Goal: Task Accomplishment & Management: Manage account settings

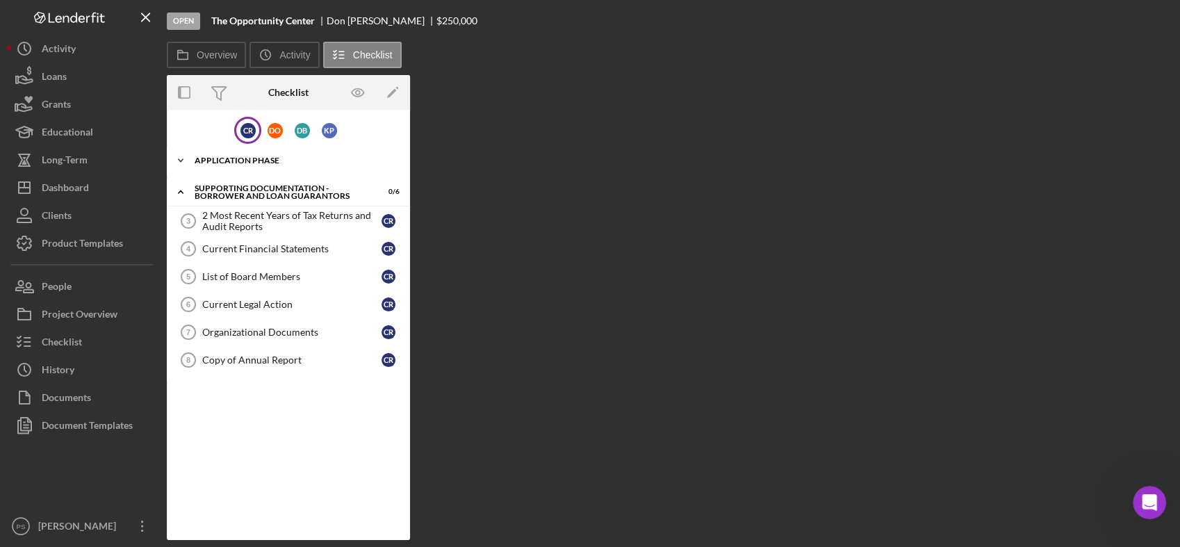
click at [181, 161] on polyline at bounding box center [181, 160] width 4 height 3
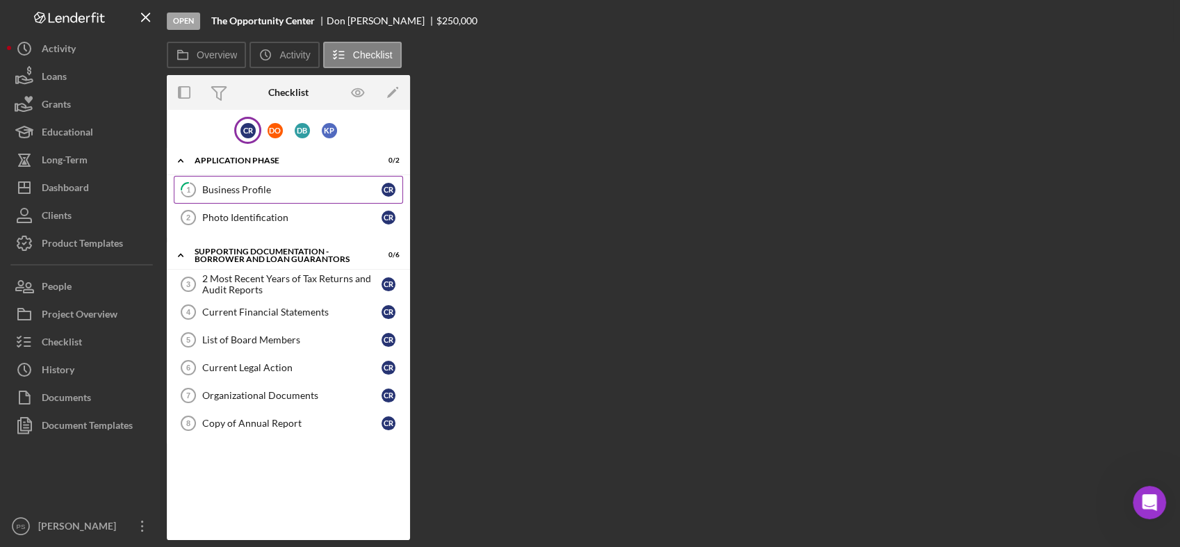
click at [283, 184] on div "Business Profile" at bounding box center [291, 189] width 179 height 11
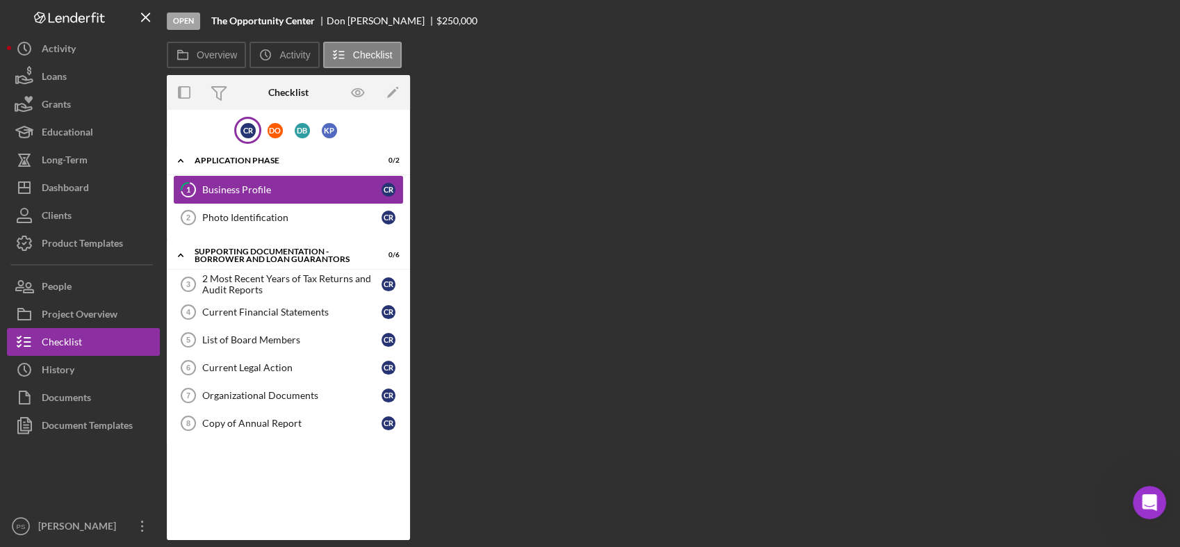
click at [285, 184] on div "Business Profile" at bounding box center [291, 189] width 179 height 11
click at [274, 212] on div "Photo Identification" at bounding box center [291, 217] width 179 height 11
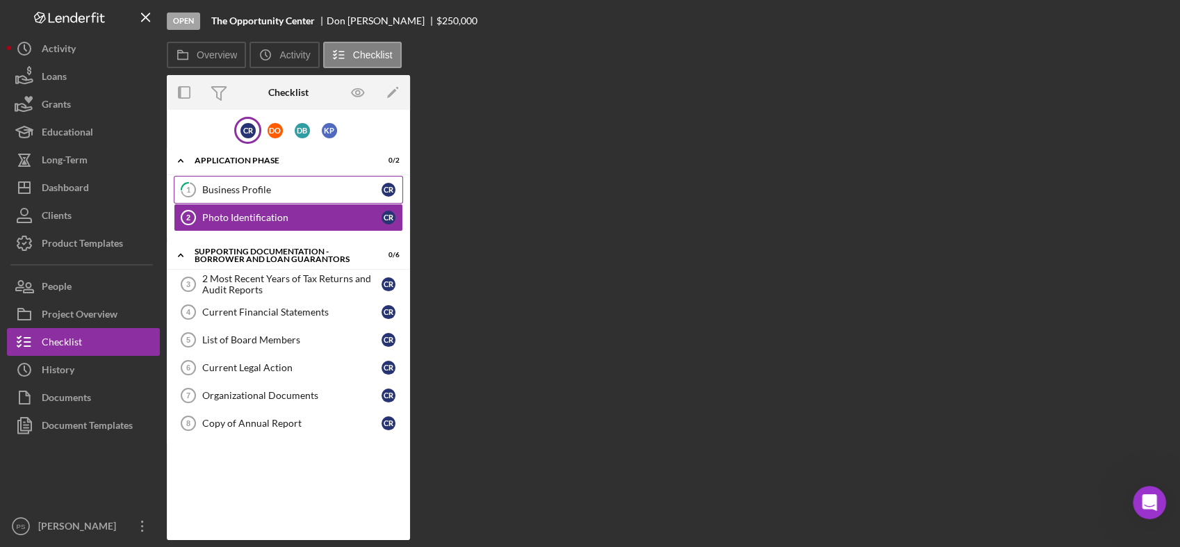
click at [271, 182] on link "1 Business Profile C R" at bounding box center [288, 190] width 229 height 28
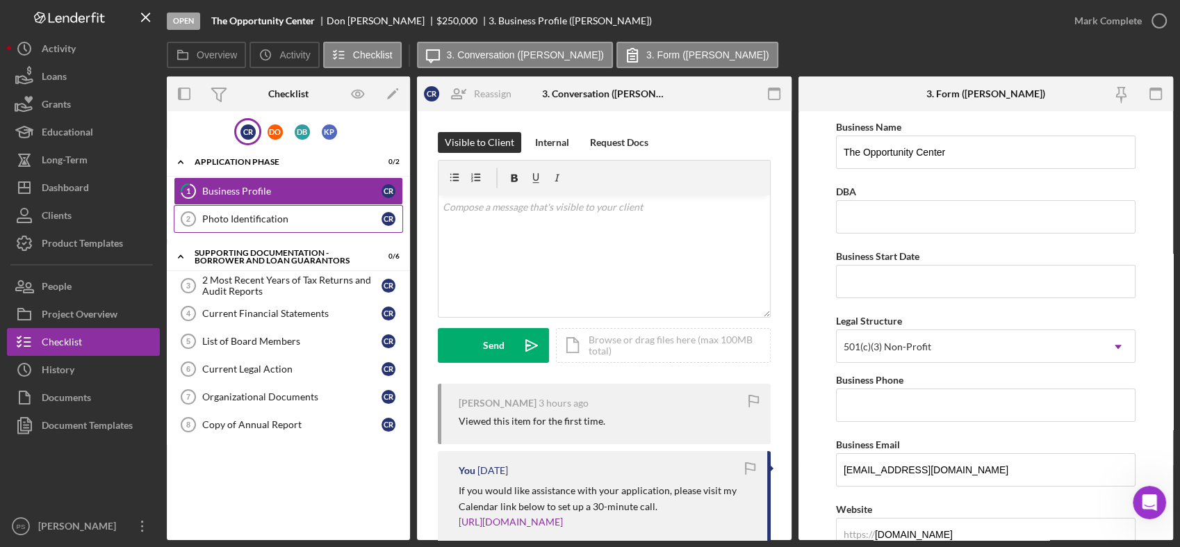
click at [295, 221] on div "Photo Identification" at bounding box center [291, 218] width 179 height 11
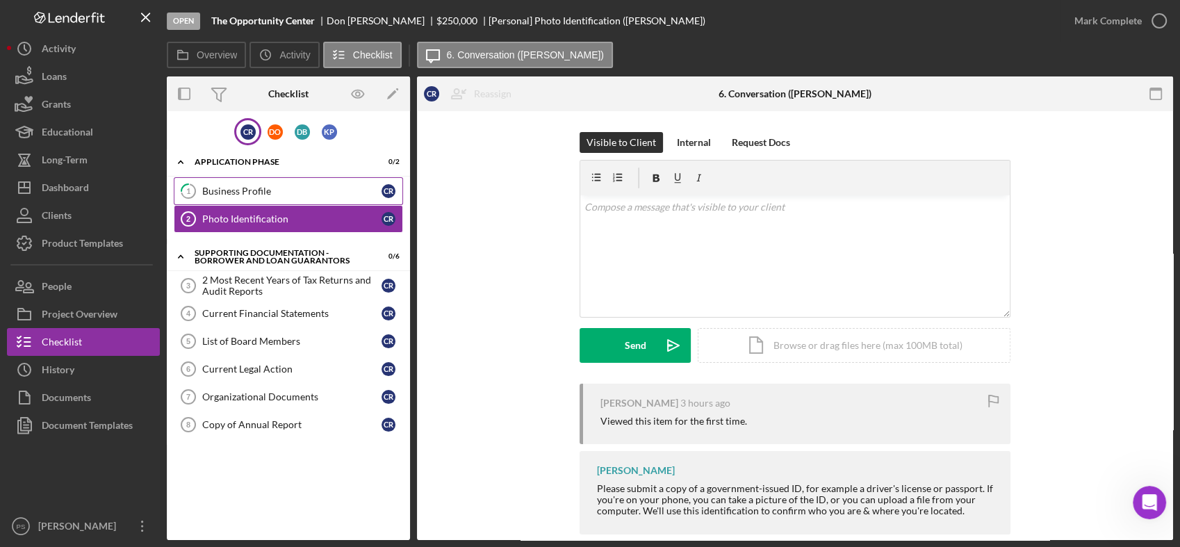
click at [276, 189] on div "Business Profile" at bounding box center [291, 190] width 179 height 11
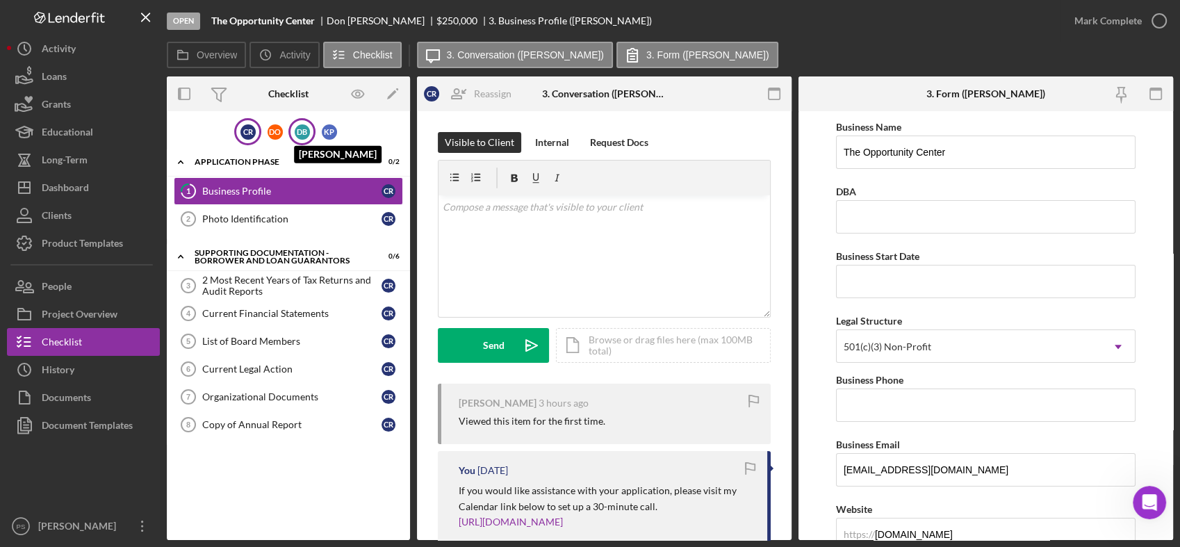
click at [303, 130] on div "D B" at bounding box center [302, 131] width 15 height 15
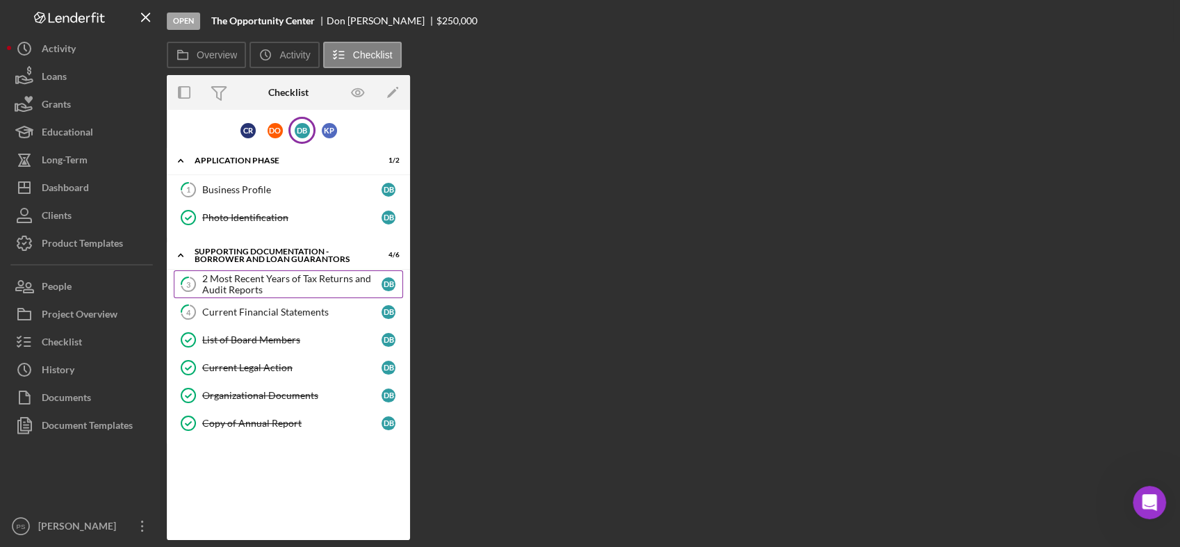
click at [283, 276] on div "2 Most Recent Years of Tax Returns and Audit Reports" at bounding box center [291, 284] width 179 height 22
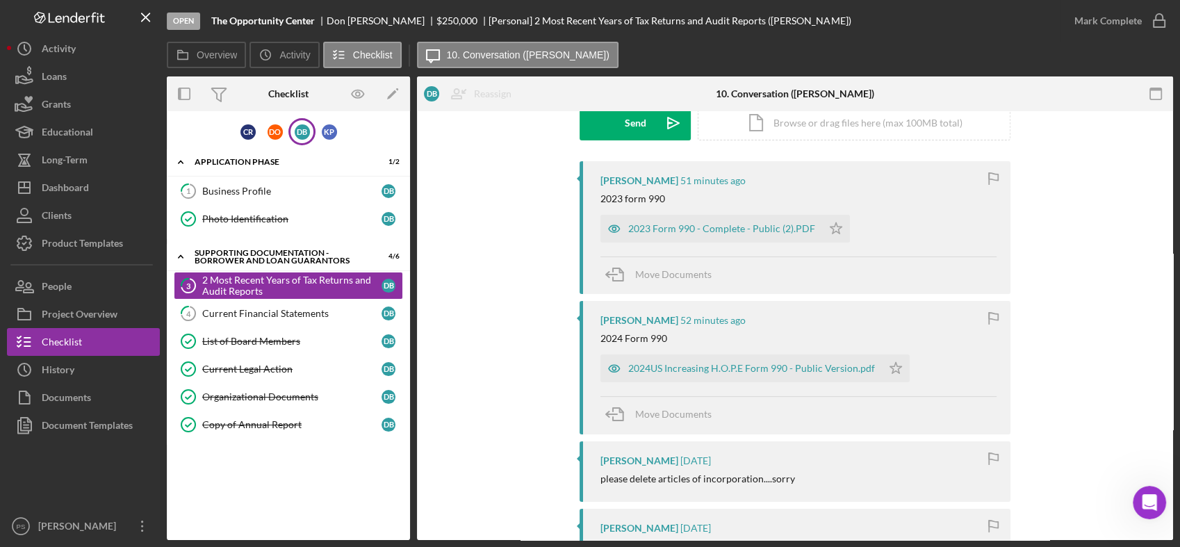
scroll to position [257, 0]
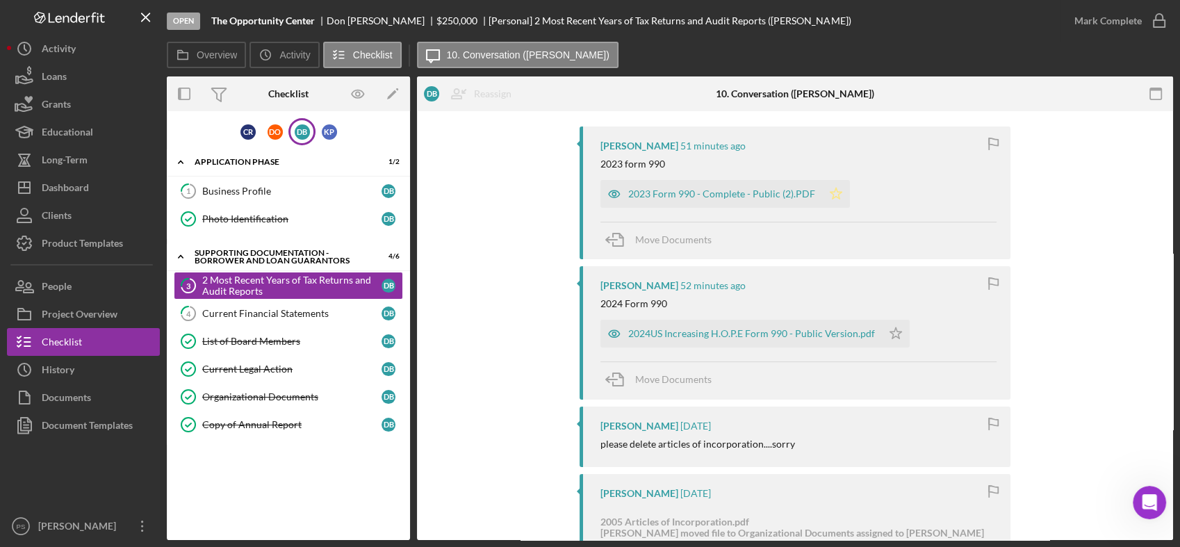
click at [824, 194] on icon "Icon/Star" at bounding box center [836, 194] width 28 height 28
click at [884, 328] on icon "Icon/Star" at bounding box center [896, 334] width 28 height 28
click at [1155, 21] on icon "button" at bounding box center [1158, 20] width 35 height 35
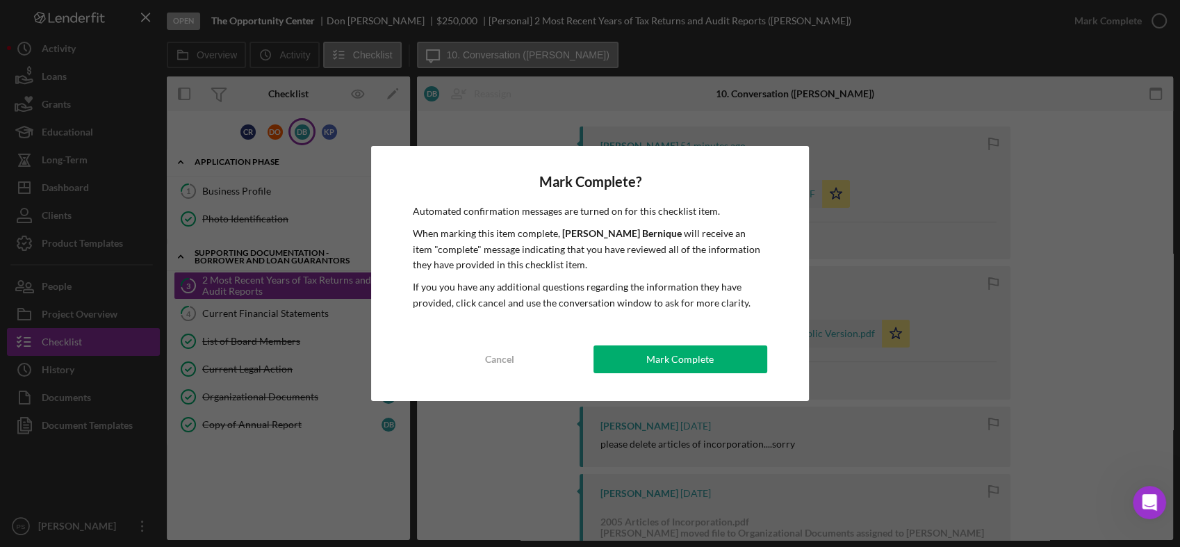
click at [681, 351] on div "Mark Complete" at bounding box center [679, 359] width 67 height 28
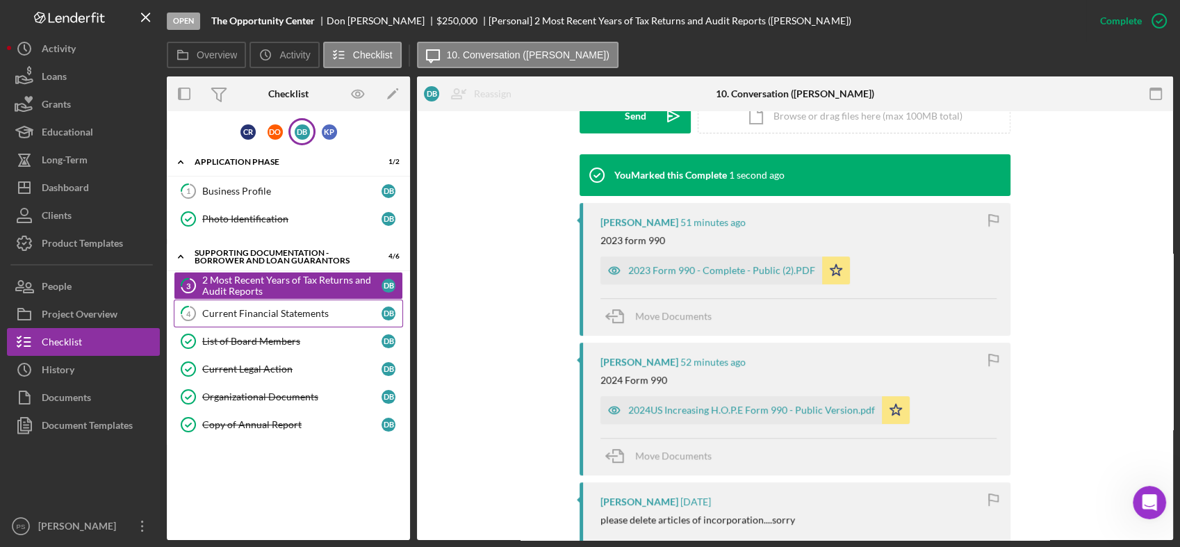
scroll to position [448, 0]
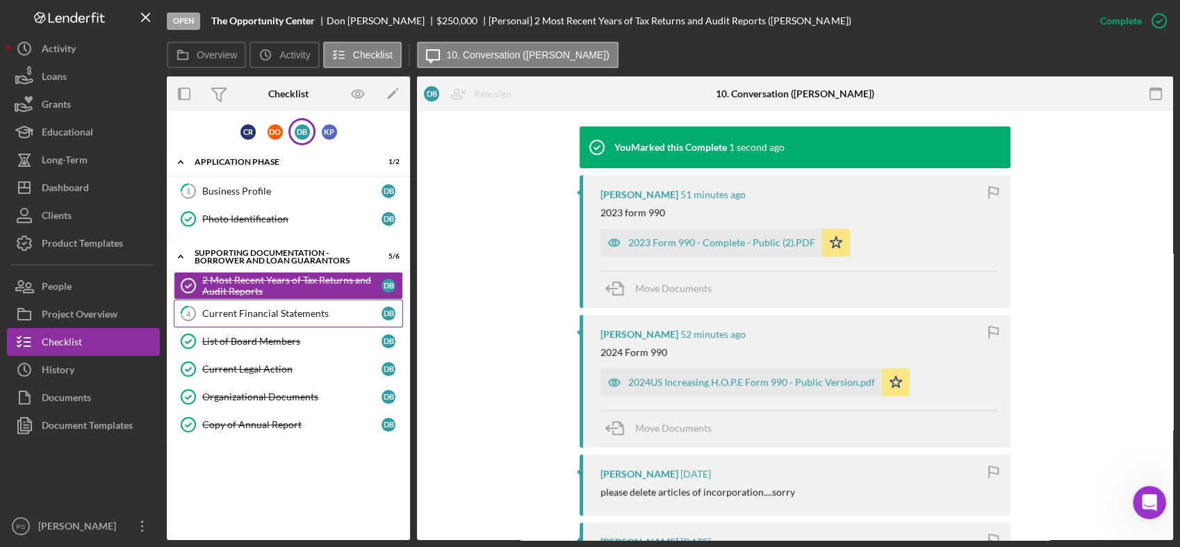
click at [317, 308] on div "Current Financial Statements" at bounding box center [291, 313] width 179 height 11
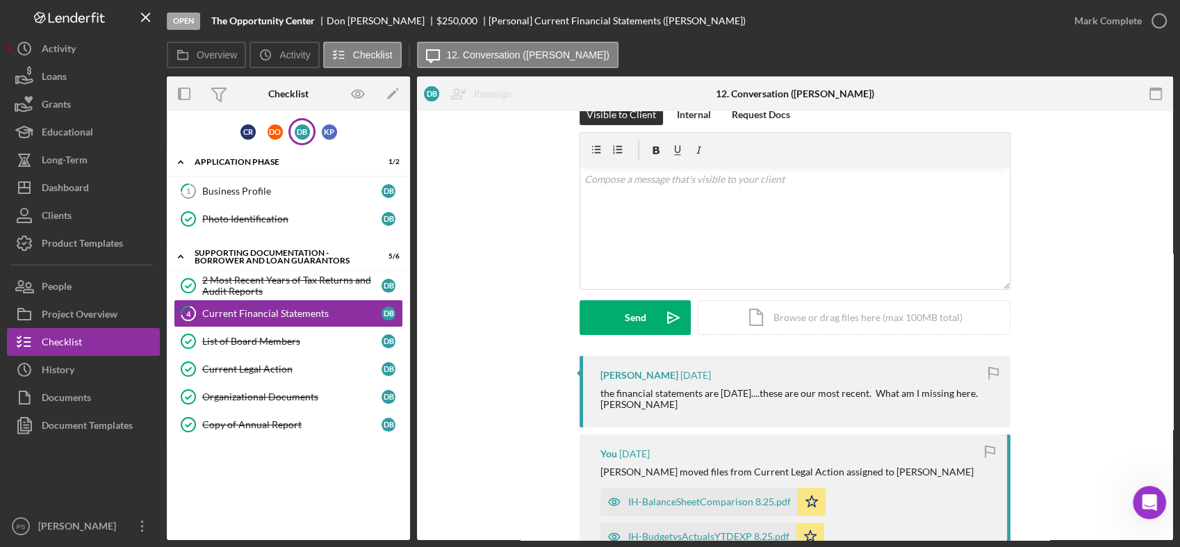
scroll to position [14, 0]
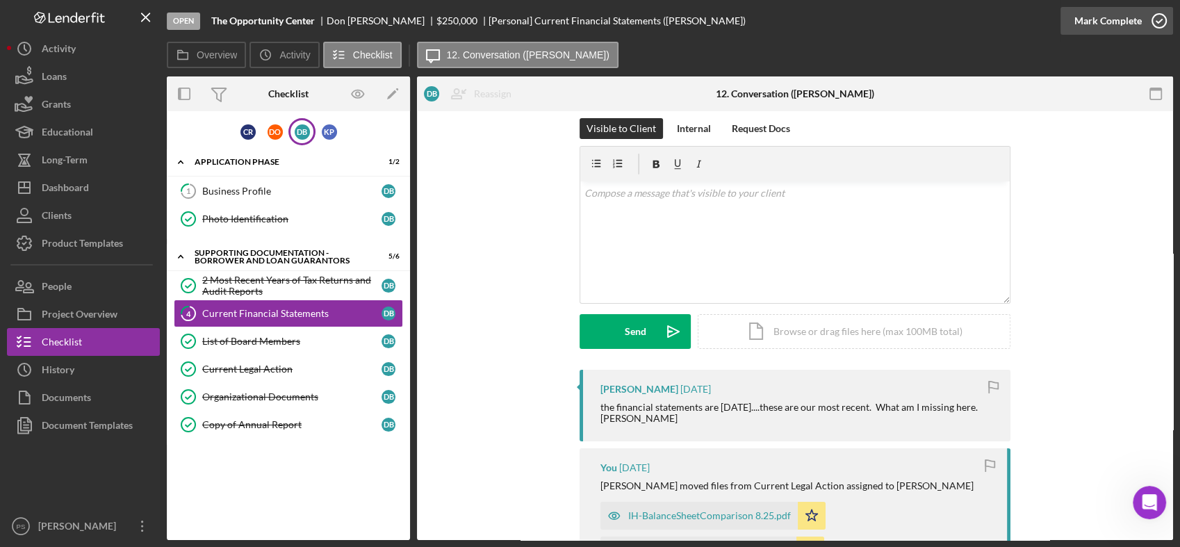
click at [1159, 15] on icon "button" at bounding box center [1158, 20] width 35 height 35
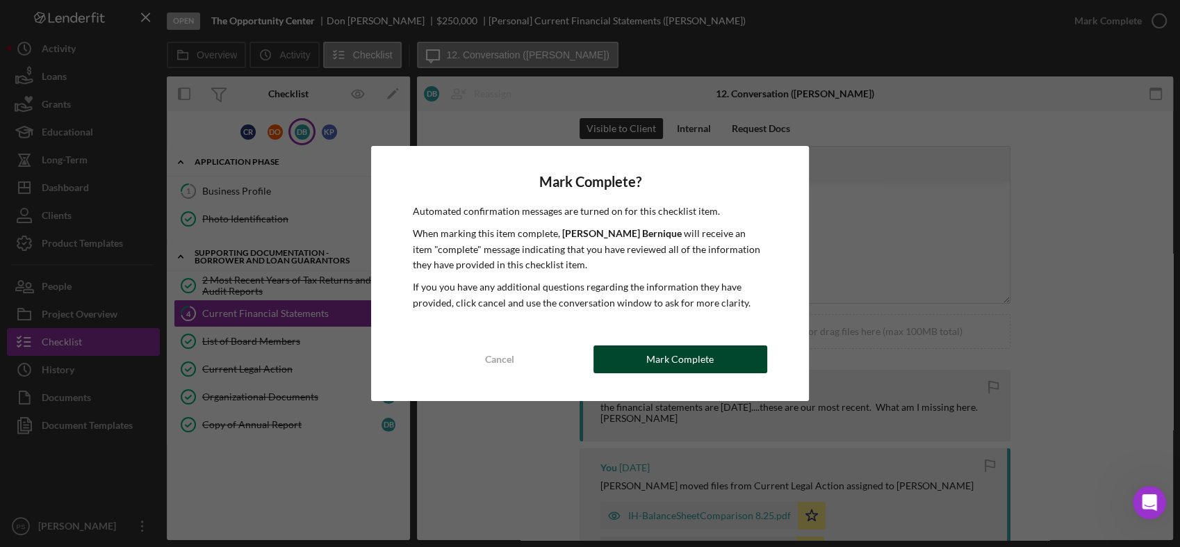
click at [661, 358] on div "Mark Complete" at bounding box center [679, 359] width 67 height 28
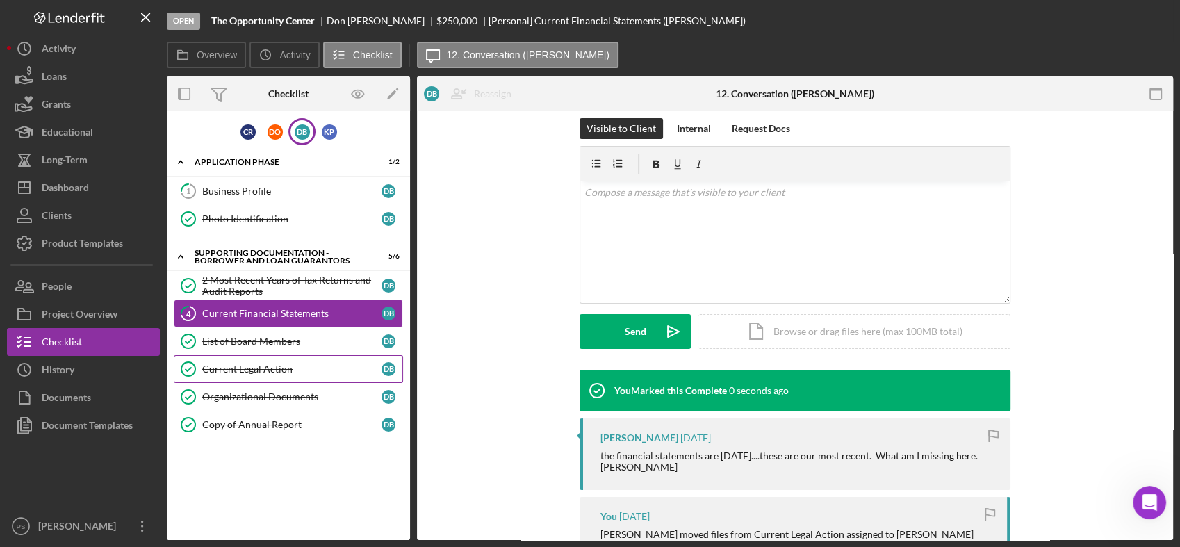
scroll to position [205, 0]
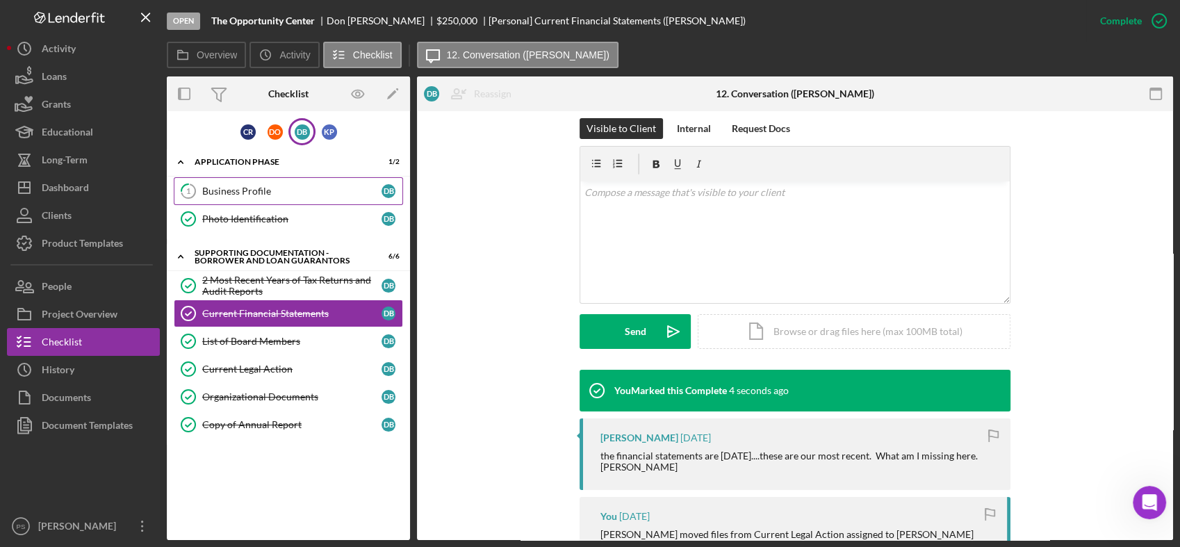
click at [265, 193] on div "Business Profile" at bounding box center [291, 190] width 179 height 11
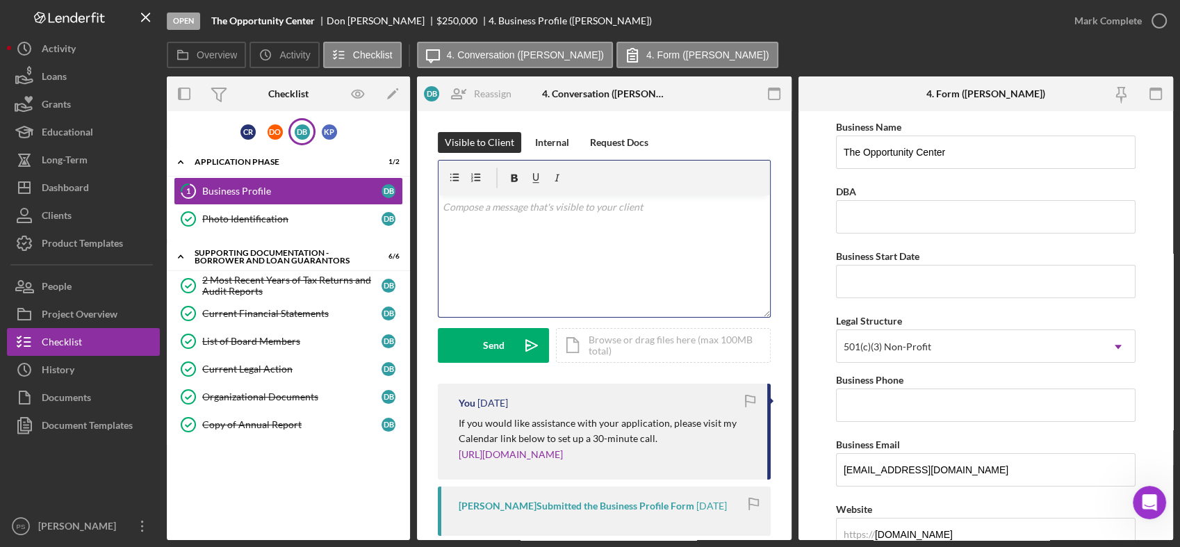
click at [582, 224] on div "v Color teal Color pink Remove color Add row above Add row below Add column bef…" at bounding box center [603, 256] width 331 height 122
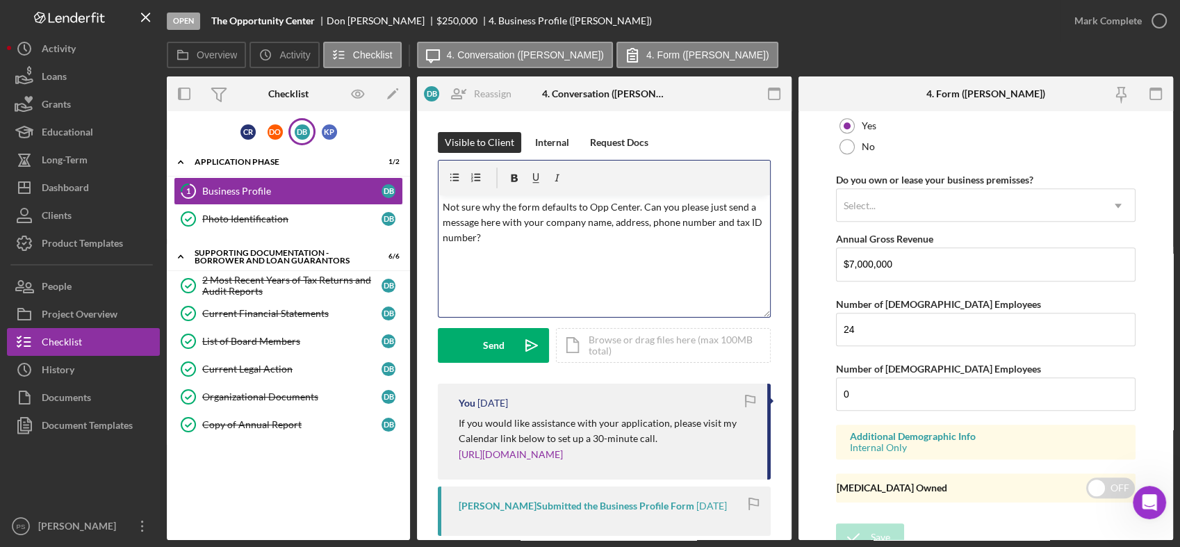
scroll to position [1111, 0]
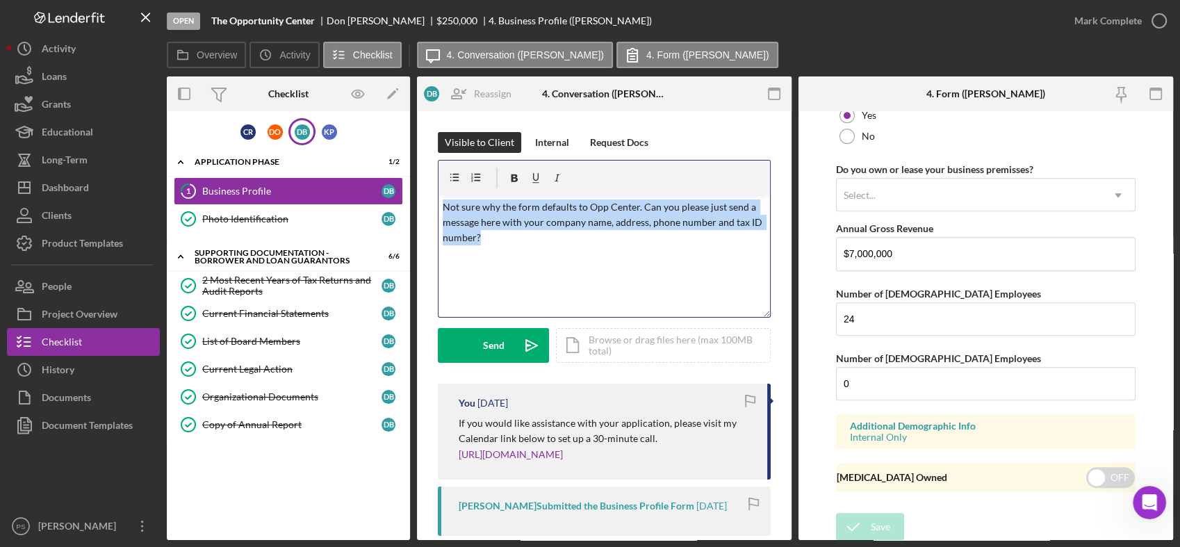
drag, startPoint x: 513, startPoint y: 237, endPoint x: 433, endPoint y: 206, distance: 85.8
copy p "Not sure why the form defaults to Opp Center. Can you please just send a messag…"
click at [503, 338] on div "Send" at bounding box center [494, 345] width 22 height 35
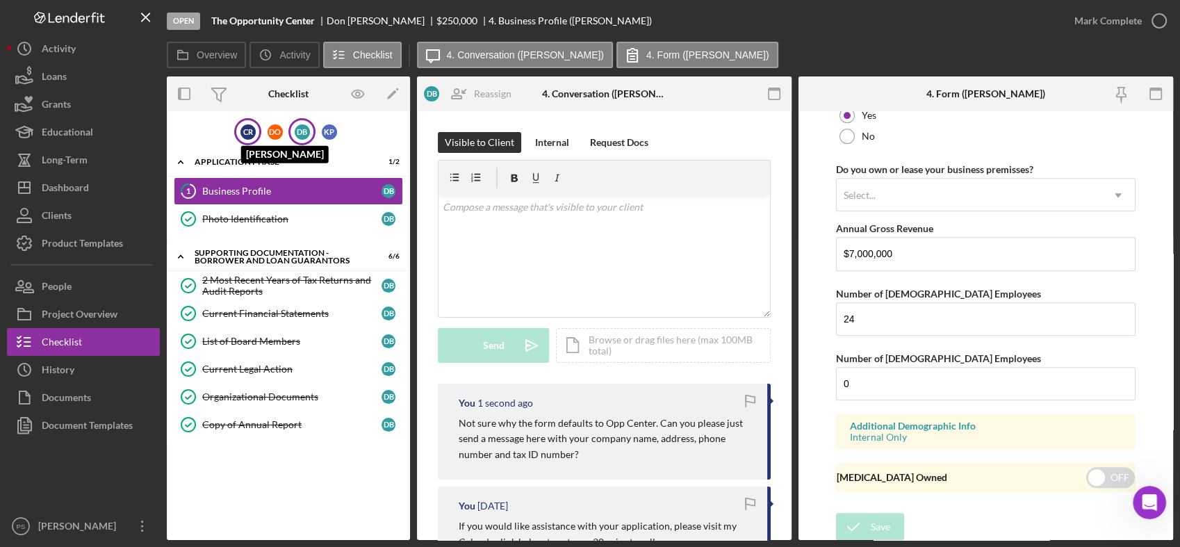
click at [253, 131] on div "C R" at bounding box center [247, 131] width 15 height 15
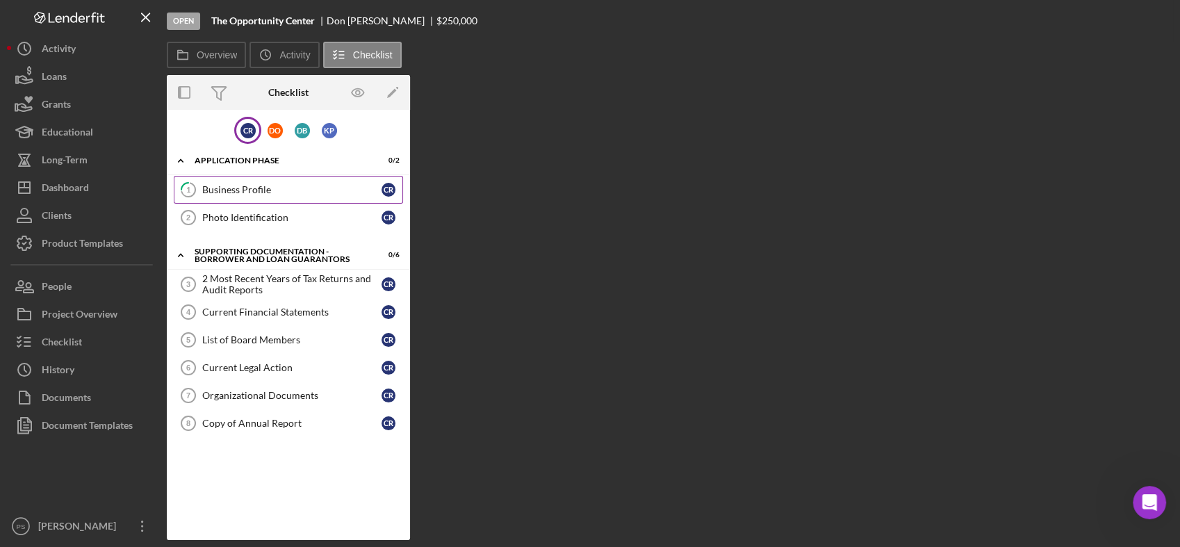
click at [251, 186] on div "Business Profile" at bounding box center [291, 189] width 179 height 11
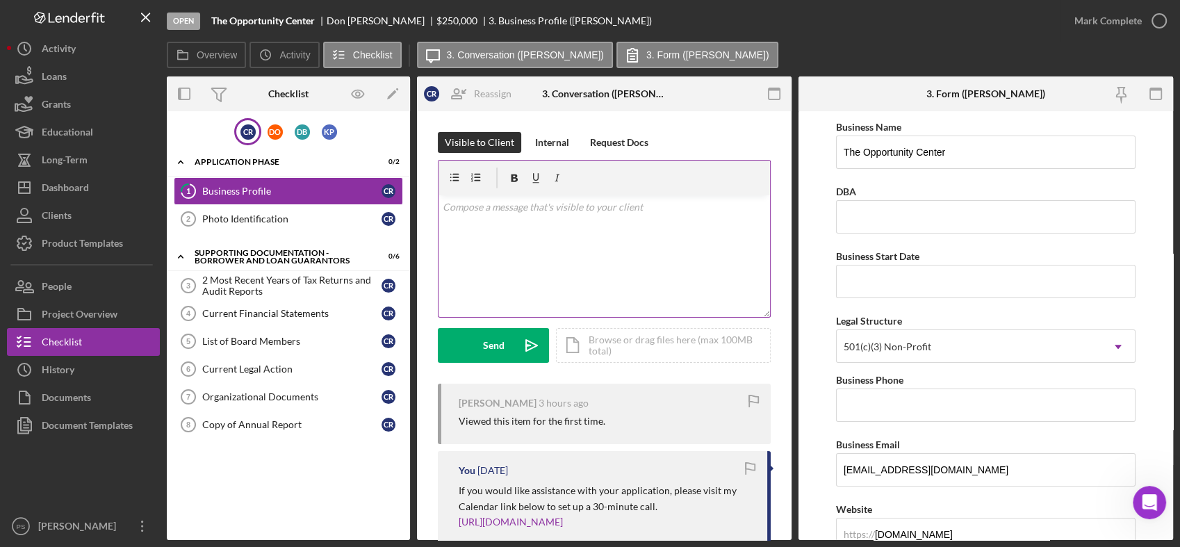
click at [541, 224] on div "v Color teal Color pink Remove color Add row above Add row below Add column bef…" at bounding box center [603, 256] width 331 height 122
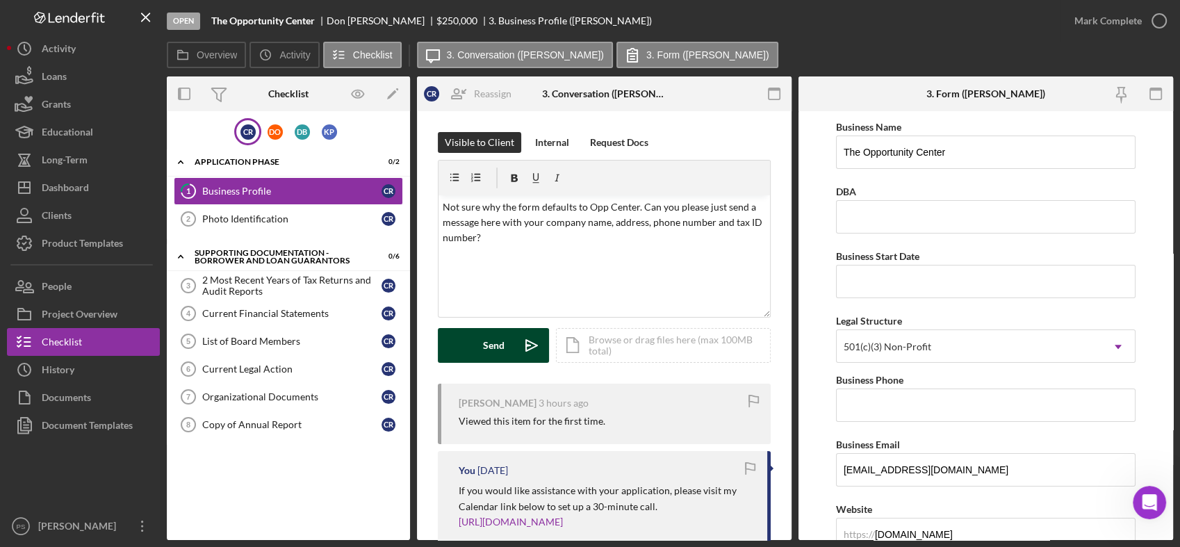
click at [495, 340] on div "Send" at bounding box center [494, 345] width 22 height 35
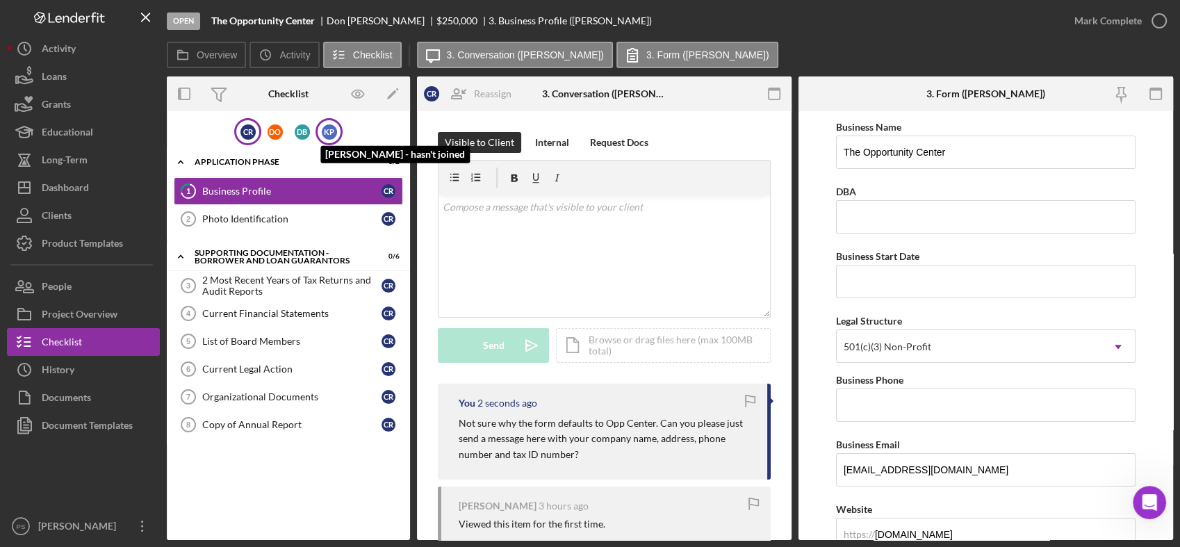
click at [327, 129] on div "K P" at bounding box center [329, 131] width 15 height 15
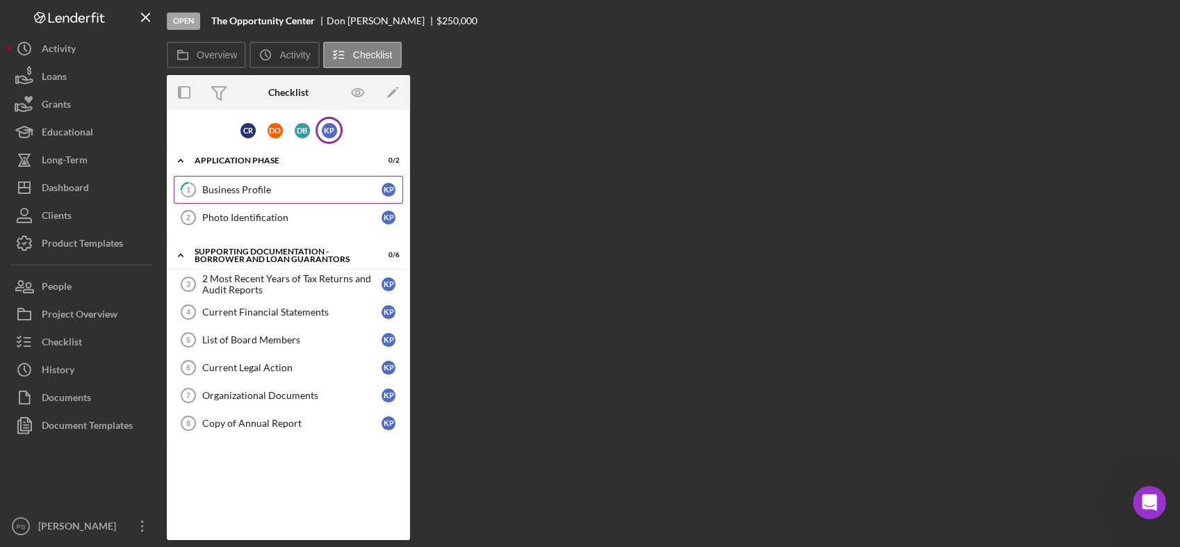
click at [270, 188] on div "Business Profile" at bounding box center [291, 189] width 179 height 11
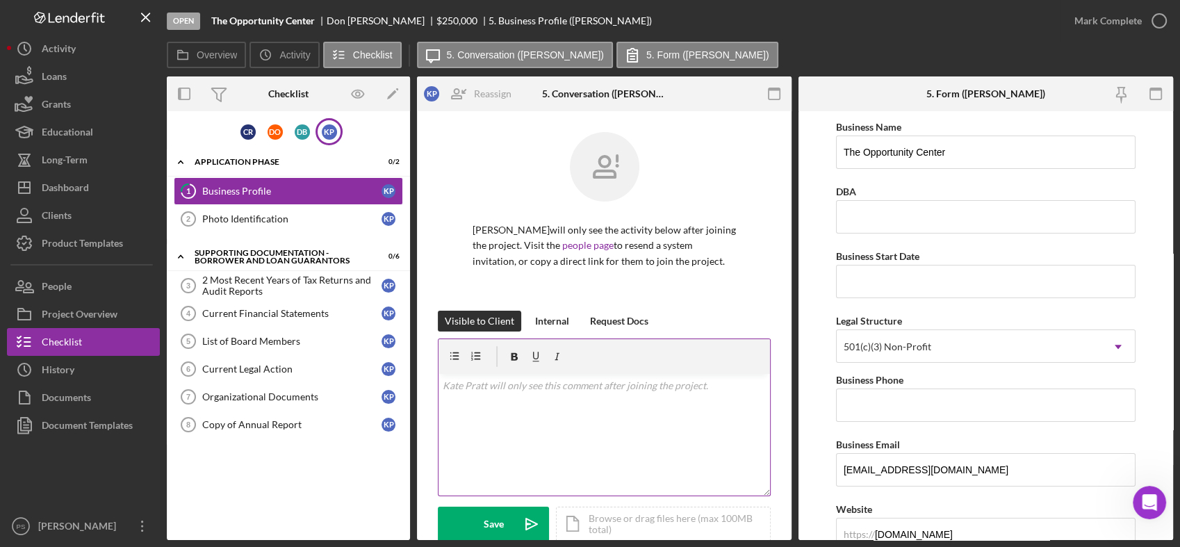
click at [539, 395] on div "v Color teal Color pink Remove color Add row above Add row below Add column bef…" at bounding box center [603, 435] width 331 height 122
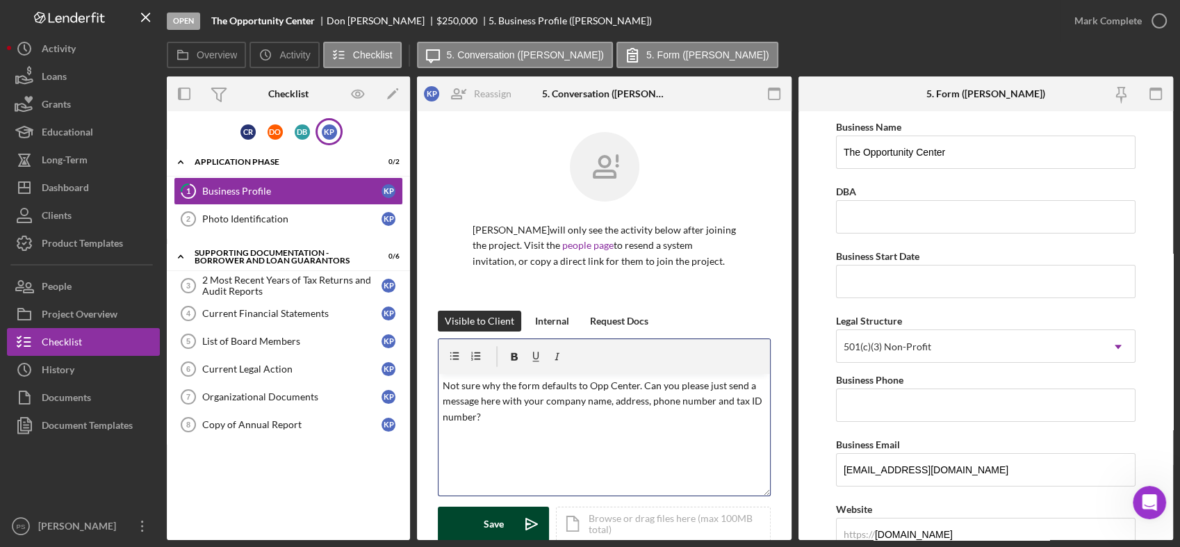
click at [514, 517] on icon "Icon/icon-invite-send" at bounding box center [531, 523] width 35 height 35
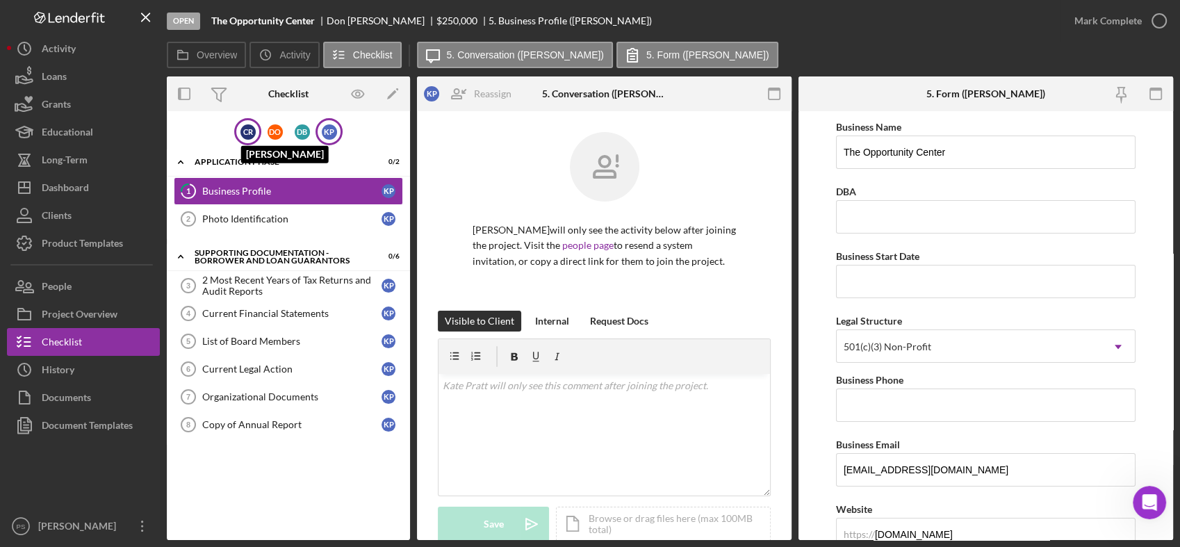
click at [251, 131] on div "C R" at bounding box center [247, 131] width 15 height 15
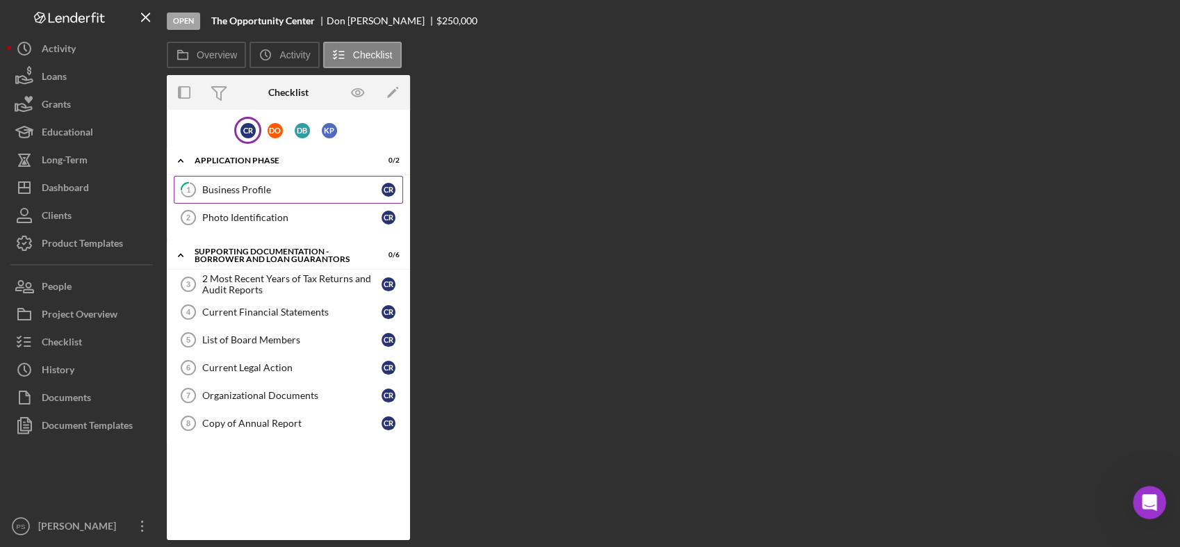
click at [275, 187] on div "Business Profile" at bounding box center [291, 189] width 179 height 11
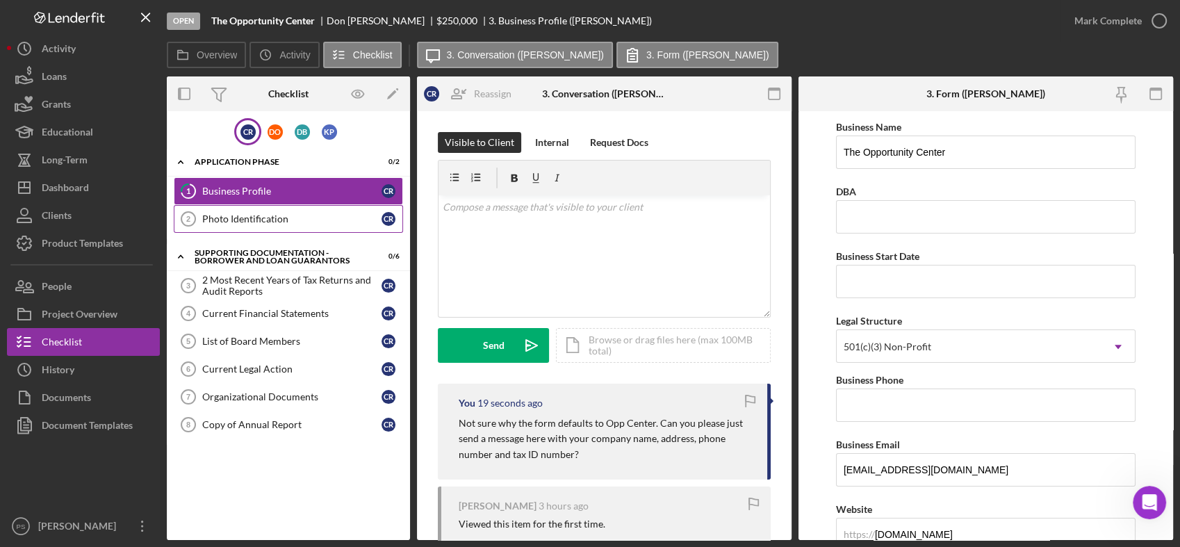
click at [279, 217] on div "Photo Identification" at bounding box center [291, 218] width 179 height 11
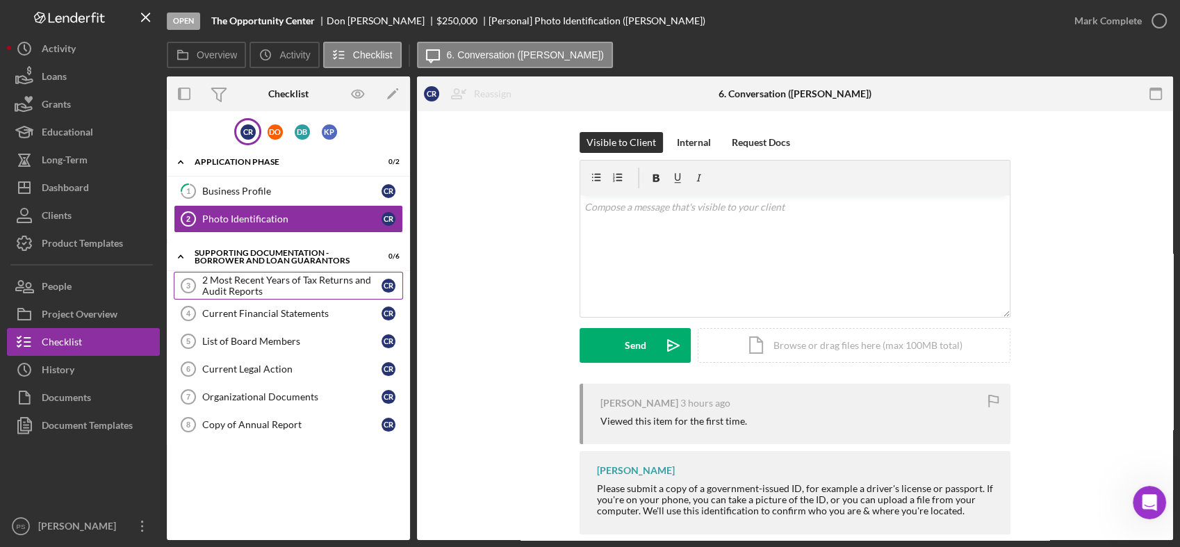
click at [299, 278] on div "2 Most Recent Years of Tax Returns and Audit Reports" at bounding box center [291, 285] width 179 height 22
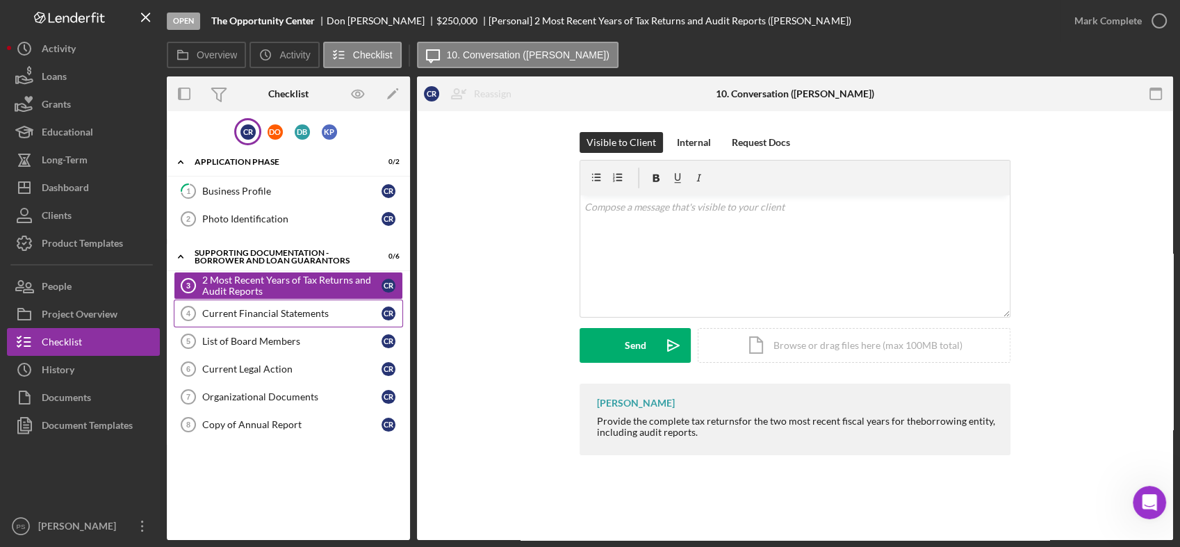
click at [300, 308] on div "Current Financial Statements" at bounding box center [291, 313] width 179 height 11
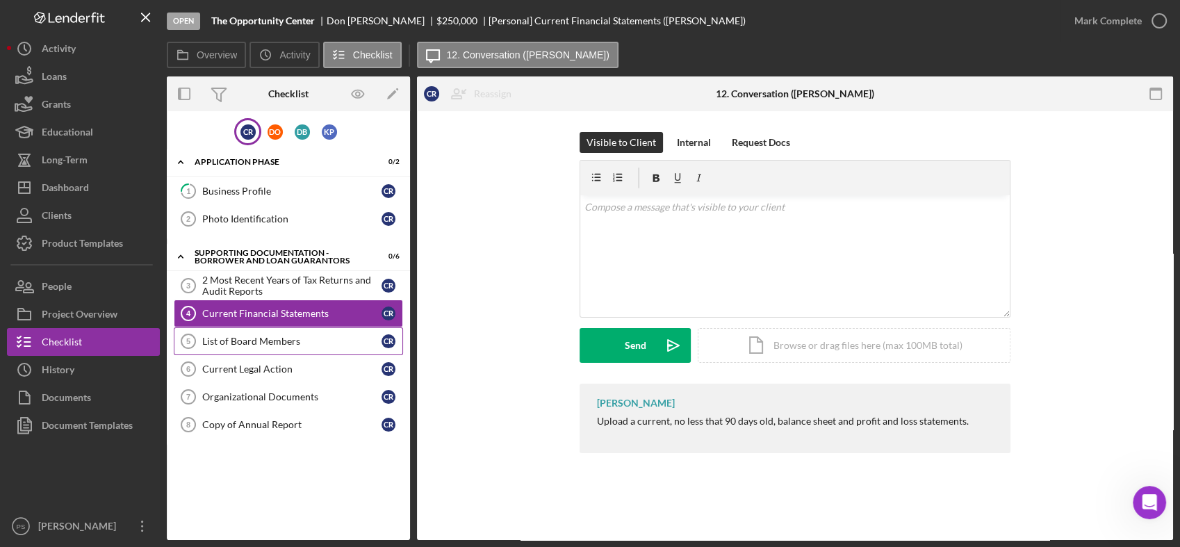
click at [275, 338] on div "List of Board Members" at bounding box center [291, 341] width 179 height 11
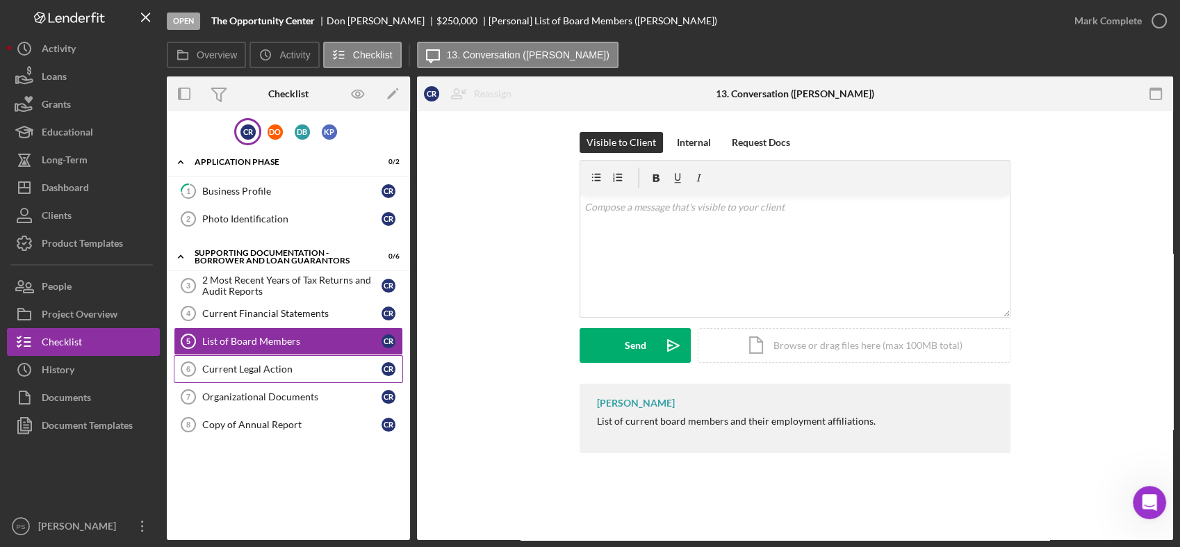
click at [272, 358] on link "Current Legal Action 6 Current Legal Action C R" at bounding box center [288, 369] width 229 height 28
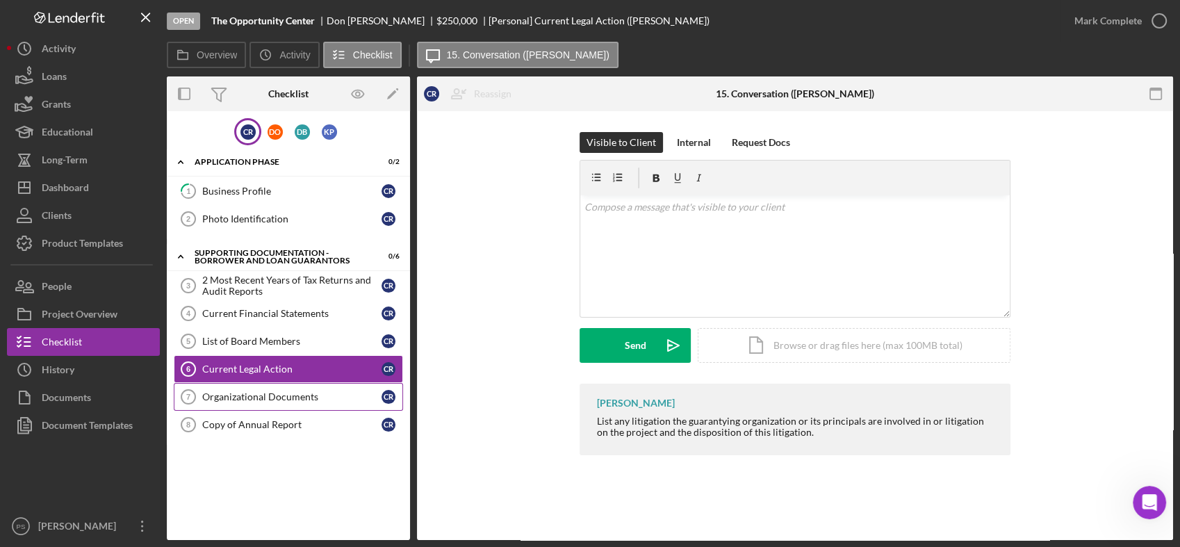
click at [276, 391] on div "Organizational Documents" at bounding box center [291, 396] width 179 height 11
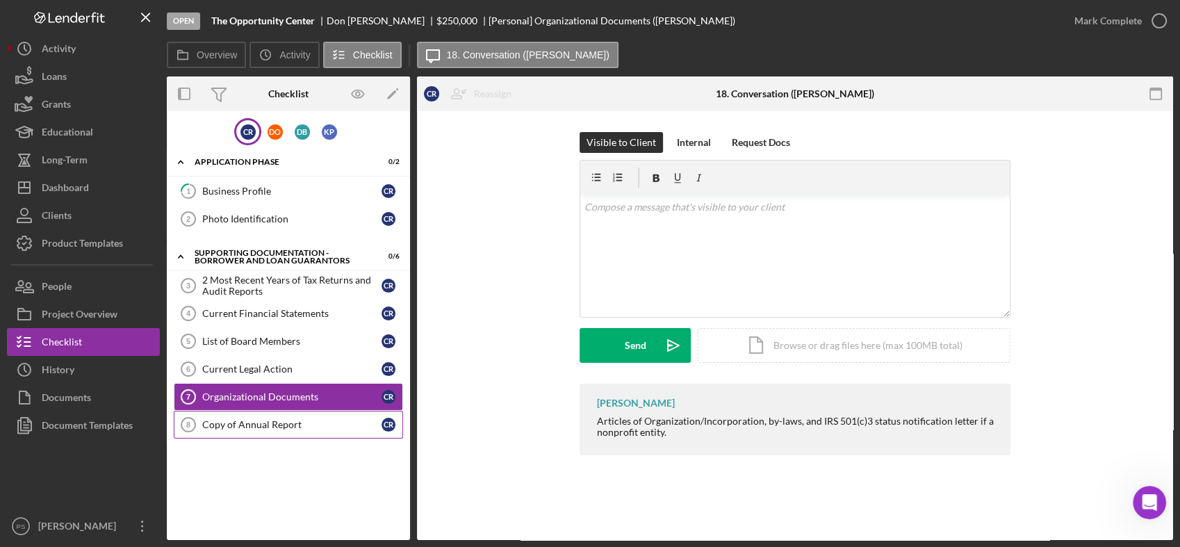
click at [276, 420] on div "Copy of Annual Report" at bounding box center [291, 424] width 179 height 11
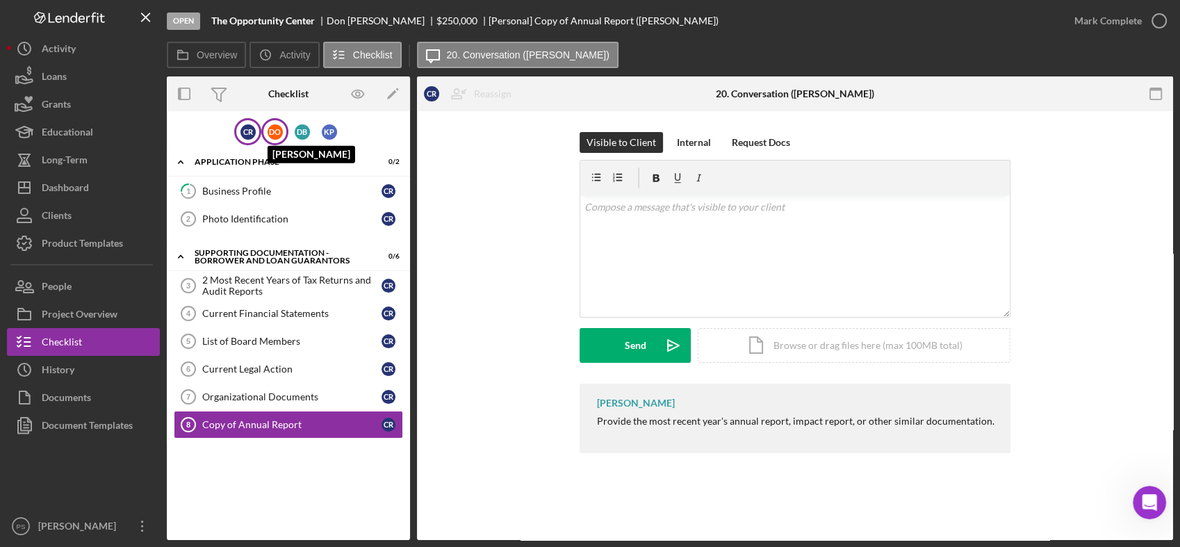
click at [278, 129] on div "D O" at bounding box center [274, 131] width 15 height 15
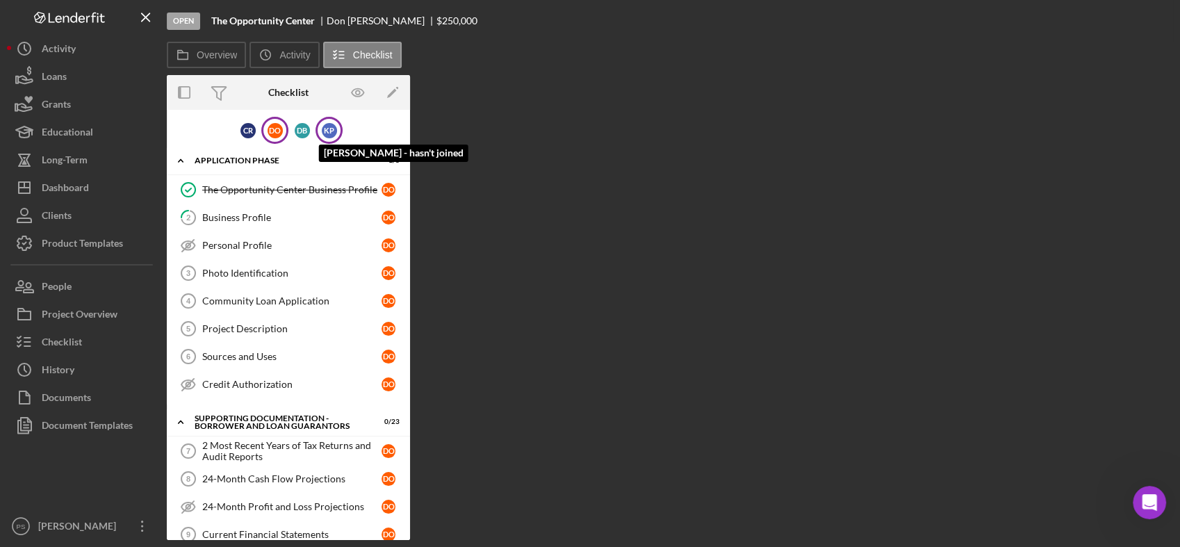
click at [322, 132] on div "K P" at bounding box center [329, 130] width 15 height 15
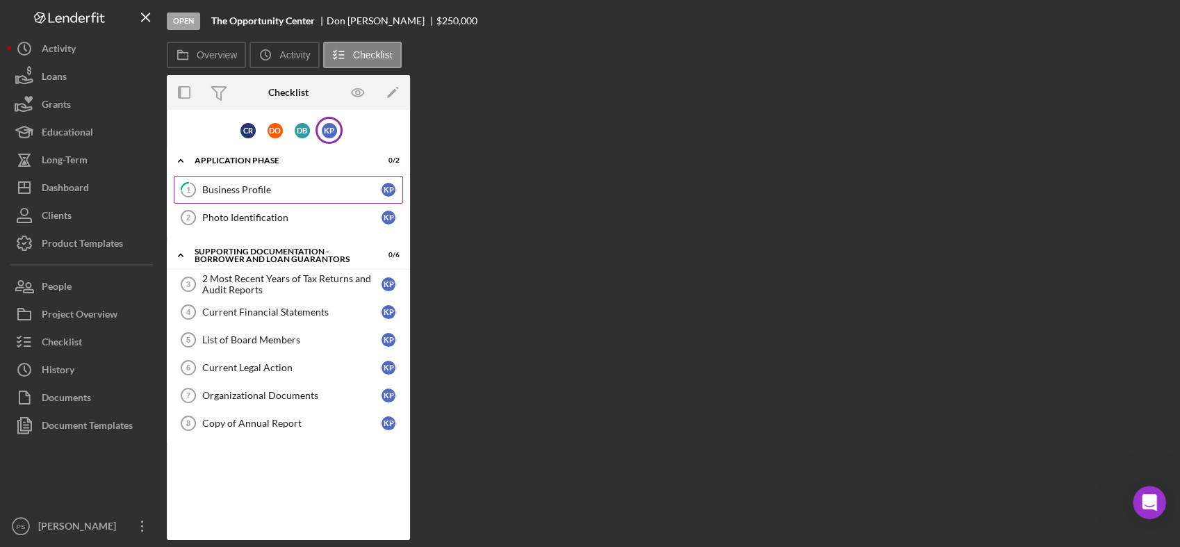
click at [263, 186] on div "Business Profile" at bounding box center [291, 189] width 179 height 11
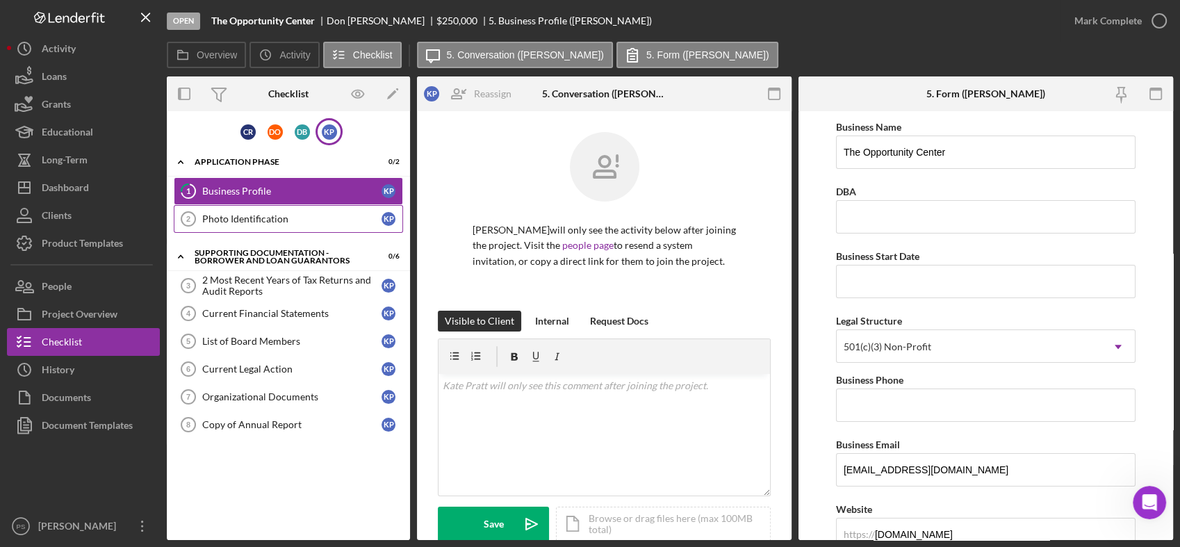
click at [273, 217] on div "Photo Identification" at bounding box center [291, 218] width 179 height 11
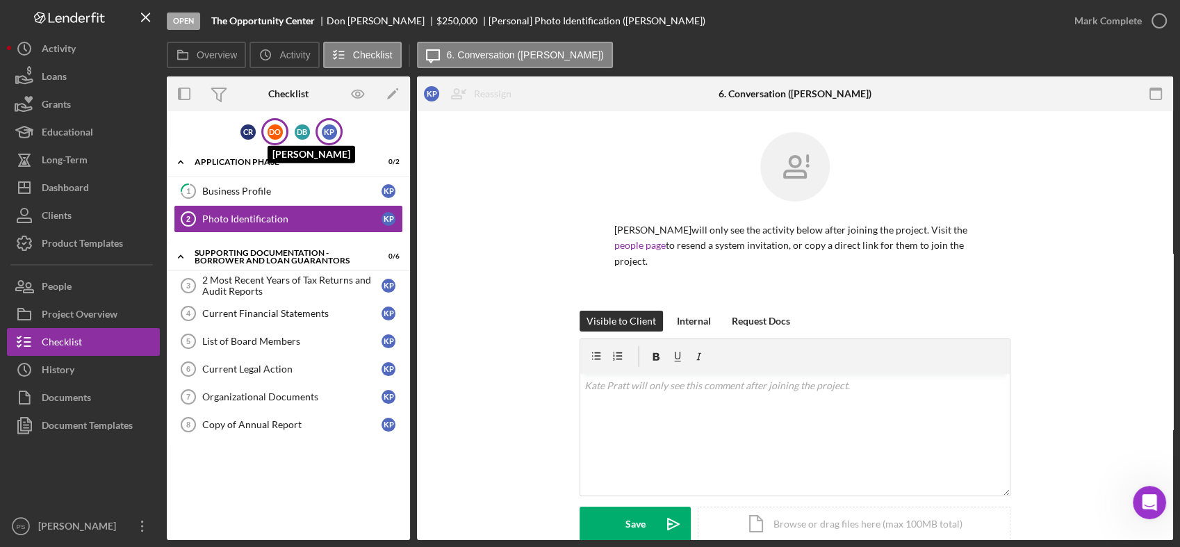
click at [278, 133] on div "D O" at bounding box center [274, 131] width 15 height 15
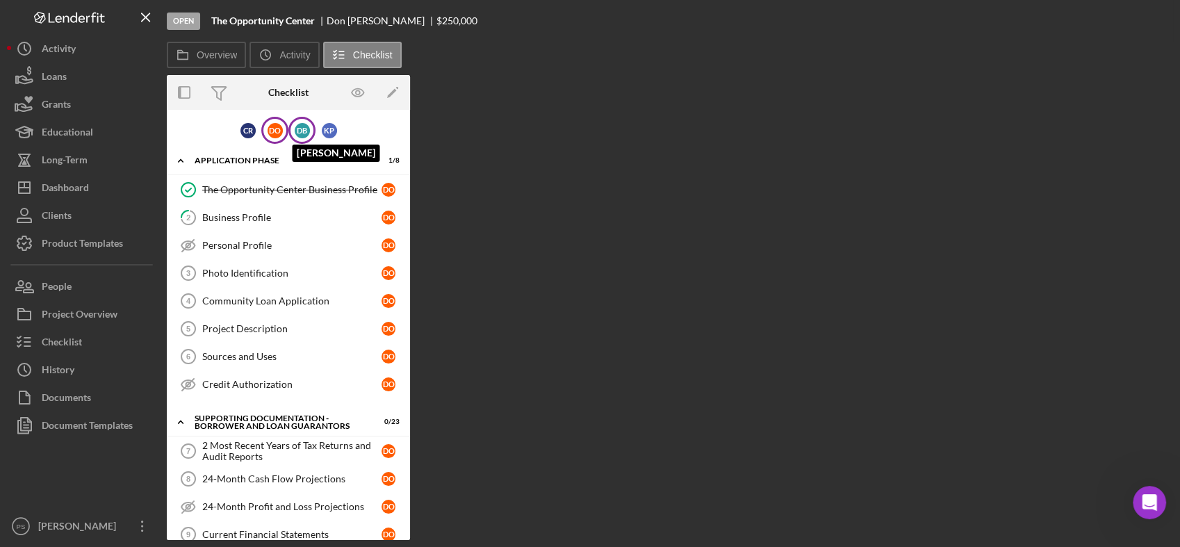
click at [295, 128] on div "D B" at bounding box center [302, 130] width 15 height 15
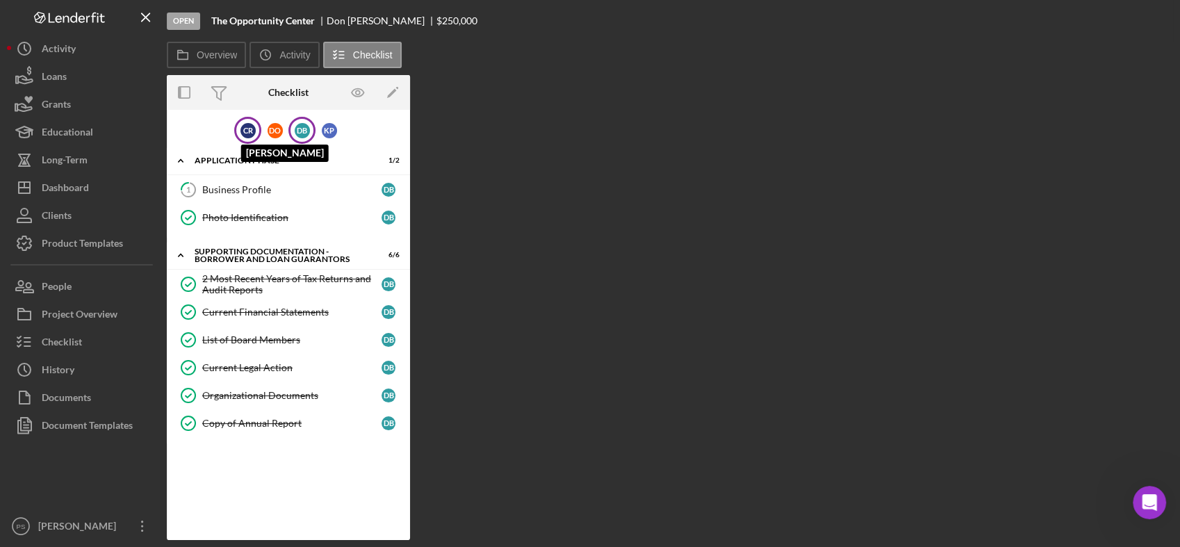
click at [251, 136] on div "C R" at bounding box center [247, 130] width 15 height 15
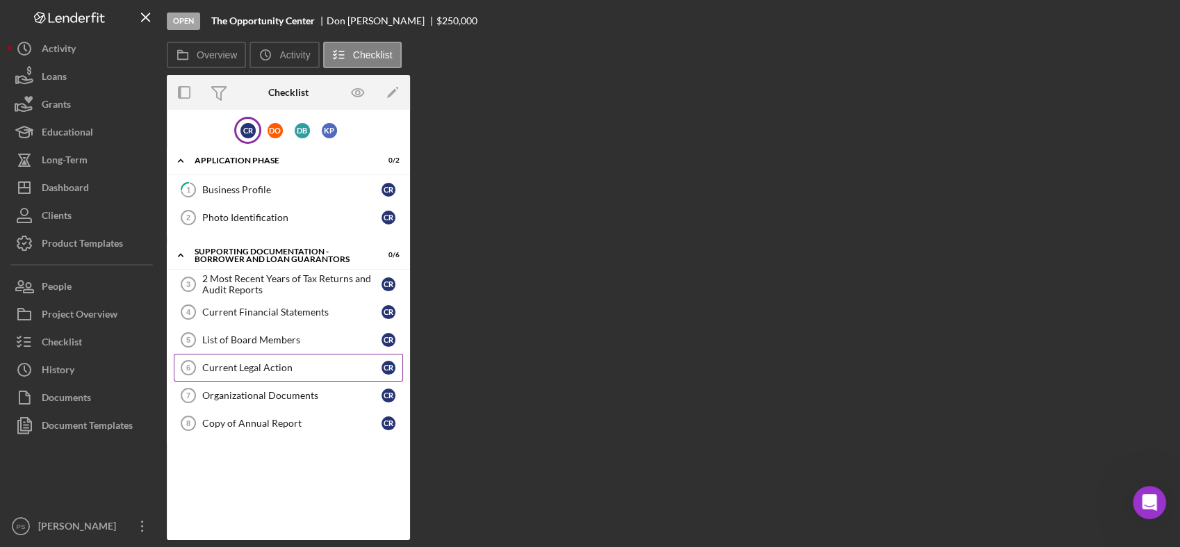
click at [268, 365] on div "Current Legal Action" at bounding box center [291, 367] width 179 height 11
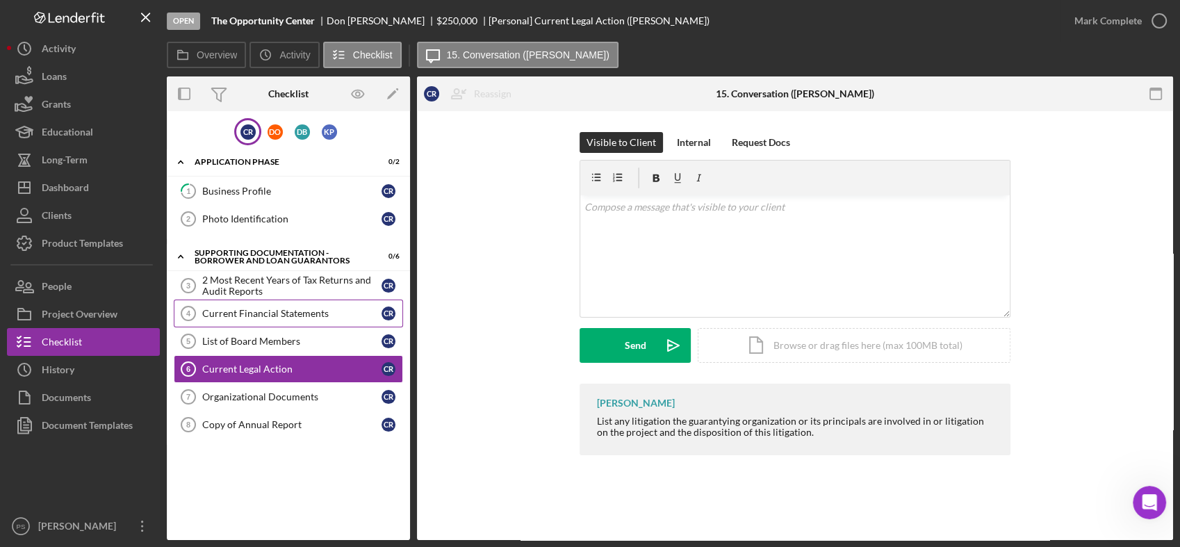
click at [266, 323] on link "Current Financial Statements 4 Current Financial Statements C R" at bounding box center [288, 313] width 229 height 28
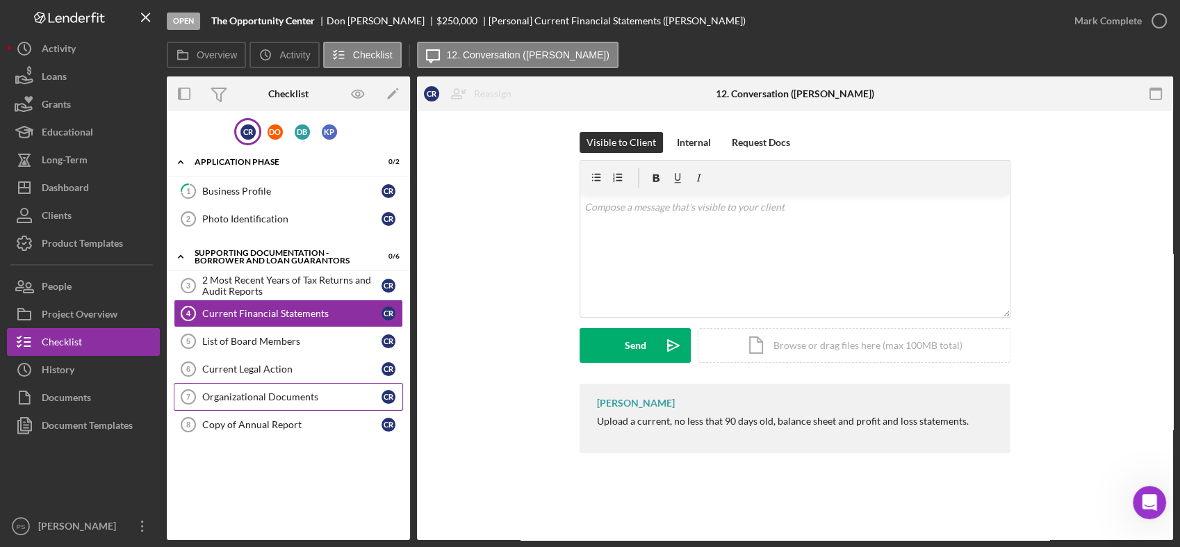
click at [268, 388] on link "Organizational Documents 7 Organizational Documents C R" at bounding box center [288, 397] width 229 height 28
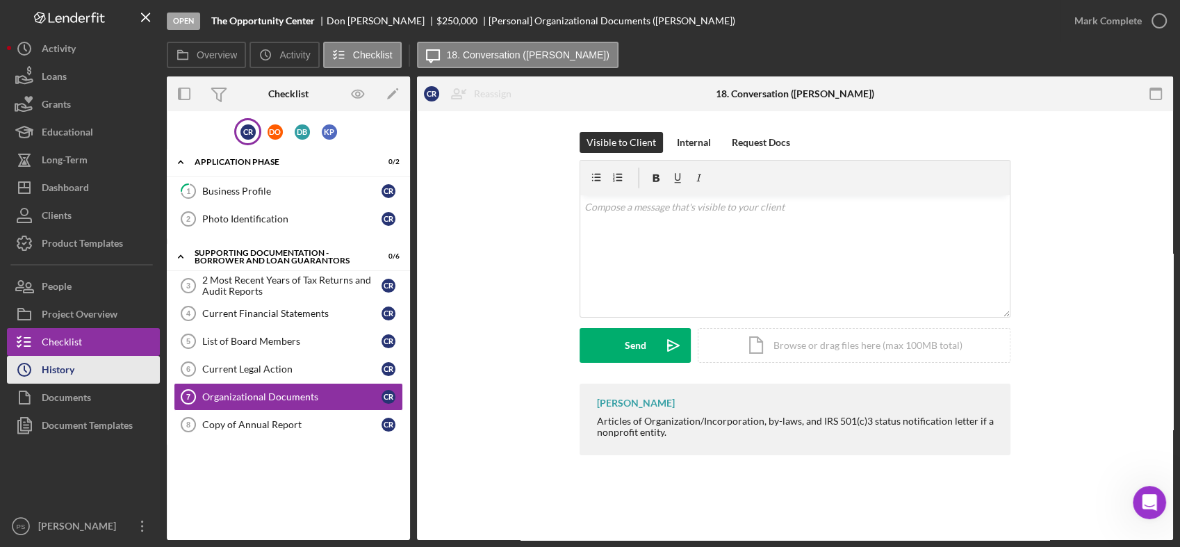
click at [117, 367] on button "Icon/History History" at bounding box center [83, 370] width 153 height 28
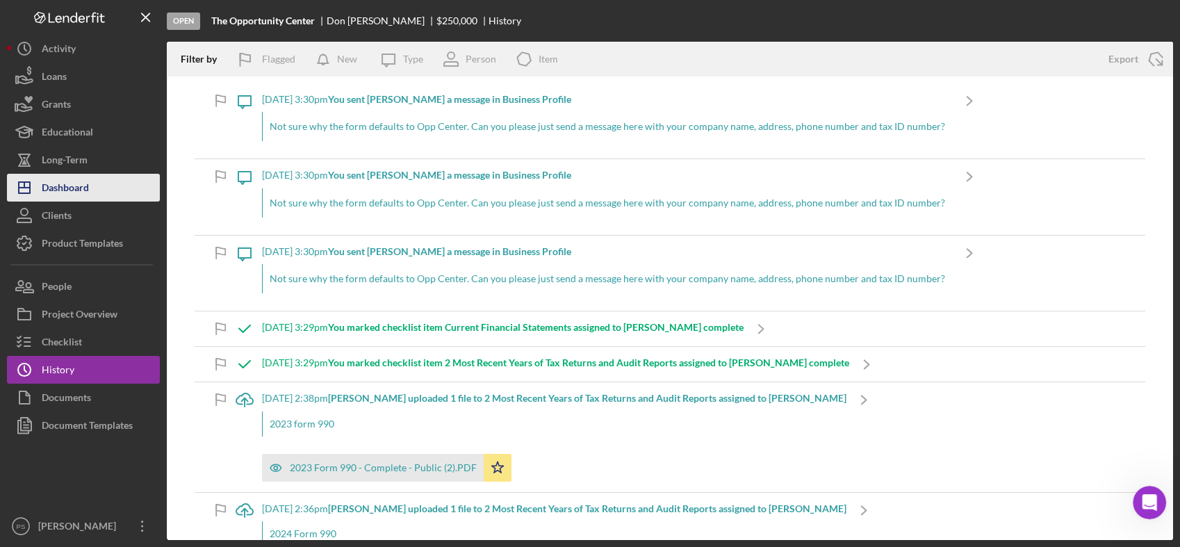
click at [96, 190] on button "Icon/Dashboard Dashboard" at bounding box center [83, 188] width 153 height 28
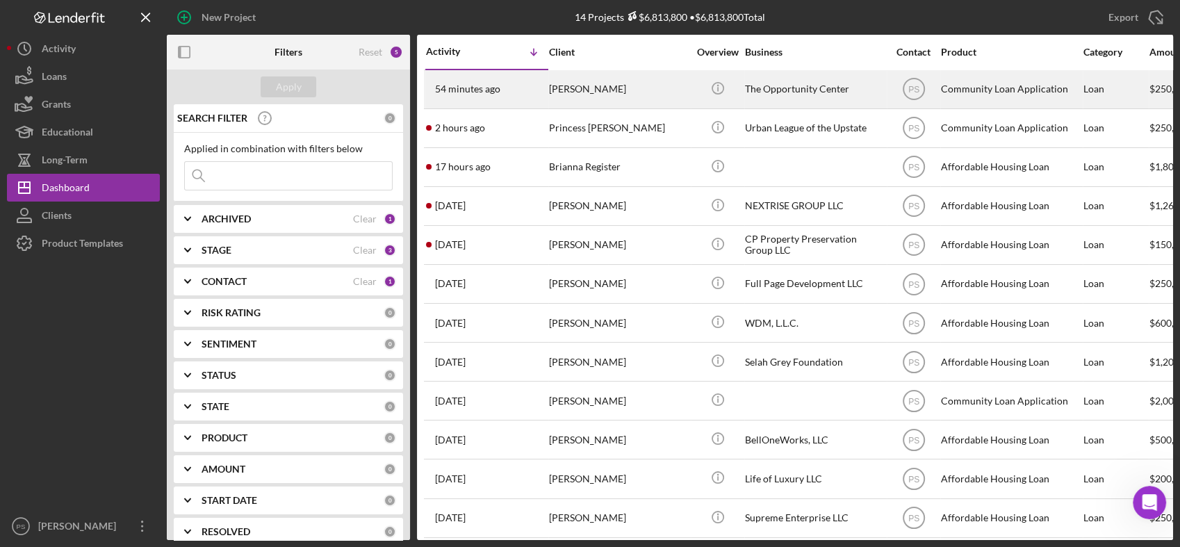
click at [597, 88] on div "[PERSON_NAME]" at bounding box center [618, 89] width 139 height 37
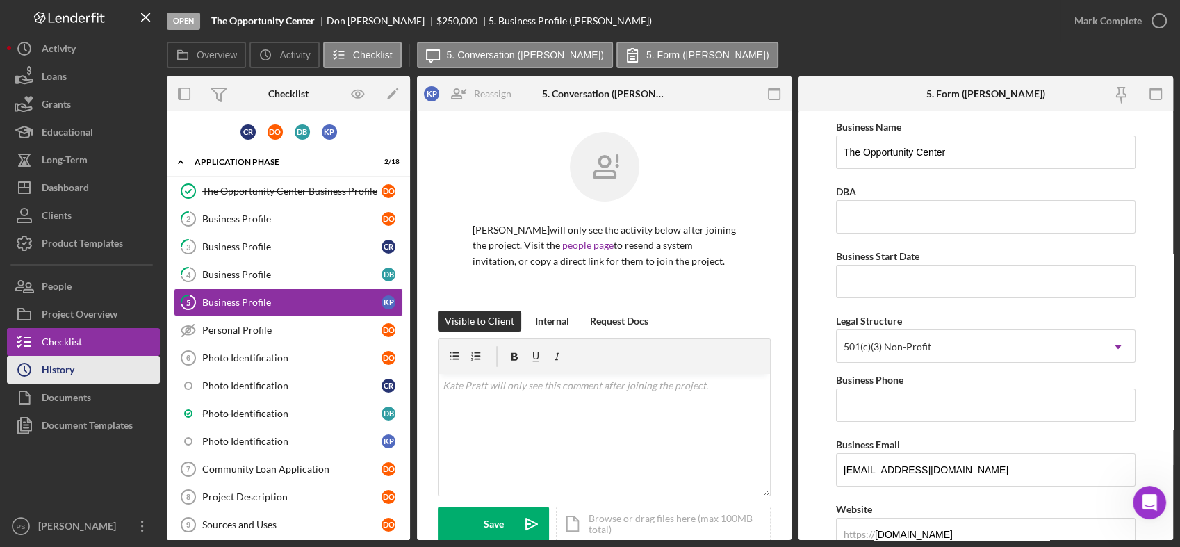
click at [82, 376] on button "Icon/History History" at bounding box center [83, 370] width 153 height 28
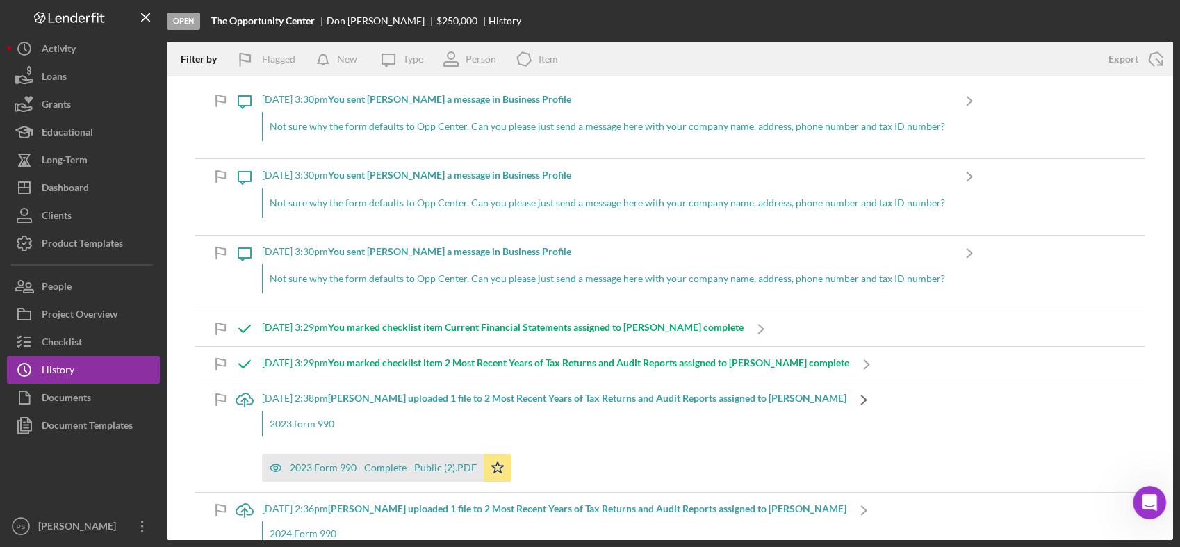
click at [847, 398] on icon "Icon/Navigate" at bounding box center [863, 399] width 35 height 35
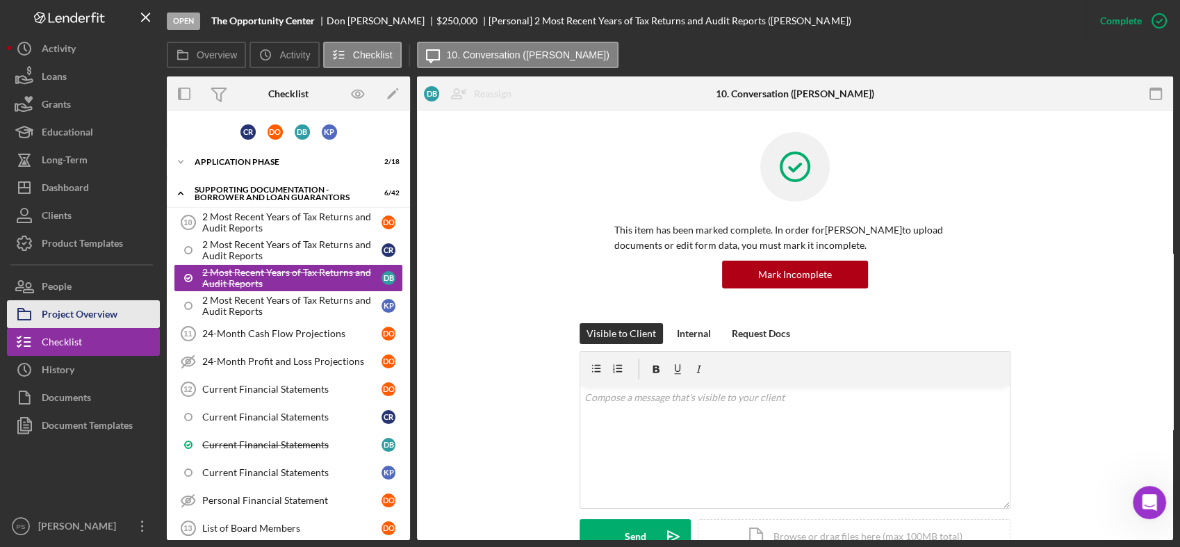
click at [94, 319] on div "Project Overview" at bounding box center [80, 315] width 76 height 31
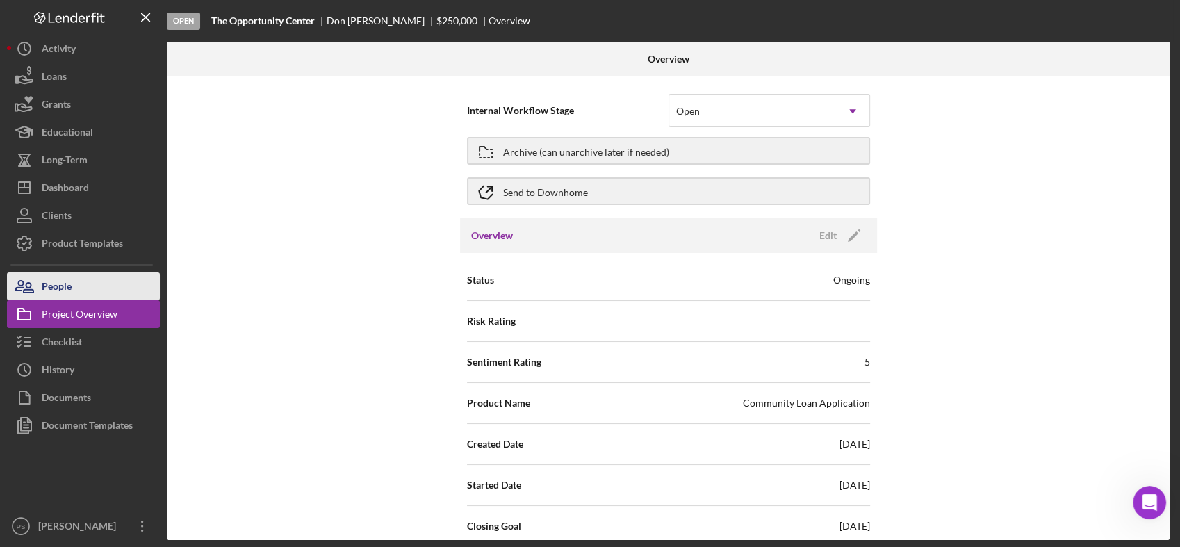
click at [97, 278] on button "People" at bounding box center [83, 286] width 153 height 28
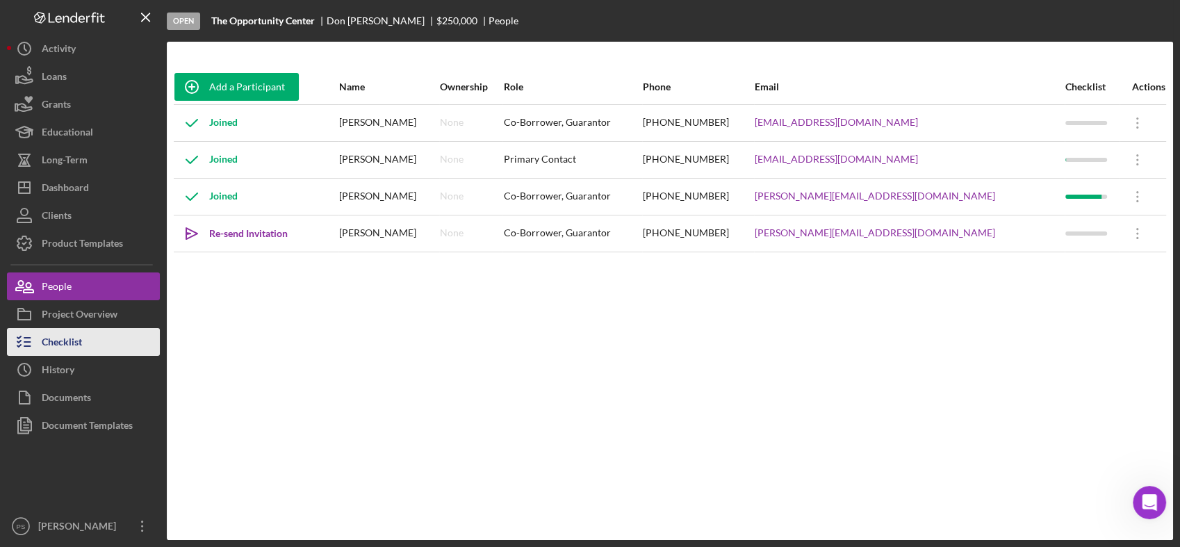
click at [94, 333] on button "Checklist" at bounding box center [83, 342] width 153 height 28
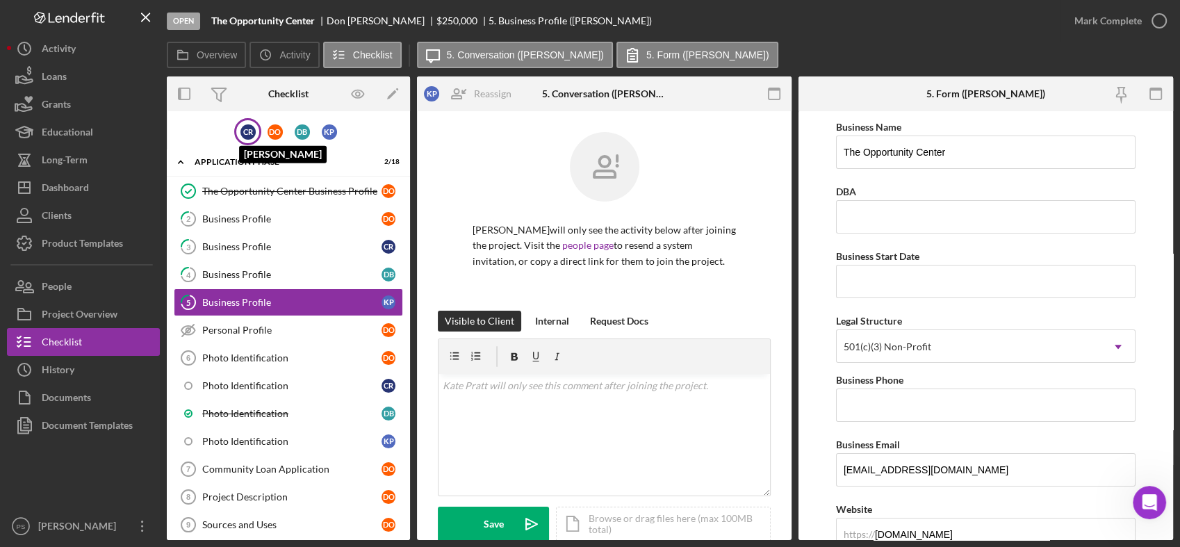
click at [250, 133] on div "C R" at bounding box center [247, 131] width 15 height 15
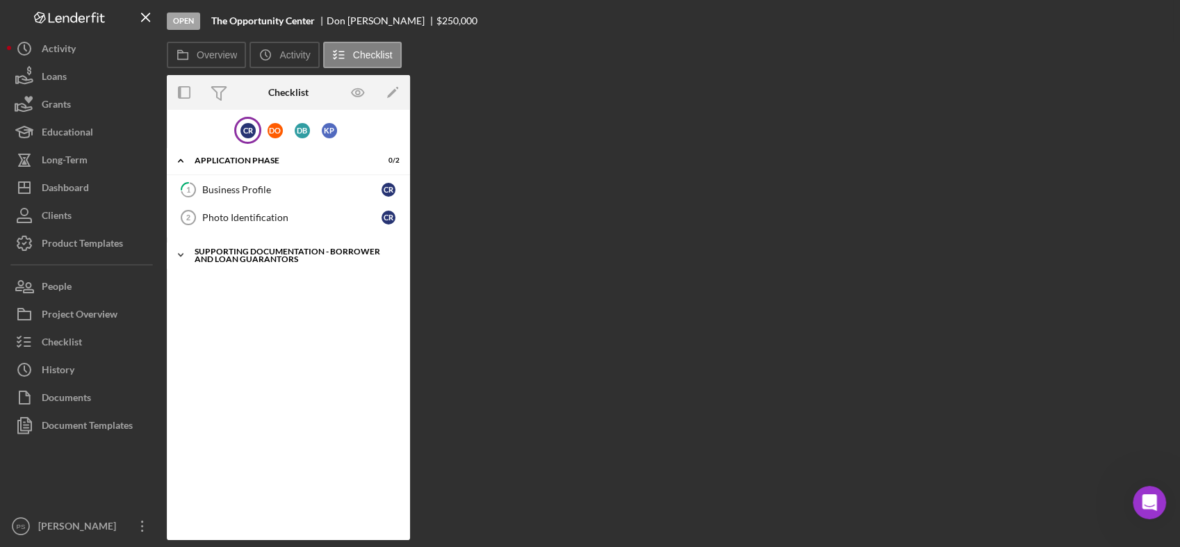
click at [183, 251] on icon "Icon/Expander" at bounding box center [181, 255] width 28 height 28
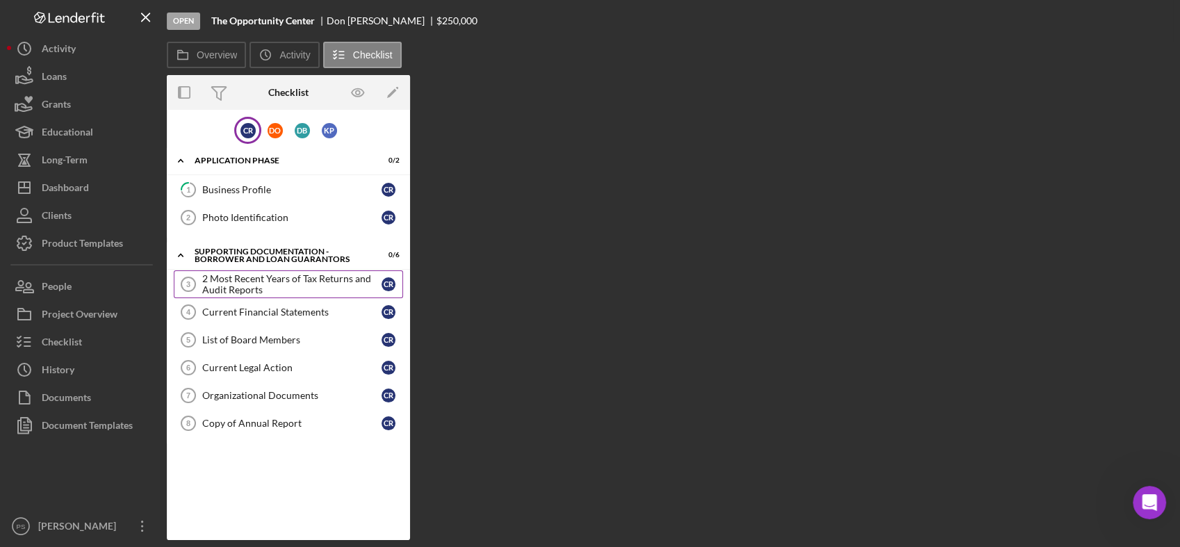
click at [191, 285] on icon "2 Most Recent Years of Tax Returns and Audit Reports 3" at bounding box center [188, 284] width 35 height 35
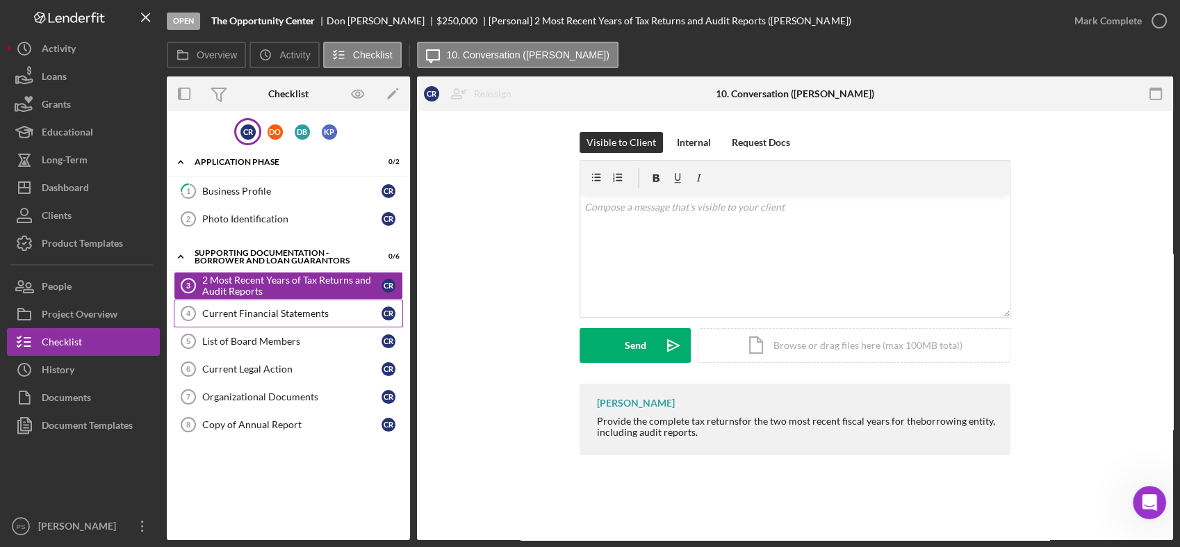
click at [226, 315] on div "Current Financial Statements" at bounding box center [291, 313] width 179 height 11
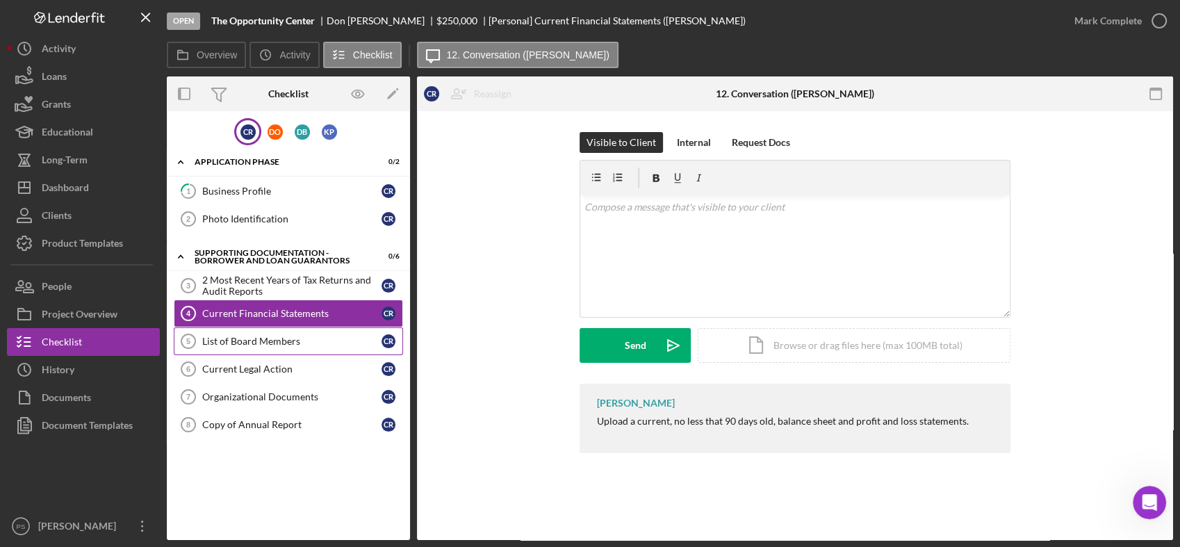
click at [222, 329] on link "List of Board Members 5 List of Board Members C R" at bounding box center [288, 341] width 229 height 28
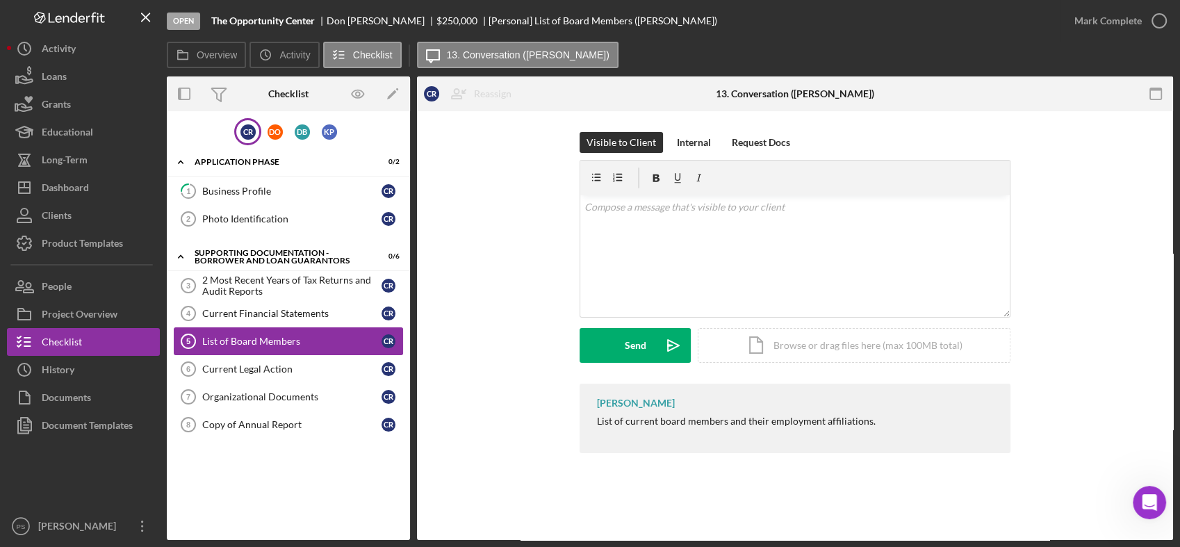
click at [228, 352] on link "List of Board Members 5 List of Board Members C R" at bounding box center [288, 341] width 229 height 28
click at [230, 364] on div "Current Legal Action" at bounding box center [291, 368] width 179 height 11
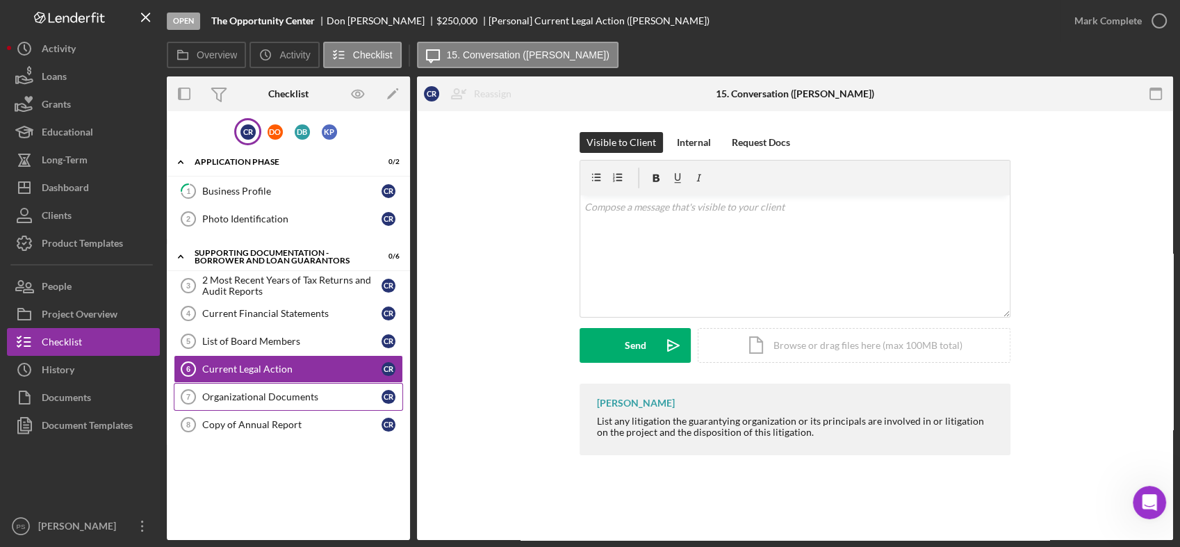
click at [256, 397] on div "Organizational Documents" at bounding box center [291, 396] width 179 height 11
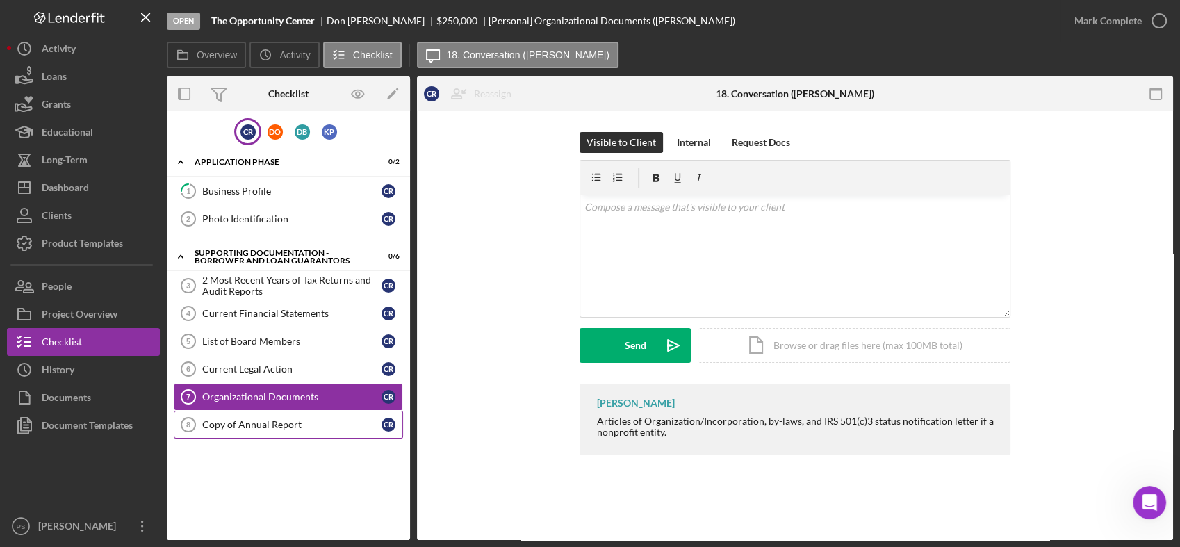
click at [255, 424] on div "Copy of Annual Report" at bounding box center [291, 424] width 179 height 11
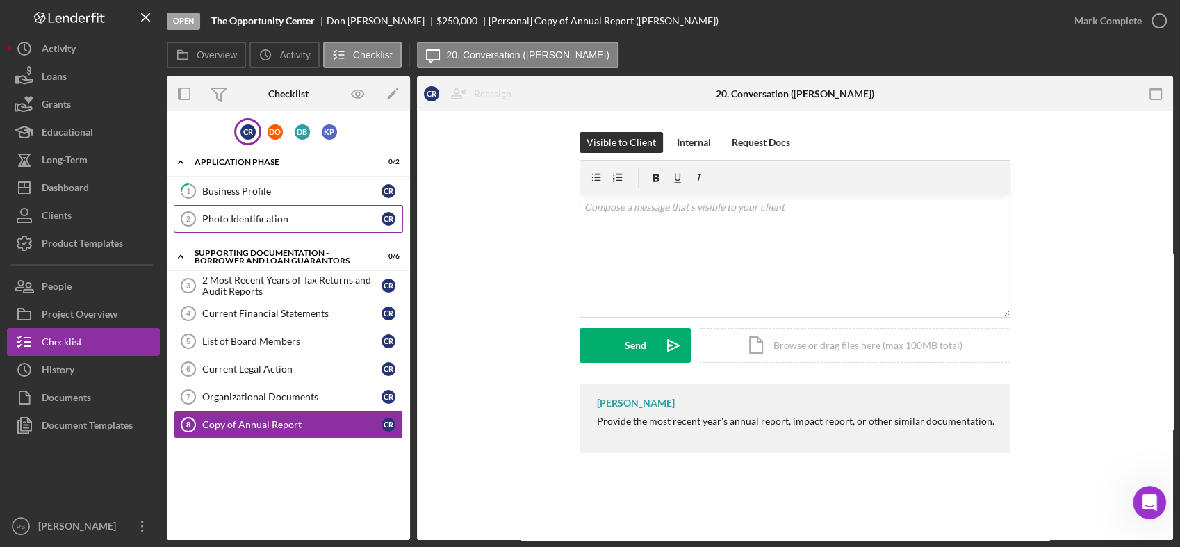
click at [249, 220] on div "Photo Identification" at bounding box center [291, 218] width 179 height 11
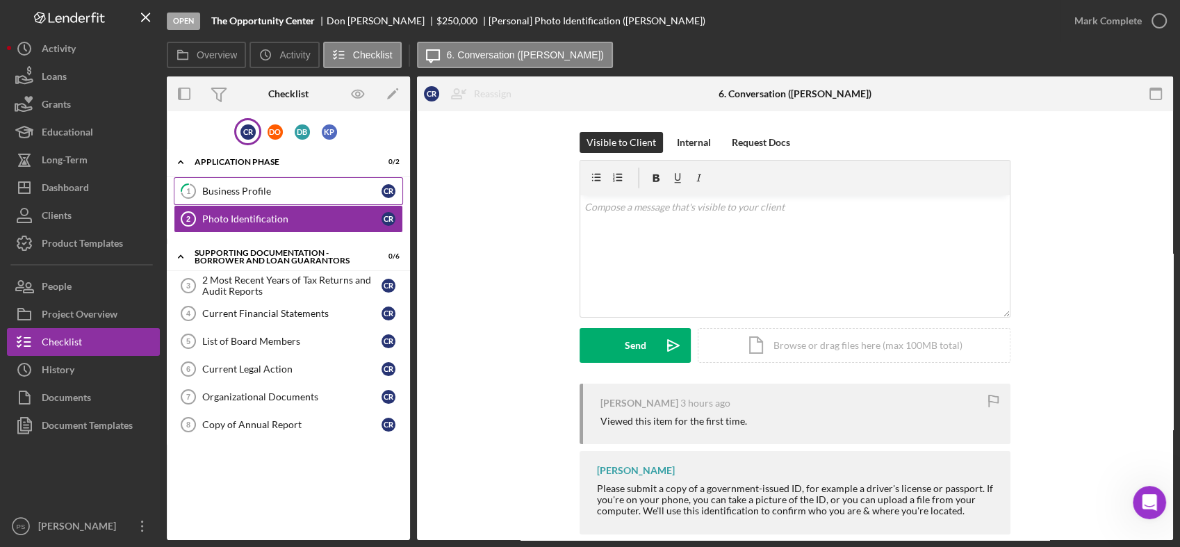
click at [267, 192] on div "Business Profile" at bounding box center [291, 190] width 179 height 11
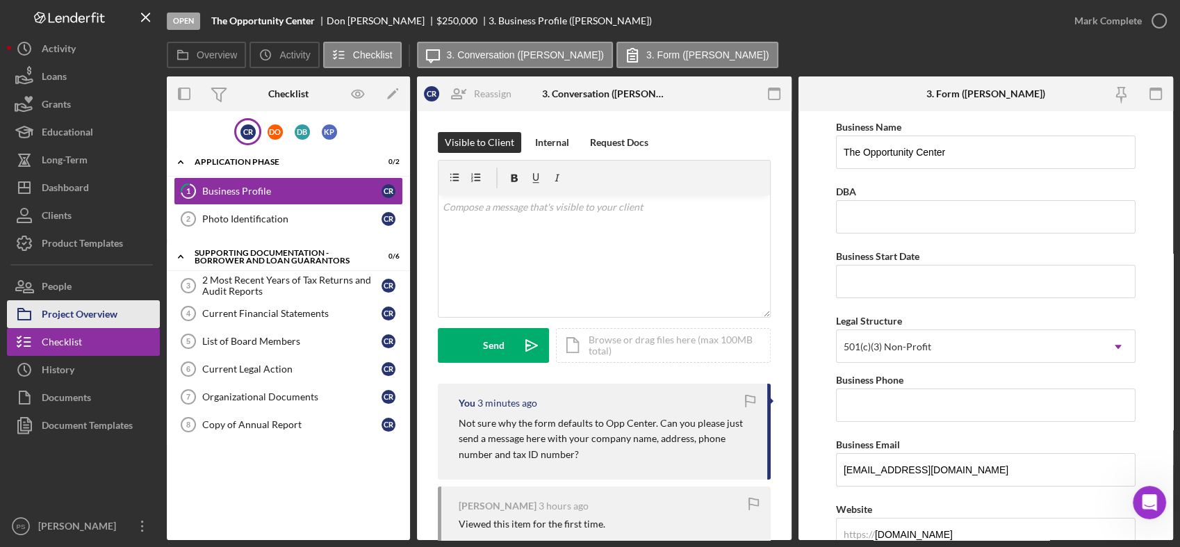
click at [89, 309] on div "Project Overview" at bounding box center [80, 315] width 76 height 31
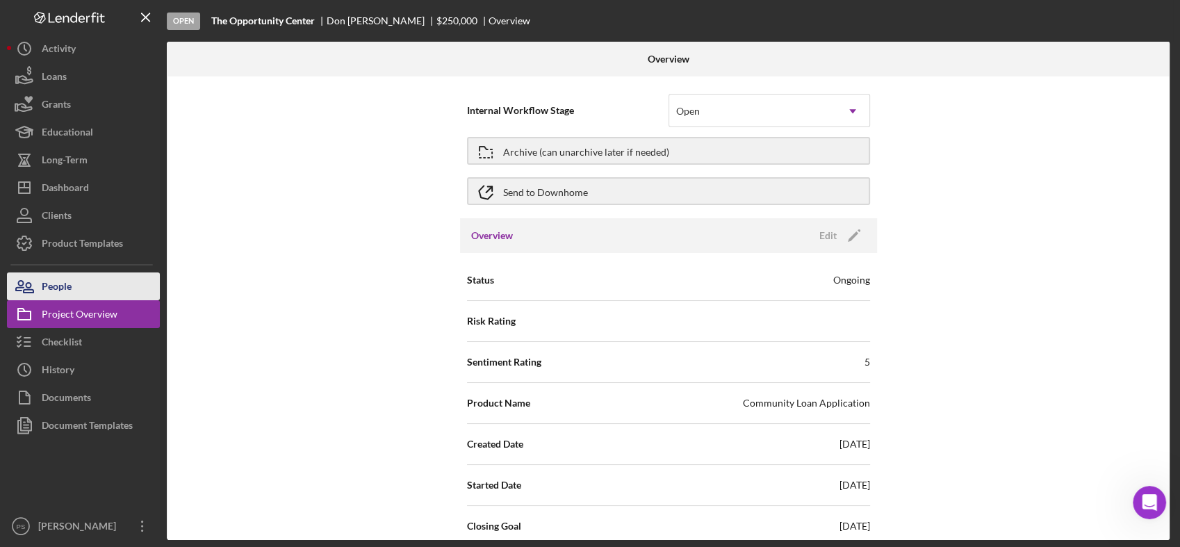
click at [90, 289] on button "People" at bounding box center [83, 286] width 153 height 28
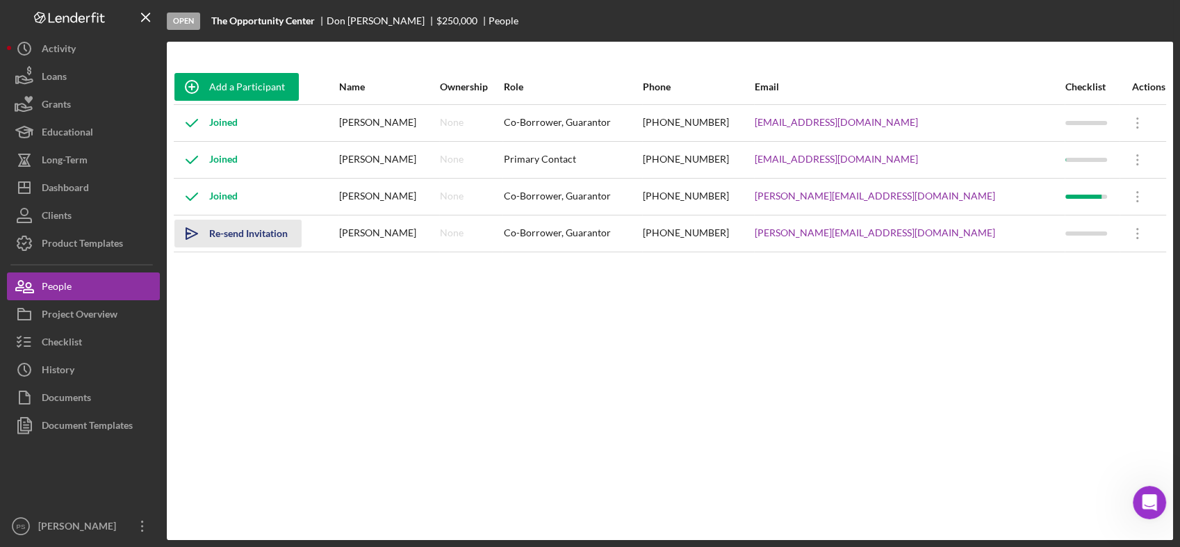
click at [193, 236] on icon "Icon/icon-invite-send" at bounding box center [191, 233] width 35 height 35
click at [1136, 228] on icon at bounding box center [1137, 233] width 2 height 11
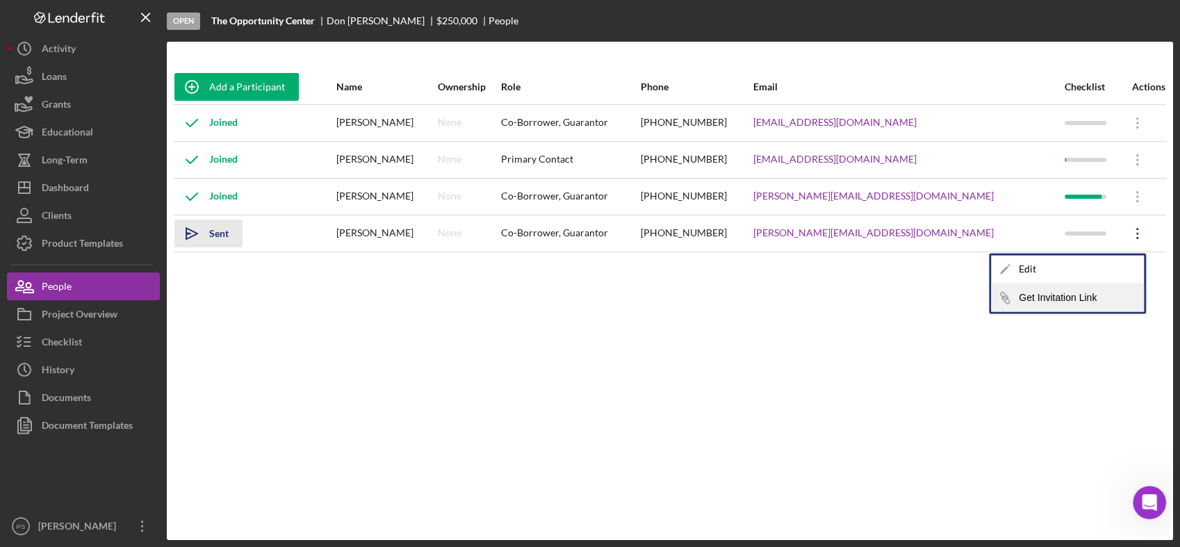
click at [1089, 298] on button "Icon/Link Get Invitation Link" at bounding box center [1067, 297] width 153 height 28
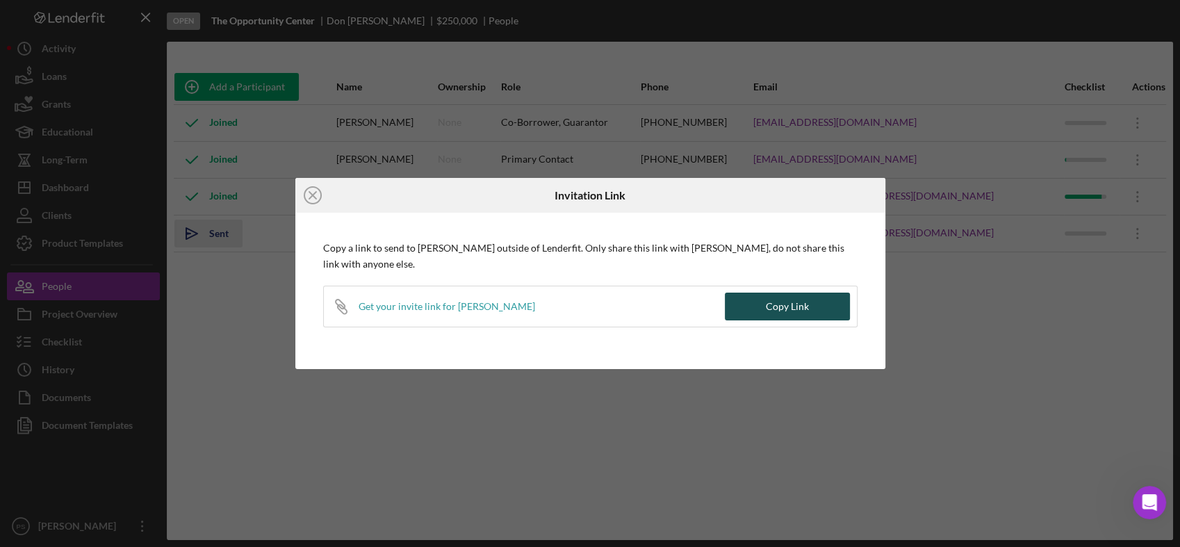
click at [778, 302] on div "Copy Link" at bounding box center [786, 306] width 43 height 28
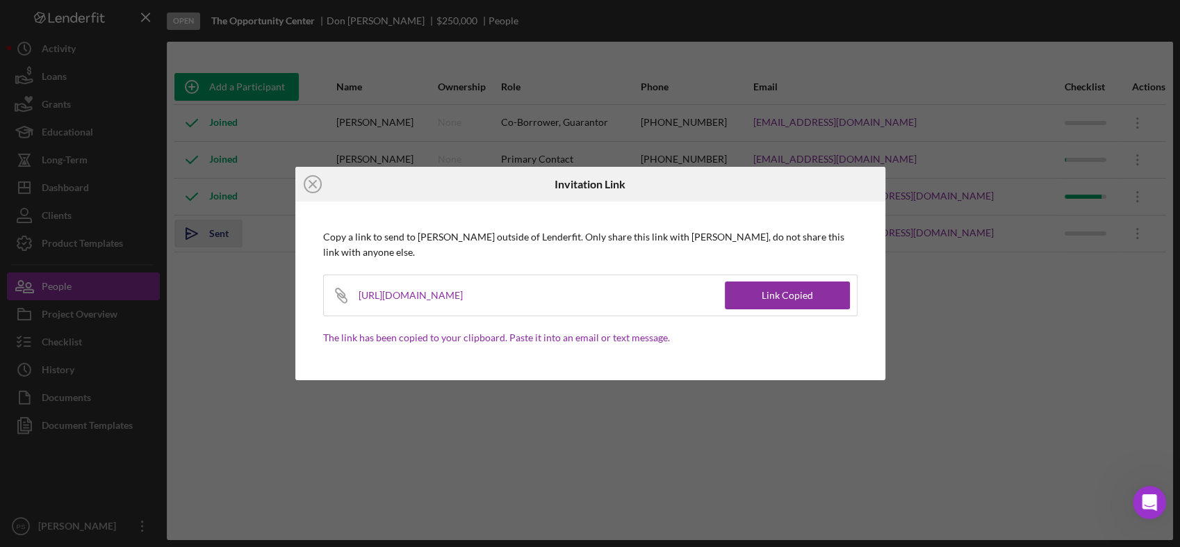
click at [318, 181] on icon "Icon/Close" at bounding box center [312, 184] width 35 height 35
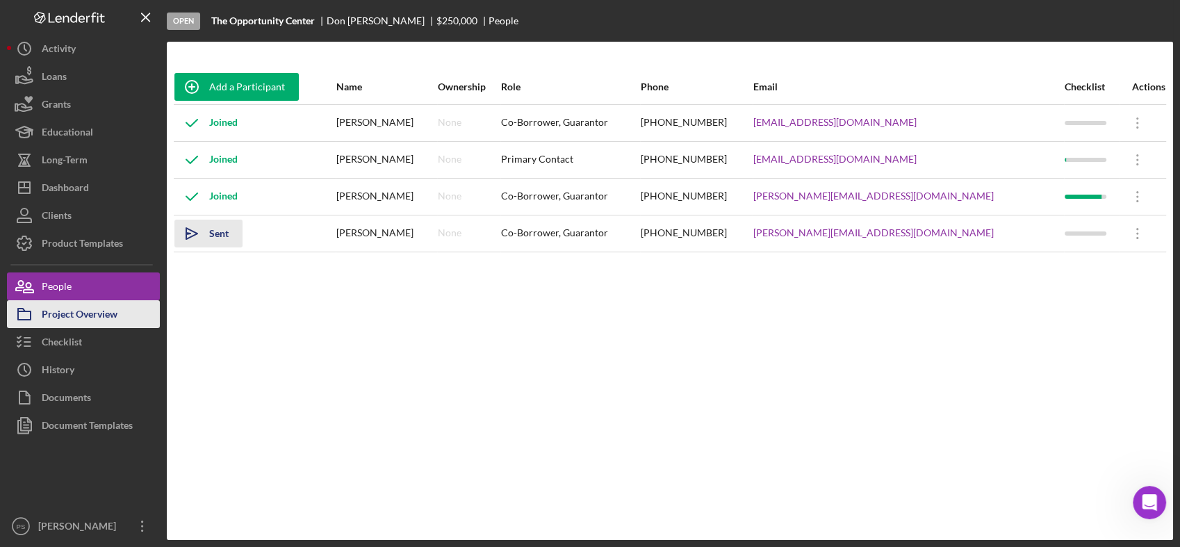
click at [95, 315] on div "Project Overview" at bounding box center [80, 315] width 76 height 31
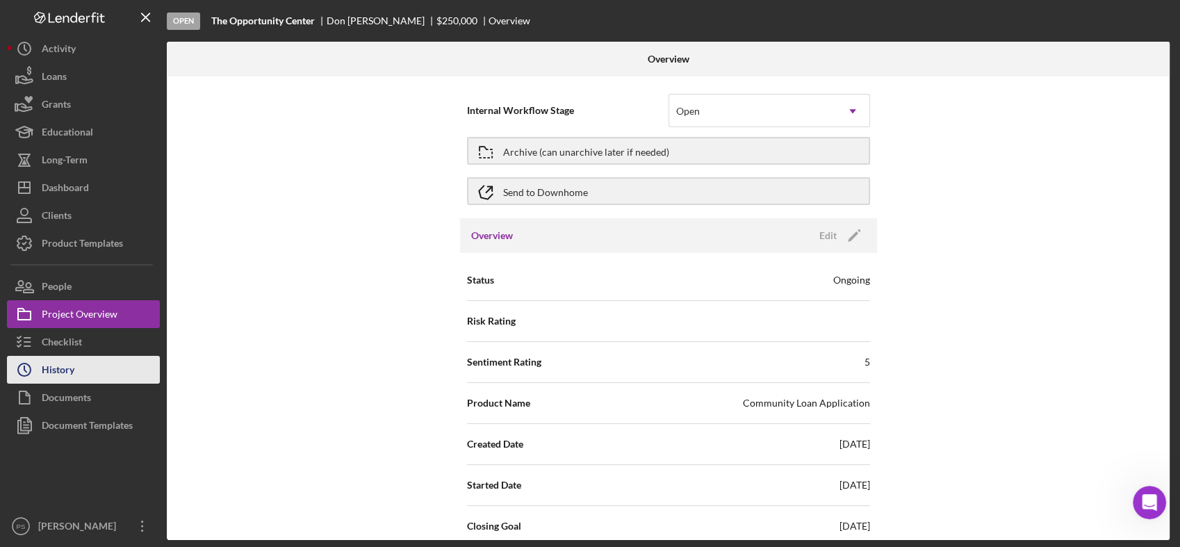
click at [89, 363] on button "Icon/History History" at bounding box center [83, 370] width 153 height 28
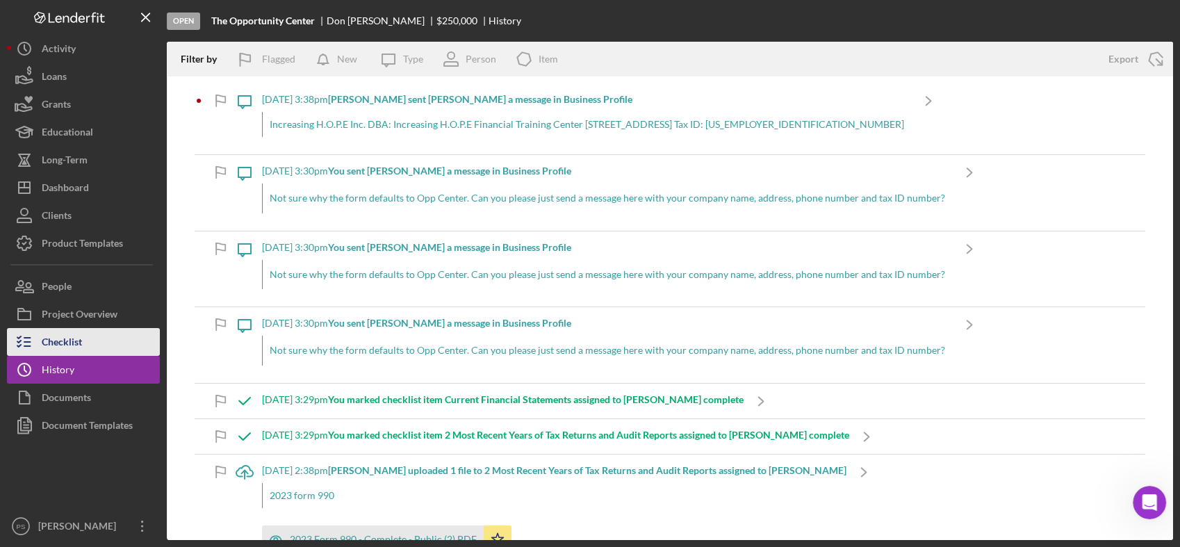
click at [89, 335] on button "Checklist" at bounding box center [83, 342] width 153 height 28
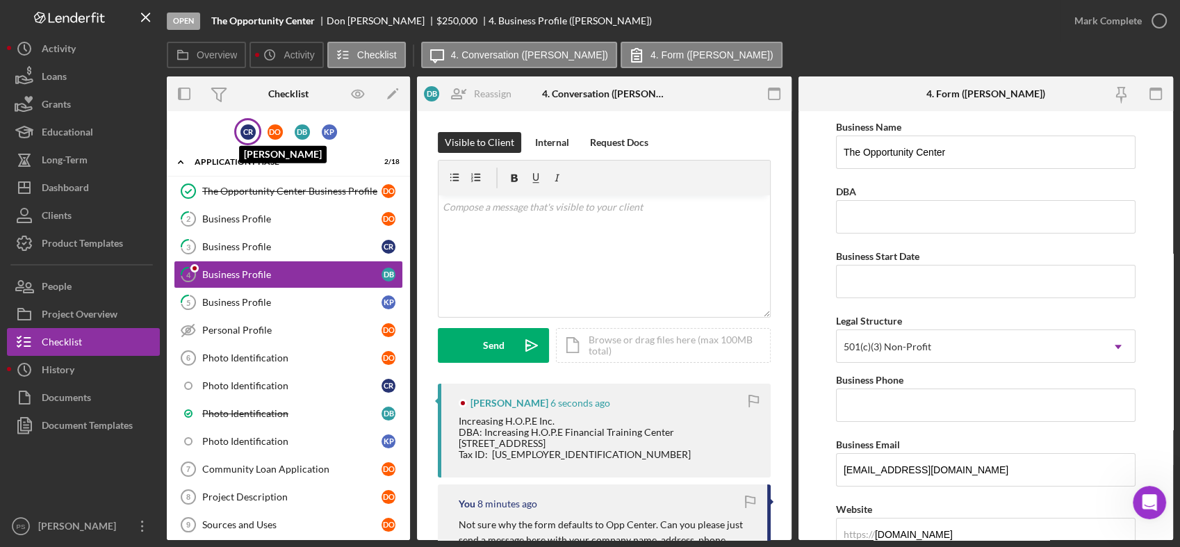
click at [245, 133] on div "C R" at bounding box center [247, 131] width 15 height 15
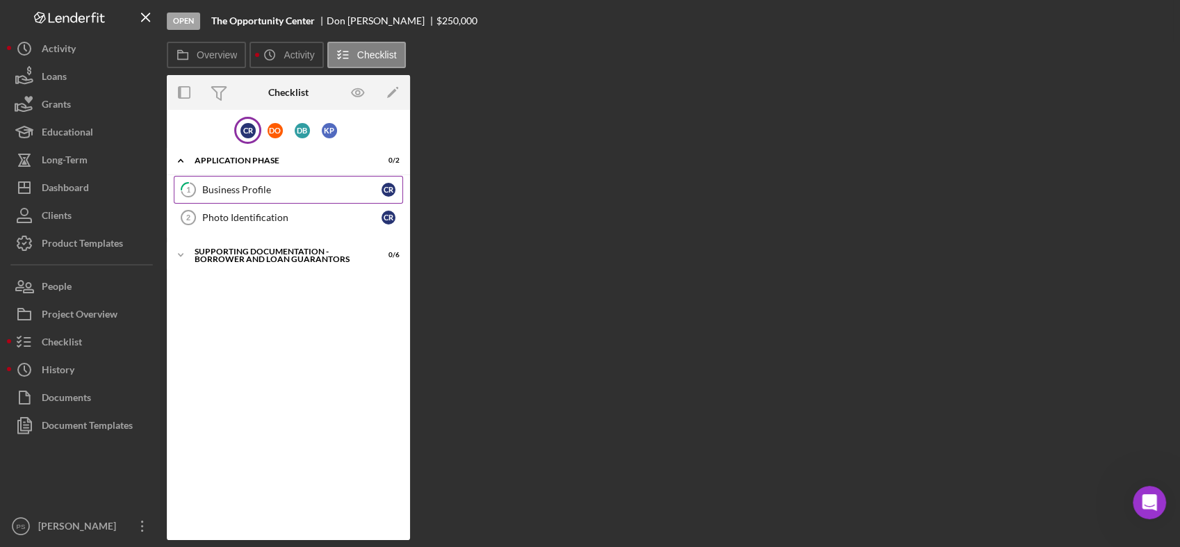
click at [233, 183] on link "1 Business Profile C R" at bounding box center [288, 190] width 229 height 28
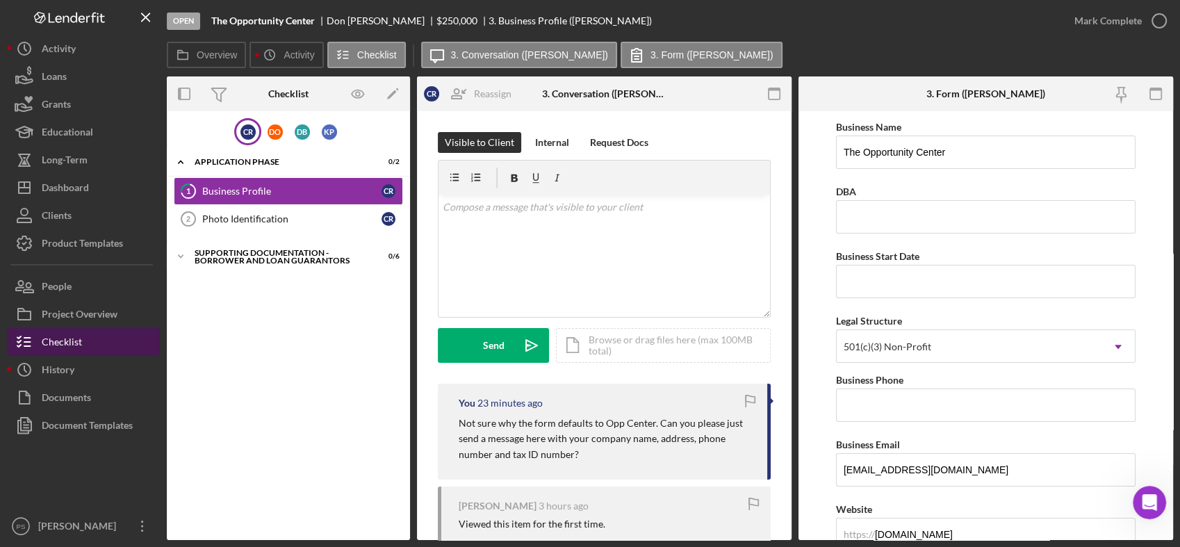
click at [99, 335] on button "Checklist" at bounding box center [83, 342] width 153 height 28
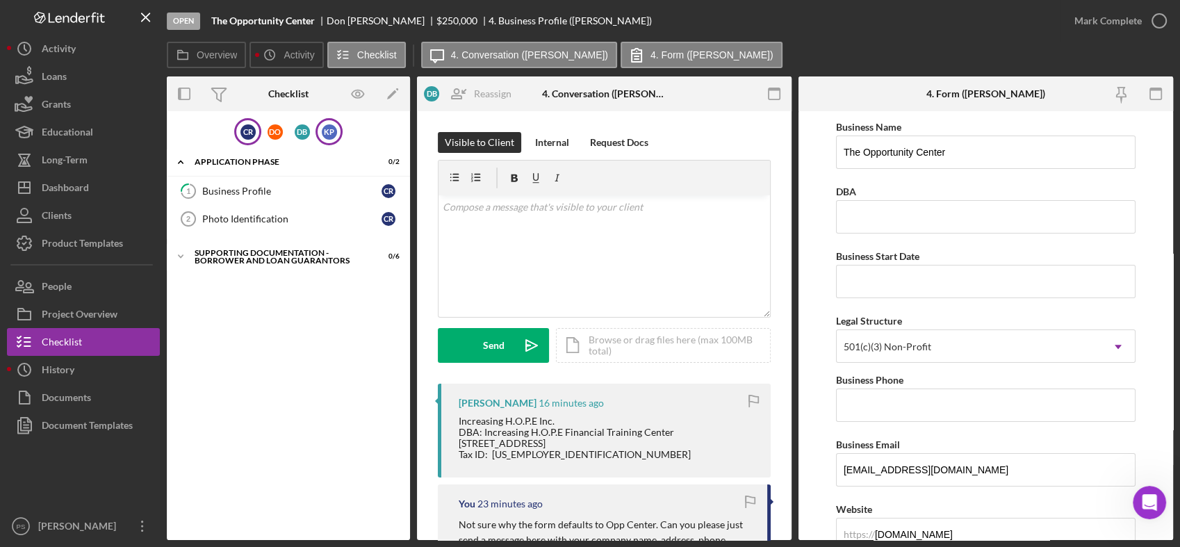
click at [318, 133] on div "K P" at bounding box center [328, 131] width 27 height 27
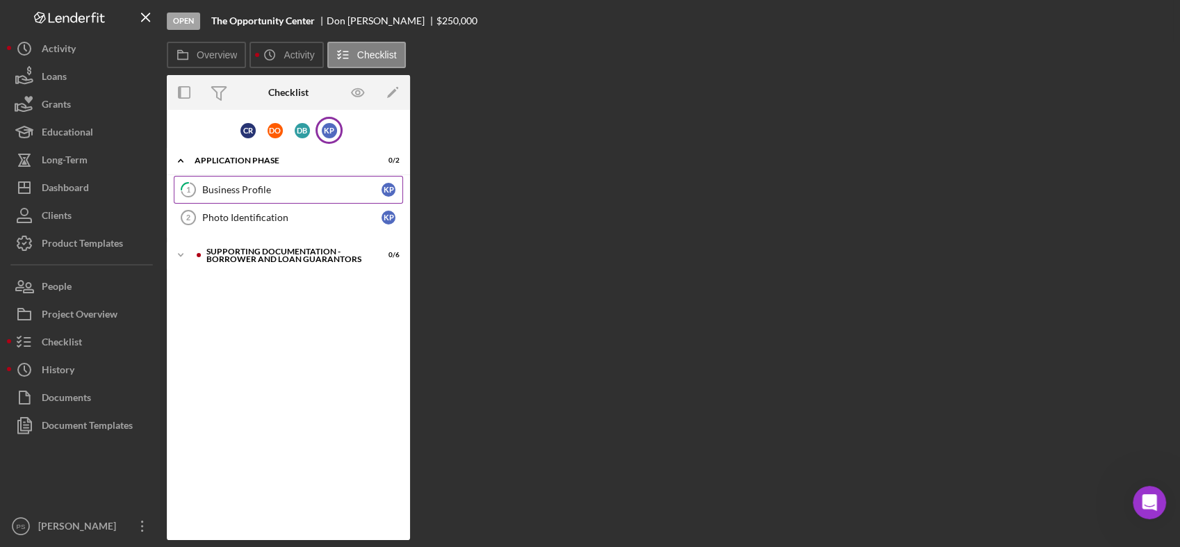
click at [289, 191] on div "Business Profile" at bounding box center [291, 189] width 179 height 11
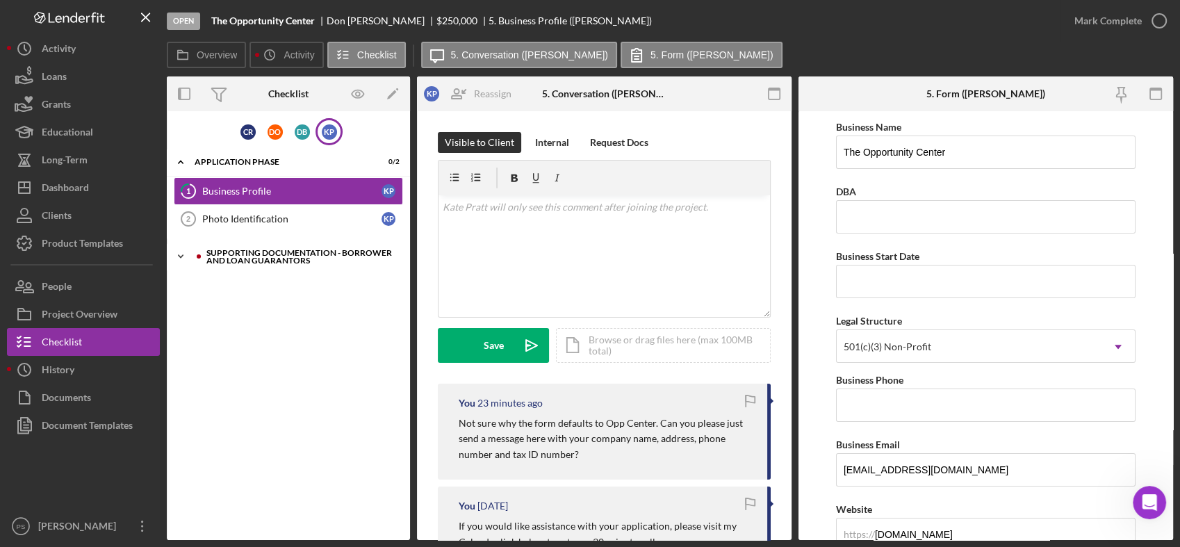
click at [178, 252] on icon "Icon/Expander" at bounding box center [181, 256] width 28 height 28
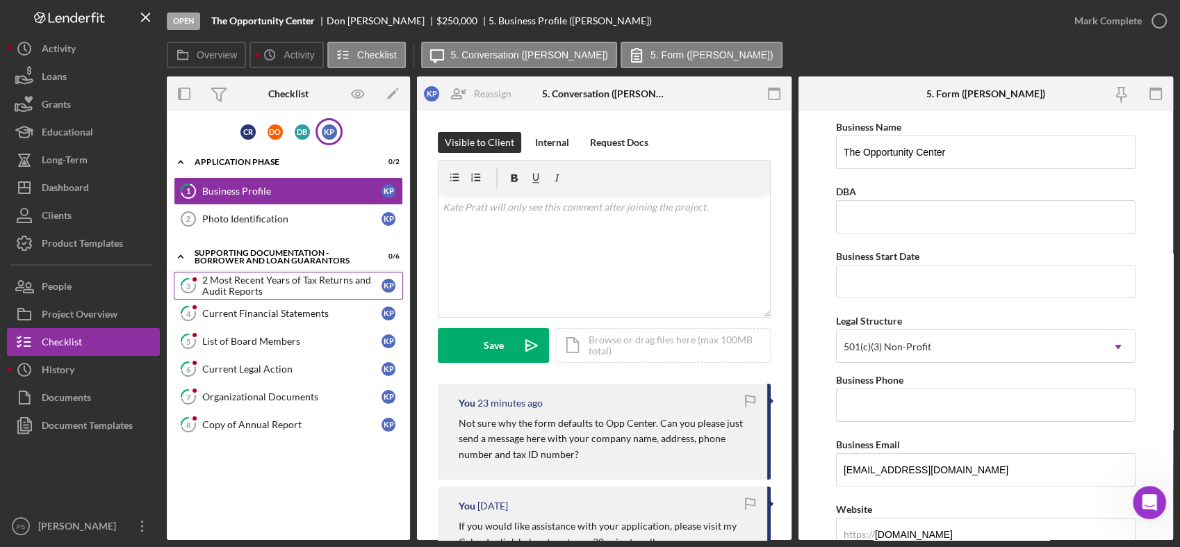
click at [256, 283] on div "2 Most Recent Years of Tax Returns and Audit Reports" at bounding box center [291, 285] width 179 height 22
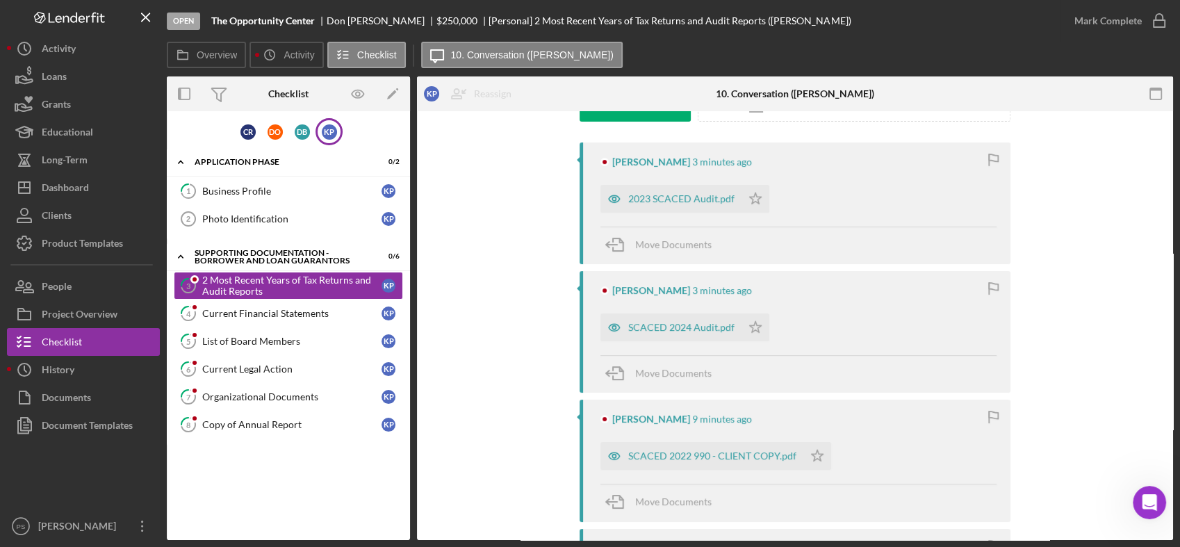
scroll to position [257, 0]
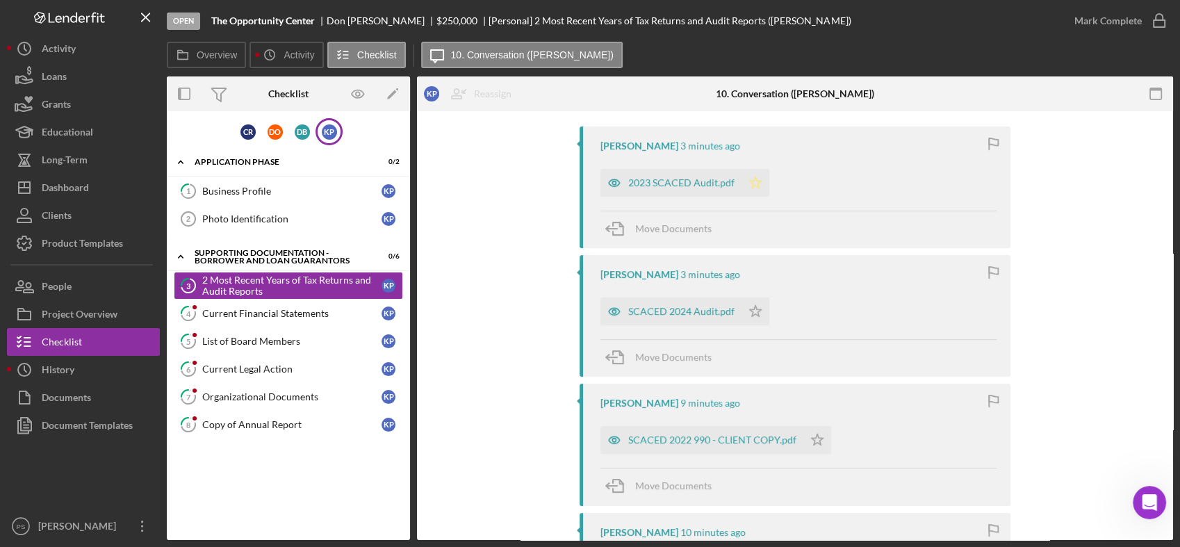
click at [751, 181] on icon "Icon/Star" at bounding box center [755, 183] width 28 height 28
click at [750, 312] on icon "Icon/Star" at bounding box center [755, 311] width 28 height 28
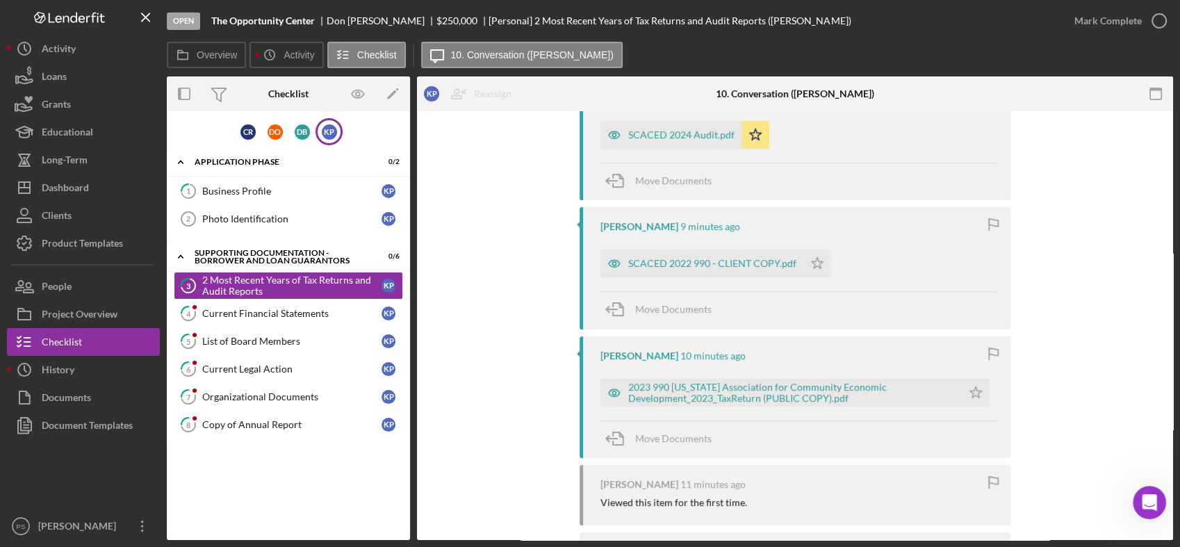
scroll to position [463, 0]
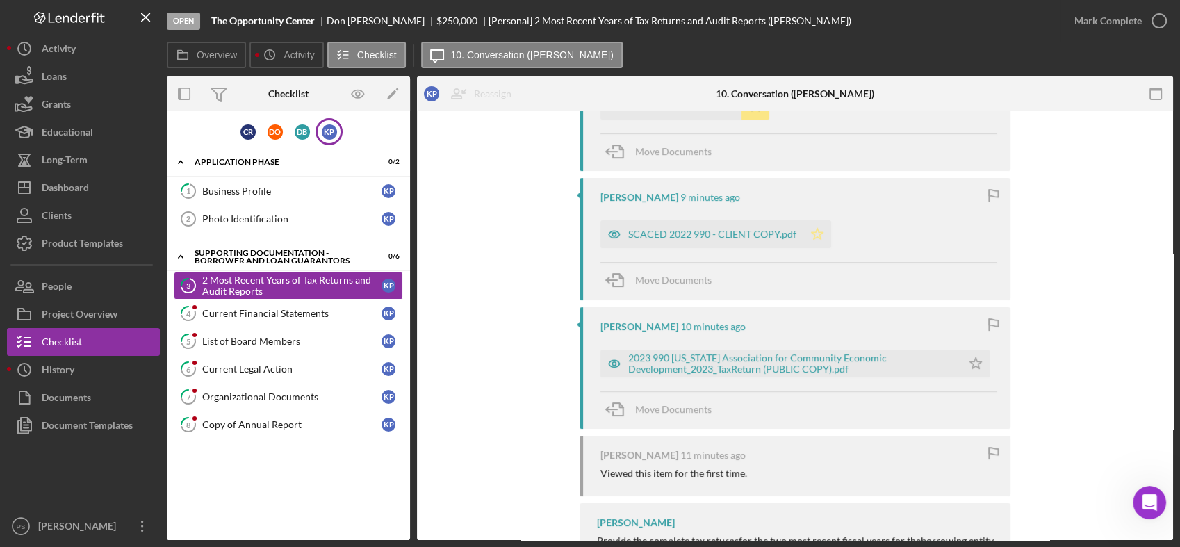
click at [815, 233] on polygon "button" at bounding box center [817, 234] width 12 height 11
click at [972, 356] on icon "Icon/Star" at bounding box center [975, 363] width 28 height 28
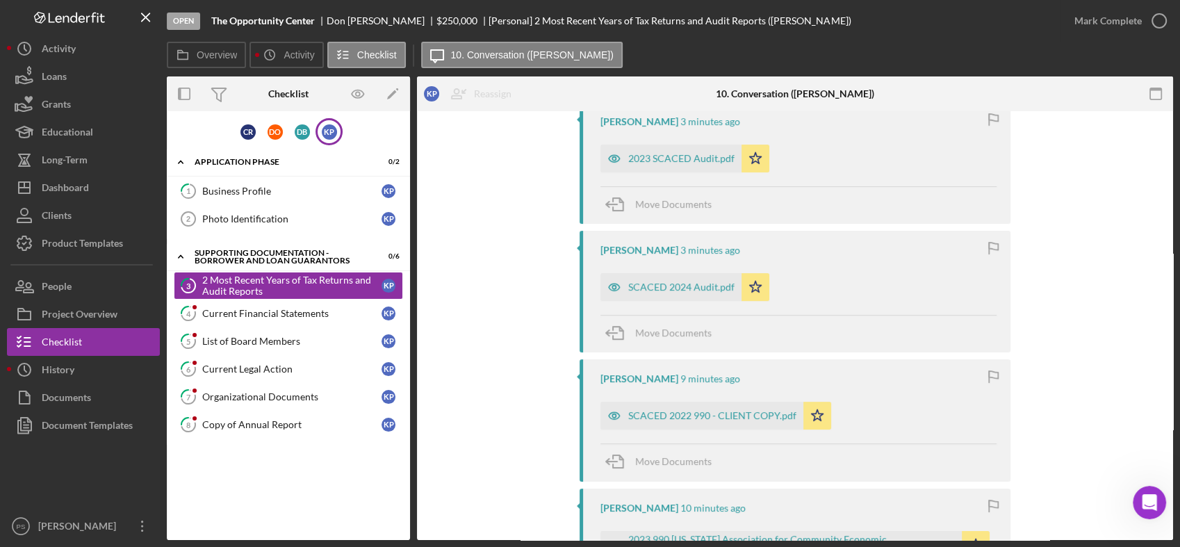
scroll to position [267, 0]
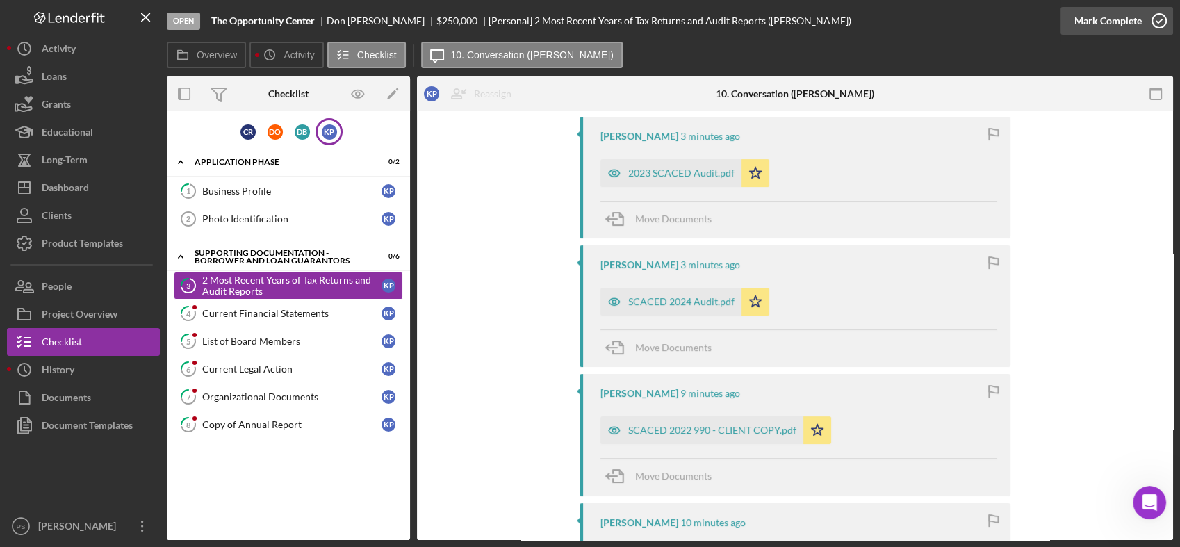
click at [1149, 17] on icon "button" at bounding box center [1158, 20] width 35 height 35
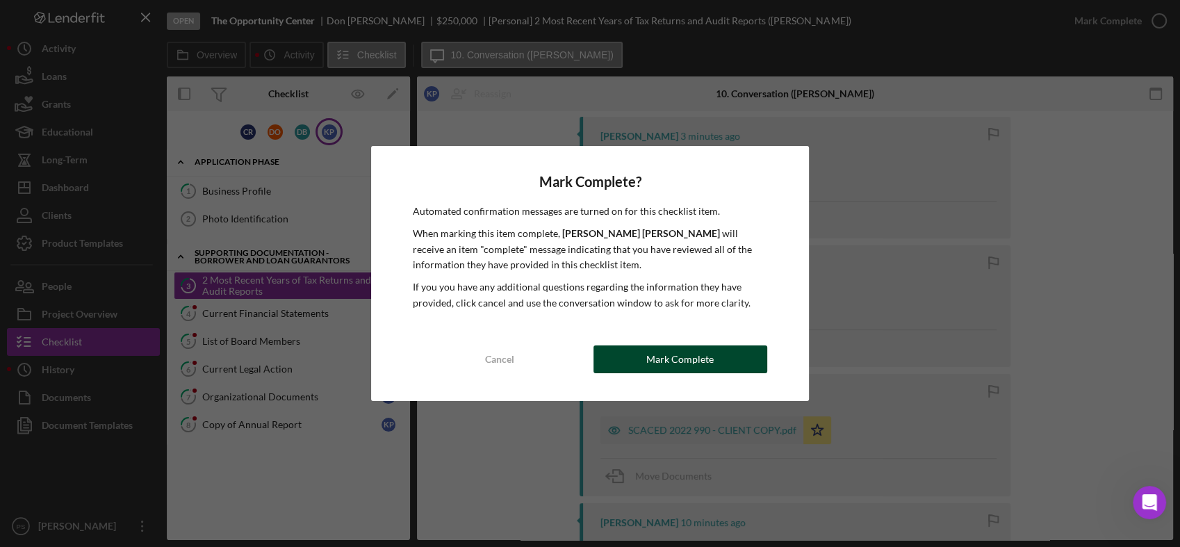
click at [634, 358] on button "Mark Complete" at bounding box center [680, 359] width 174 height 28
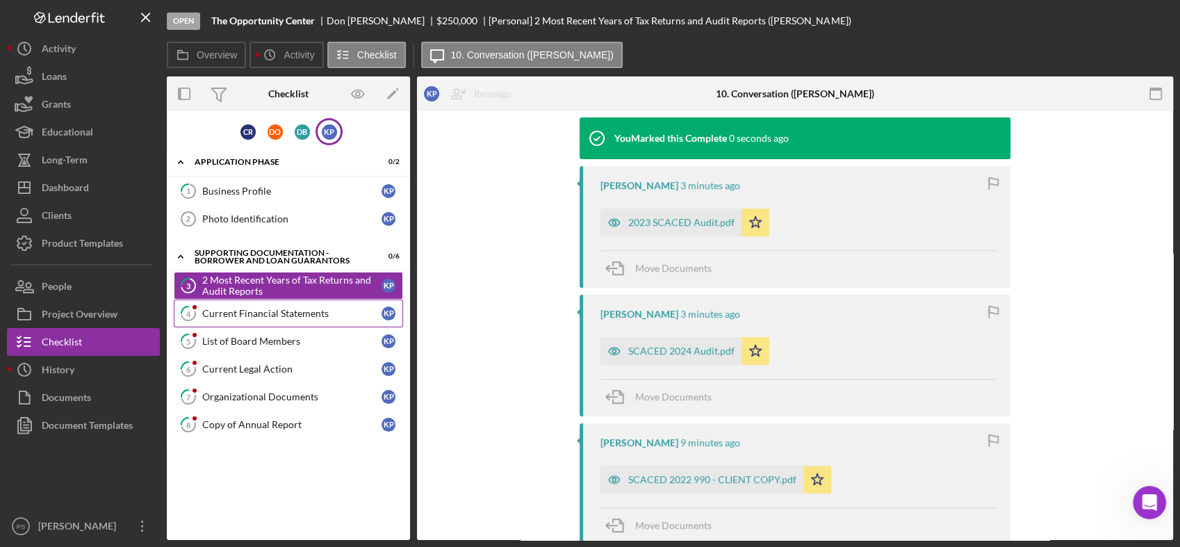
scroll to position [457, 0]
click at [279, 304] on link "4 Current Financial Statements K P" at bounding box center [288, 313] width 229 height 28
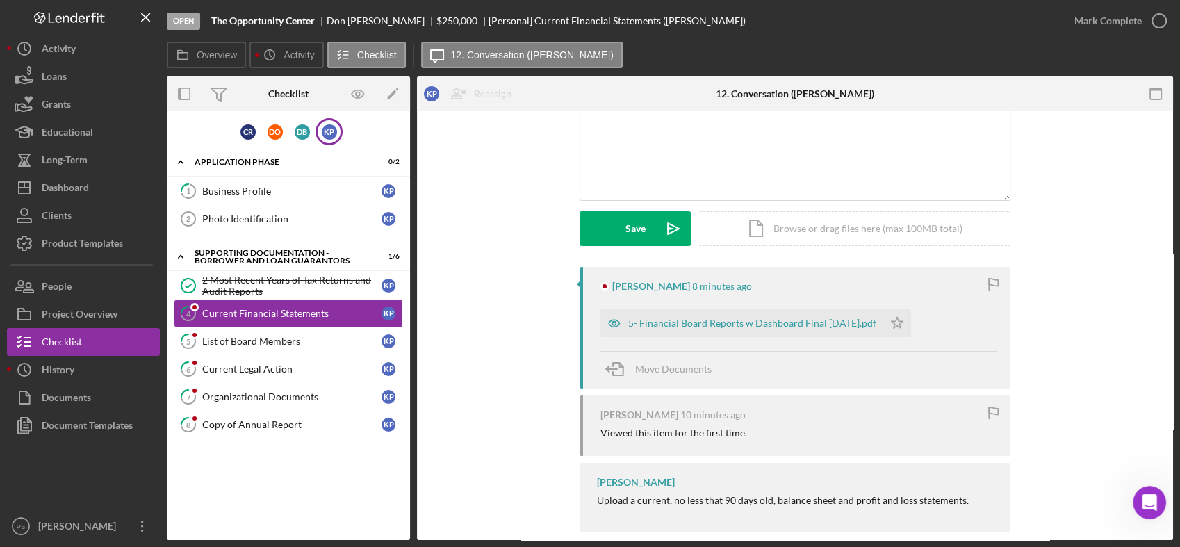
scroll to position [136, 0]
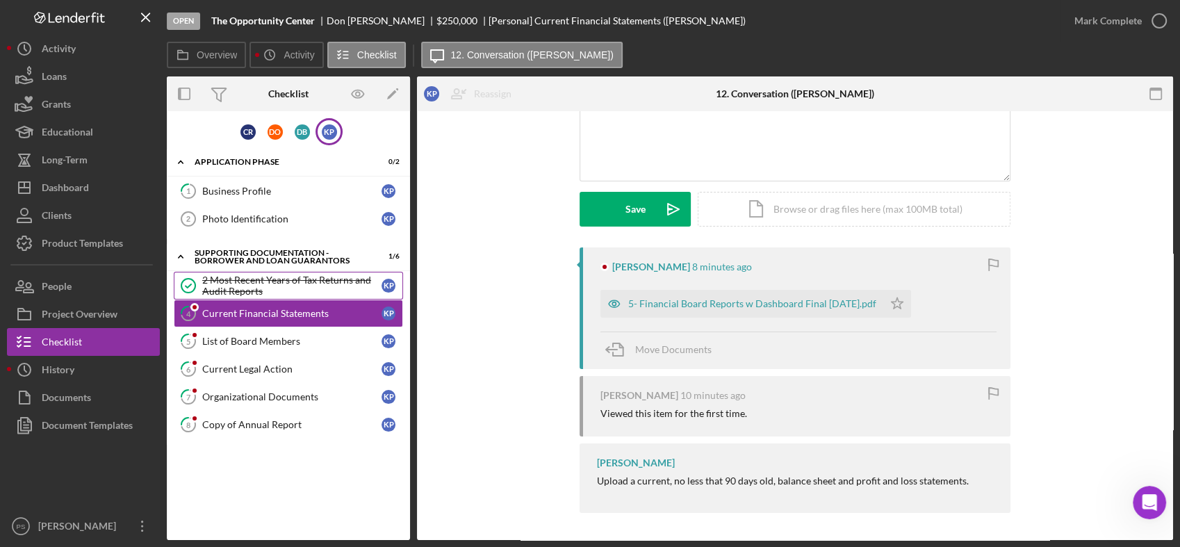
click at [311, 277] on div "2 Most Recent Years of Tax Returns and Audit Reports" at bounding box center [291, 285] width 179 height 22
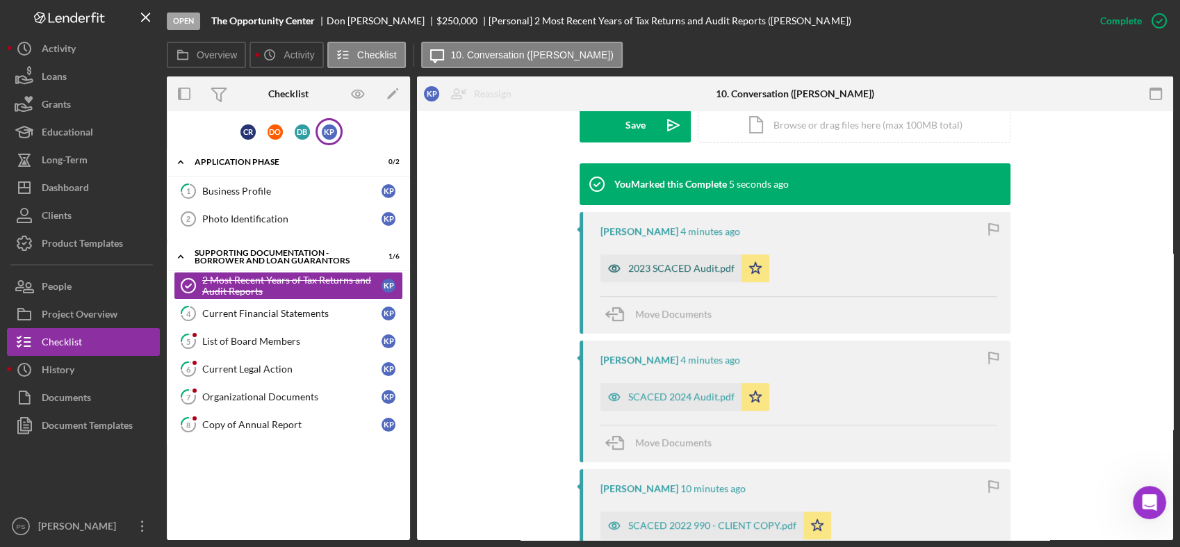
click at [695, 267] on div "2023 SCACED Audit.pdf" at bounding box center [681, 268] width 106 height 11
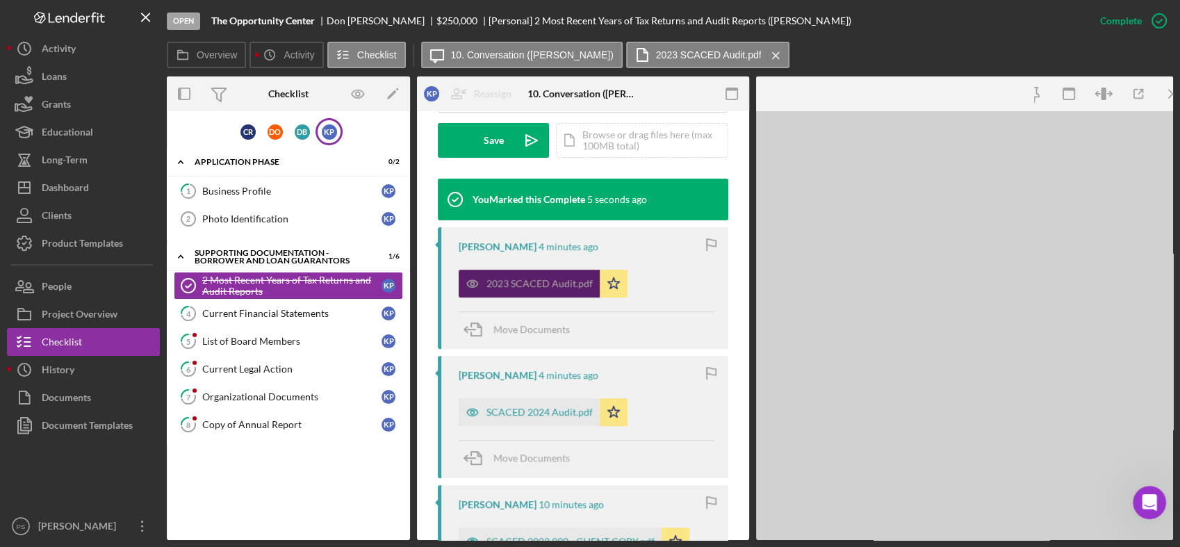
scroll to position [427, 0]
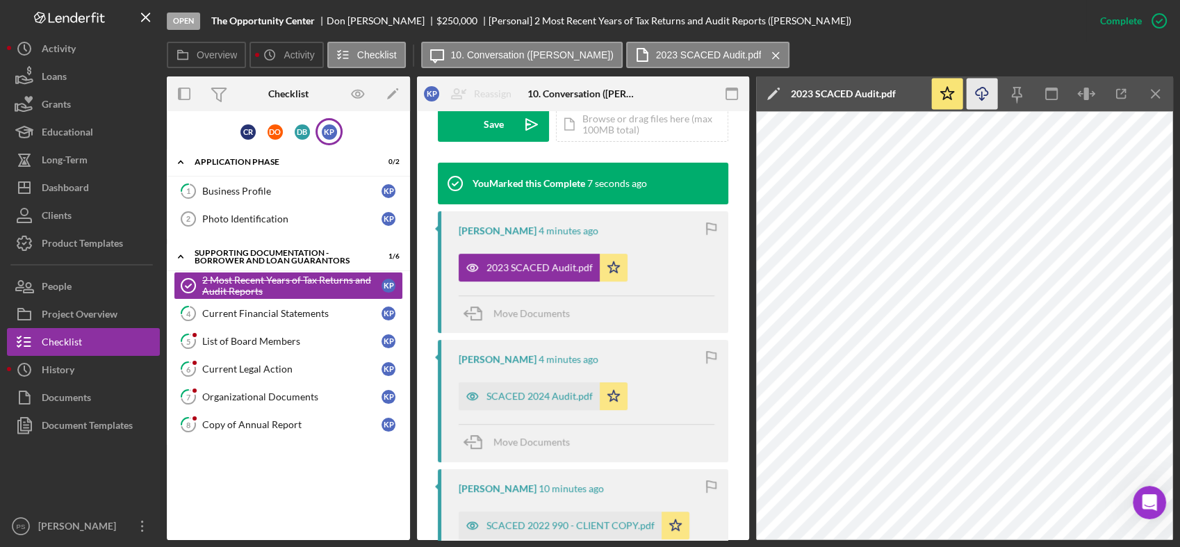
click at [984, 89] on icon "button" at bounding box center [981, 92] width 12 height 8
click at [533, 390] on div "SCACED 2024 Audit.pdf" at bounding box center [539, 395] width 106 height 11
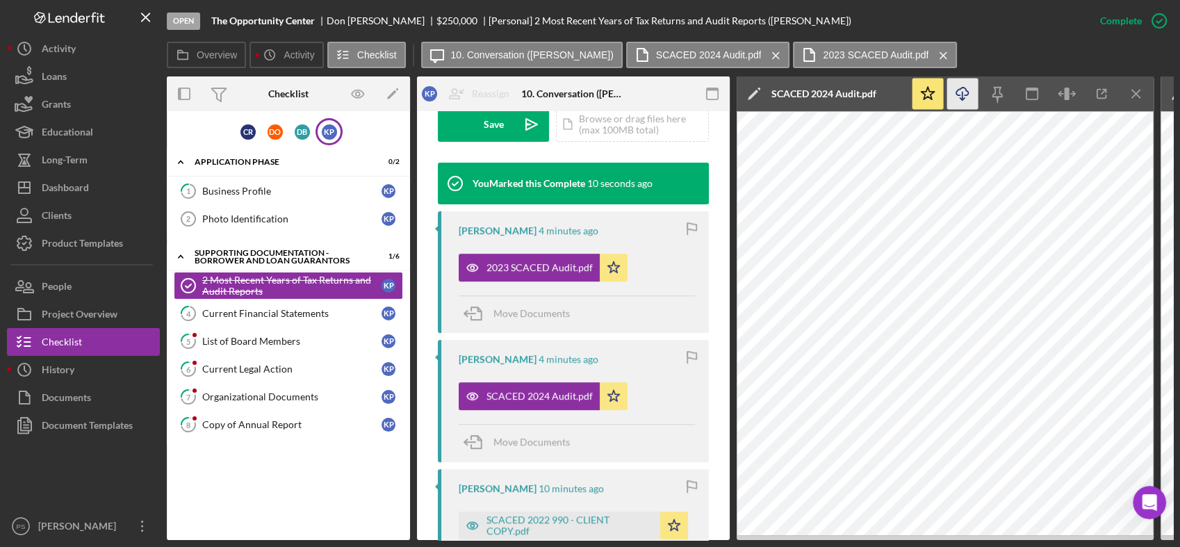
click at [966, 94] on icon "button" at bounding box center [962, 92] width 12 height 8
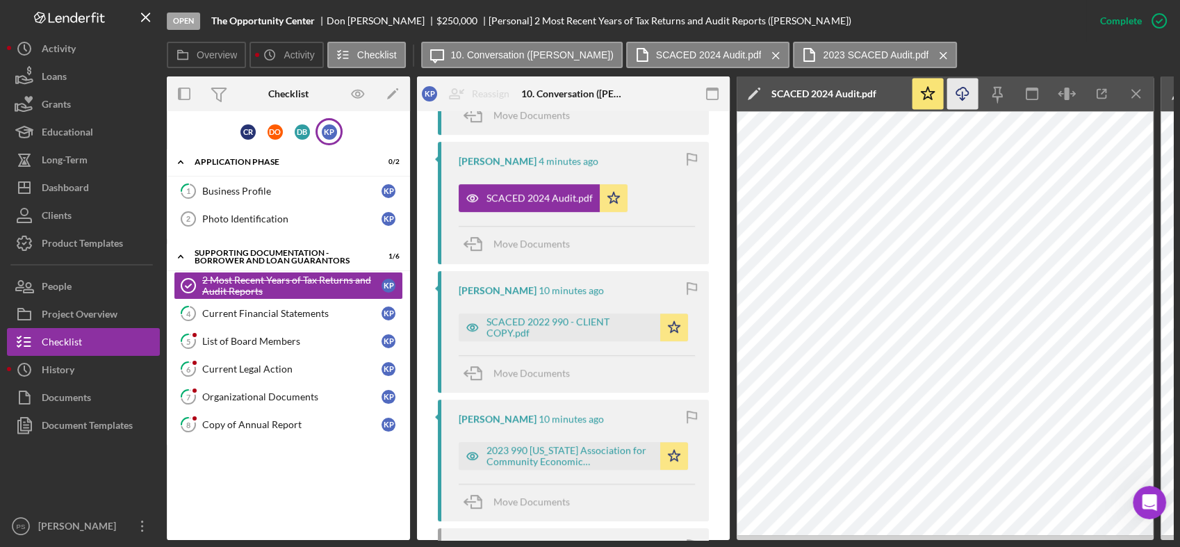
scroll to position [684, 0]
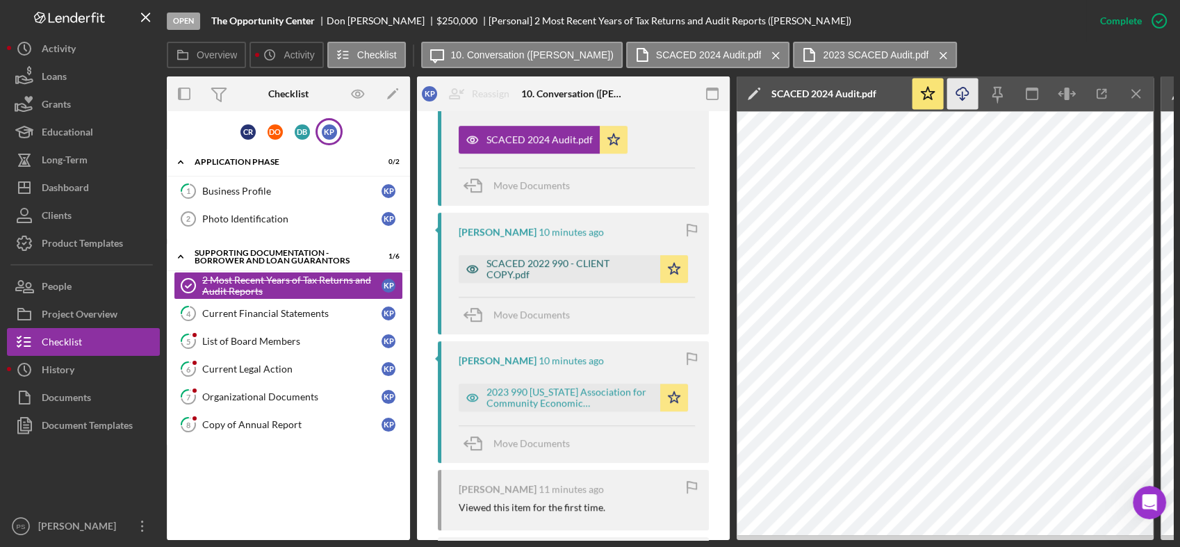
click at [564, 264] on div "SCACED 2022 990 - CLIENT COPY.pdf" at bounding box center [569, 269] width 167 height 22
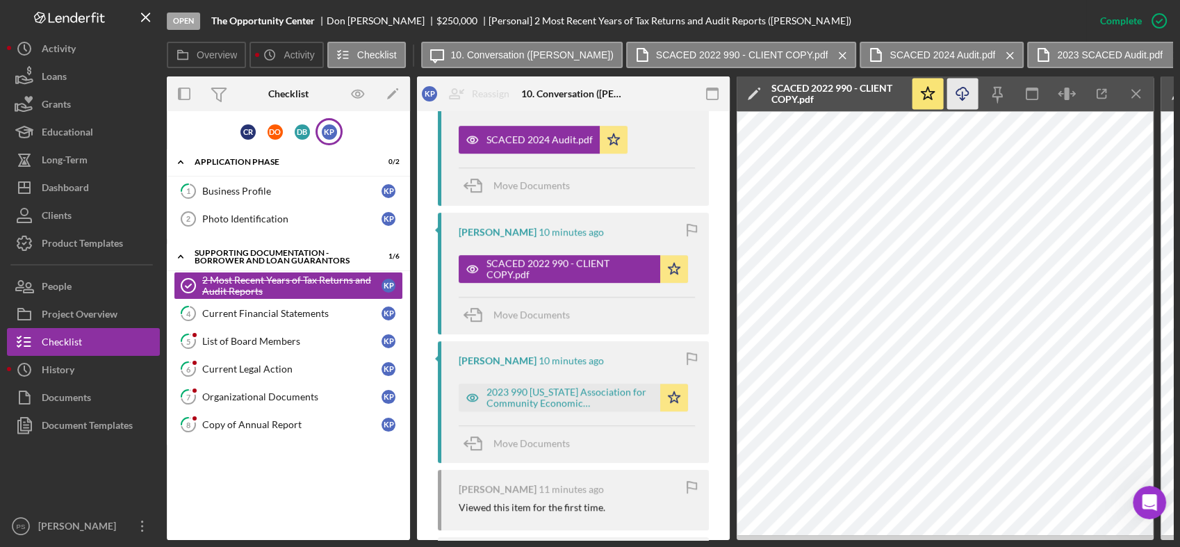
click at [961, 84] on icon "Icon/Download" at bounding box center [962, 93] width 31 height 31
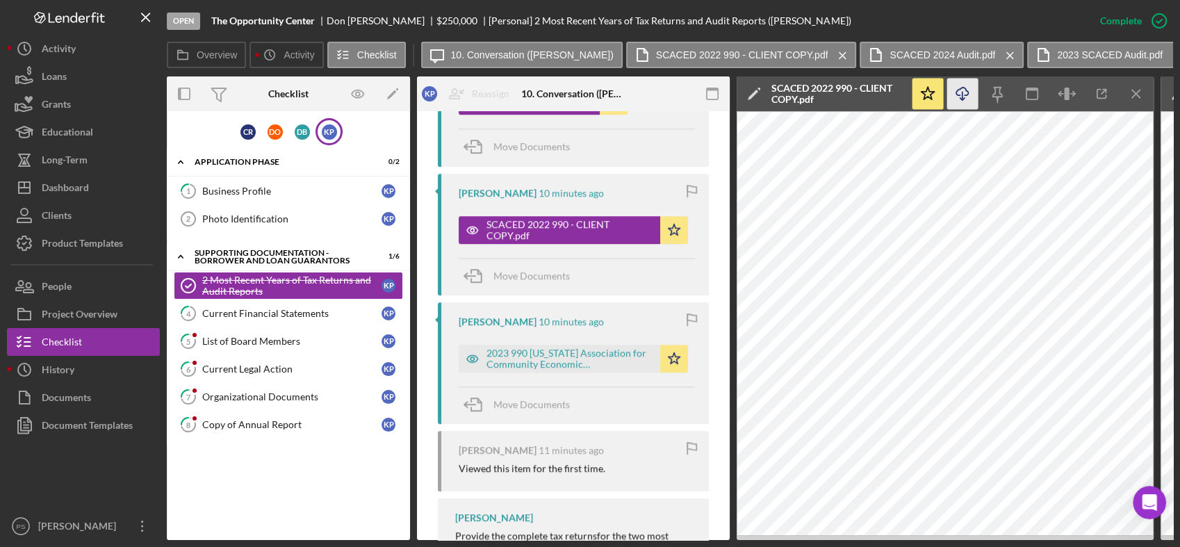
scroll to position [794, 0]
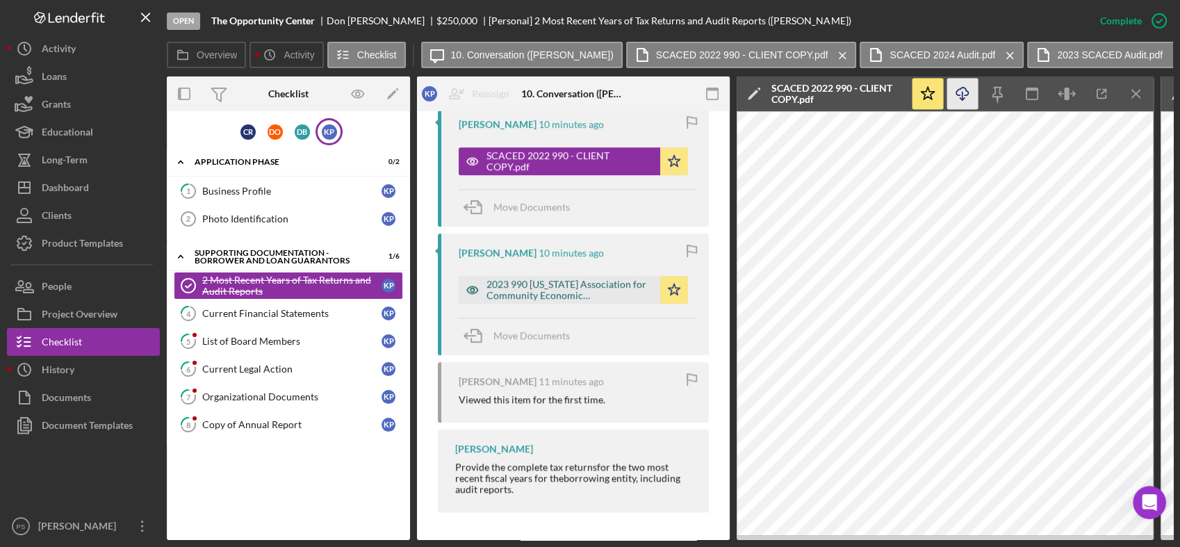
click at [547, 279] on div "2023 990 [US_STATE] Association for Community Economic Development_2023_TaxRetu…" at bounding box center [569, 290] width 167 height 22
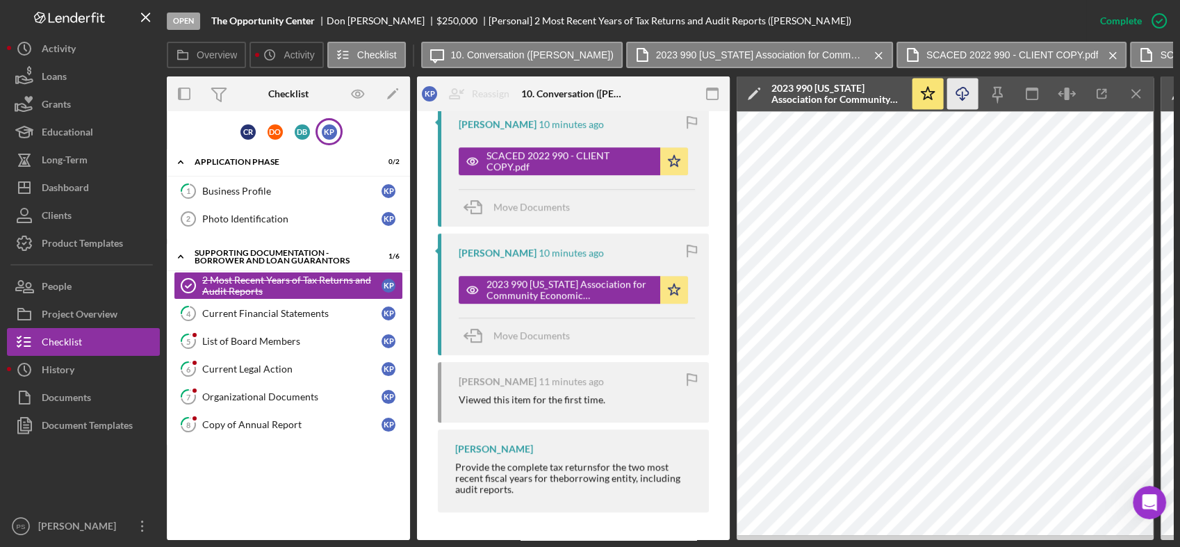
click at [964, 93] on icon "Icon/Download" at bounding box center [962, 93] width 31 height 31
click at [258, 309] on div "Current Financial Statements" at bounding box center [291, 313] width 179 height 11
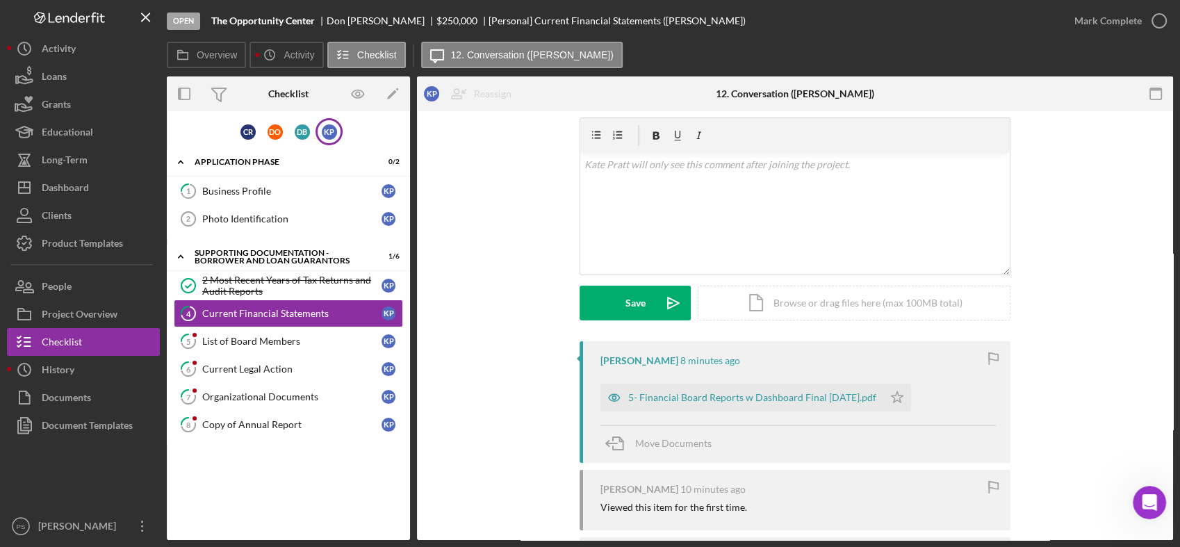
scroll to position [136, 0]
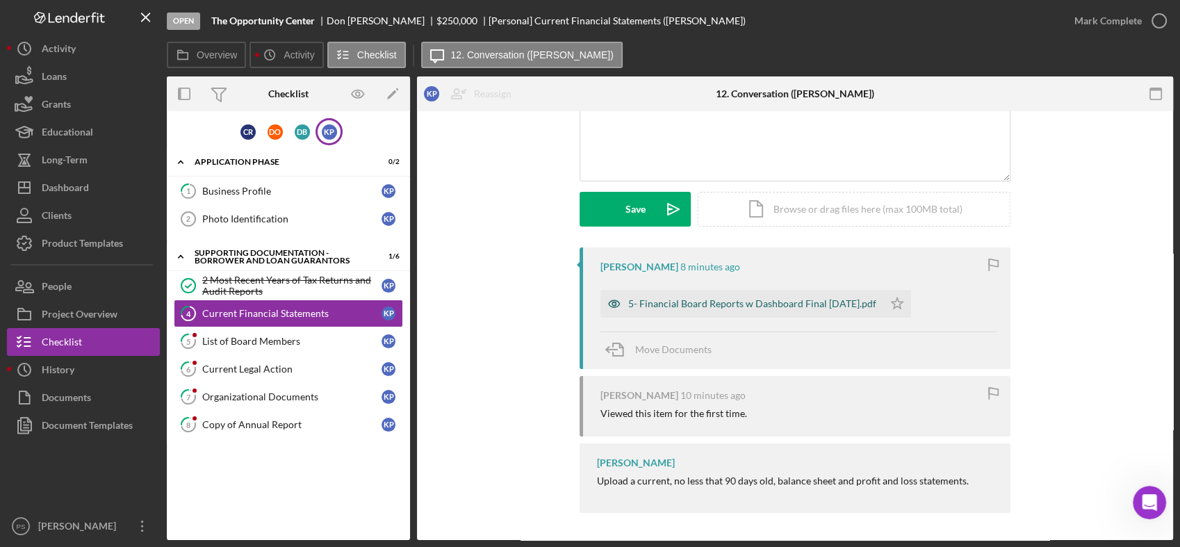
click at [700, 298] on div "5- Financial Board Reports w Dashboard Final [DATE].pdf" at bounding box center [752, 303] width 248 height 11
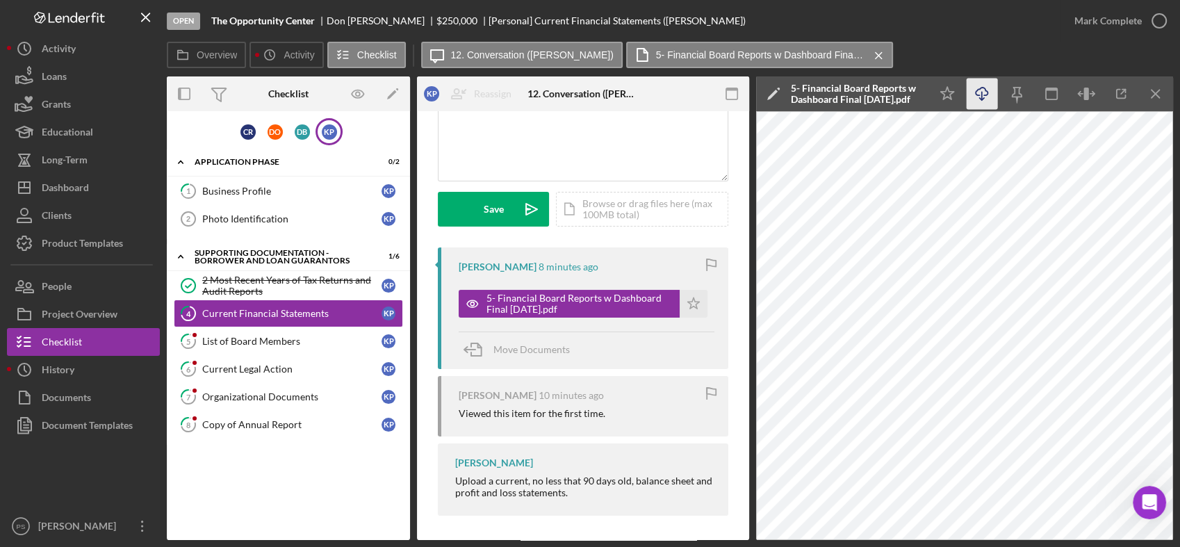
click at [979, 101] on icon "Icon/Download" at bounding box center [981, 93] width 31 height 31
click at [288, 342] on div "List of Board Members" at bounding box center [291, 341] width 179 height 11
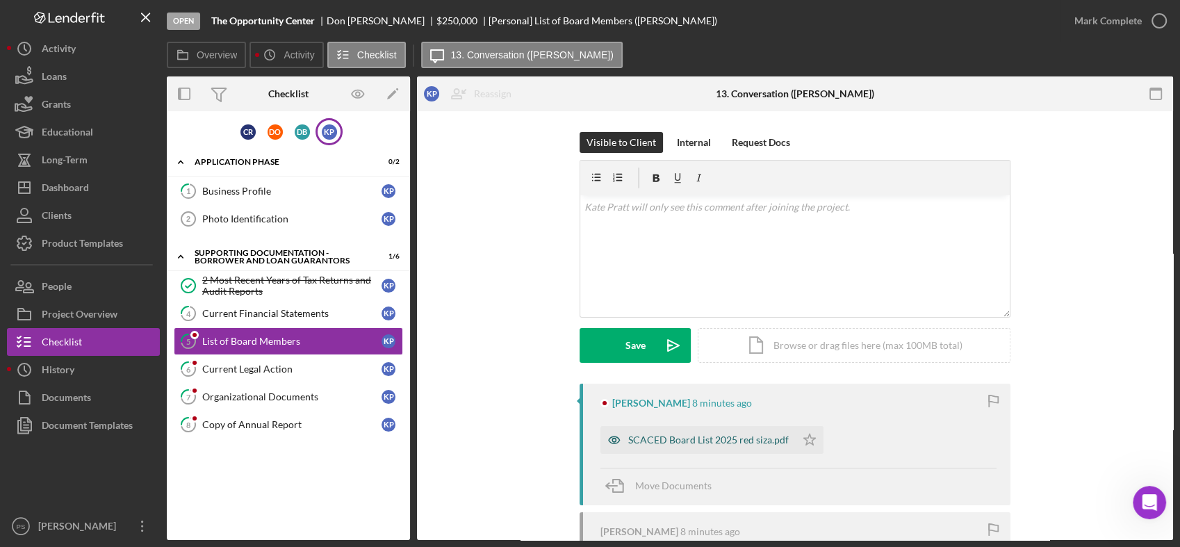
click at [704, 429] on div "SCACED Board List 2025 red siza.pdf" at bounding box center [697, 440] width 195 height 28
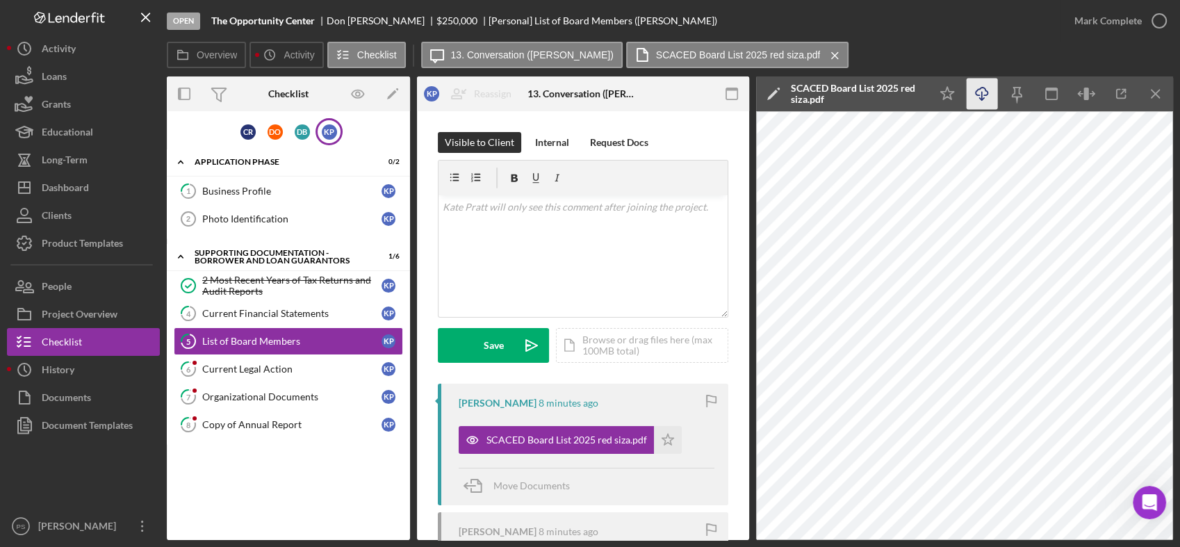
click at [986, 94] on icon "Icon/Download" at bounding box center [981, 93] width 31 height 31
click at [265, 364] on div "Current Legal Action" at bounding box center [291, 368] width 179 height 11
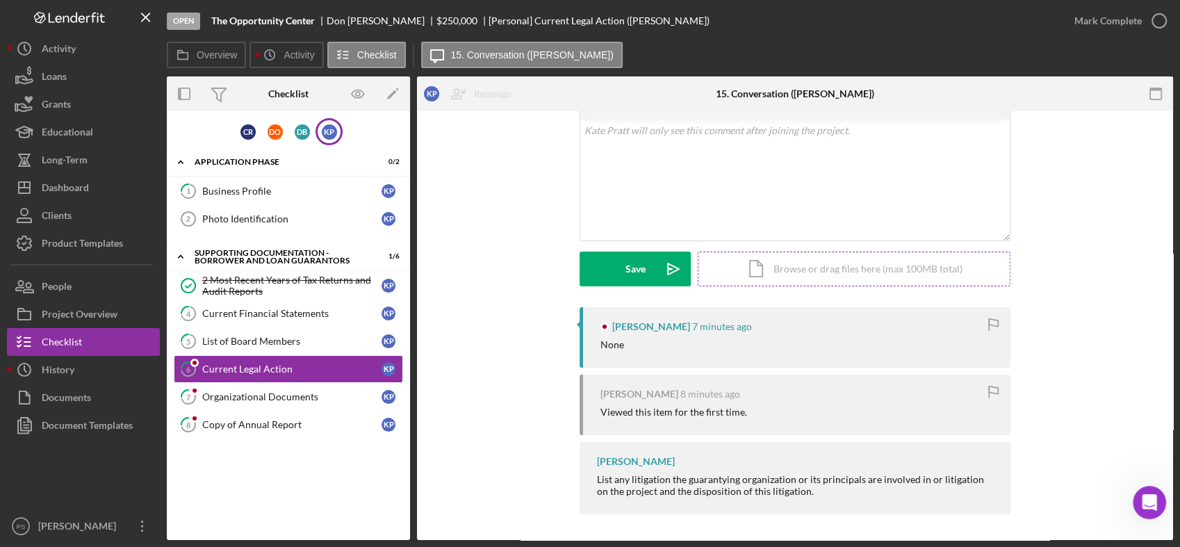
scroll to position [78, 0]
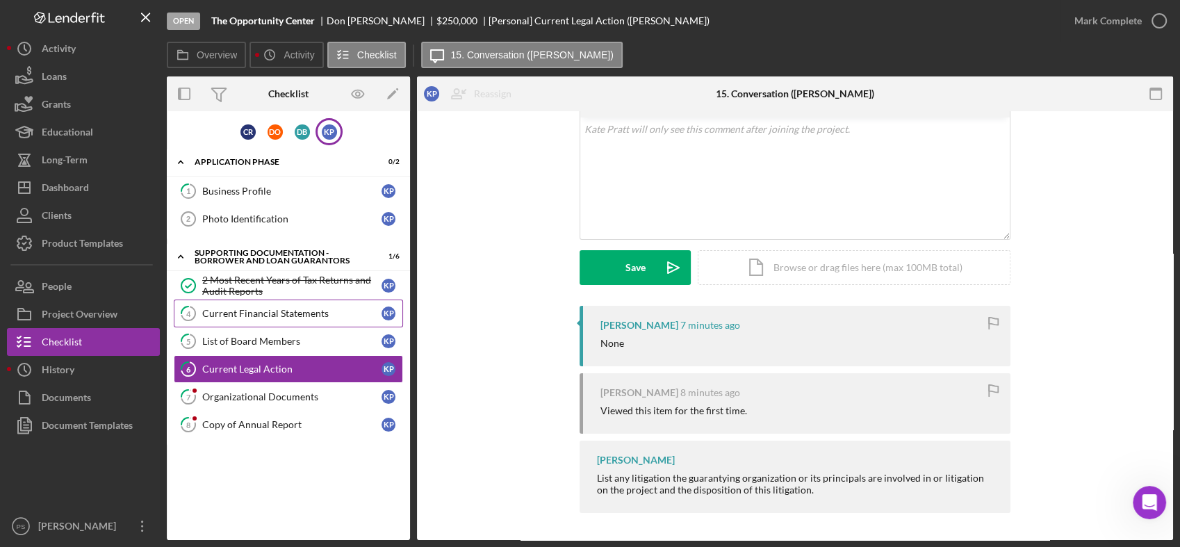
click at [279, 308] on div "Current Financial Statements" at bounding box center [291, 313] width 179 height 11
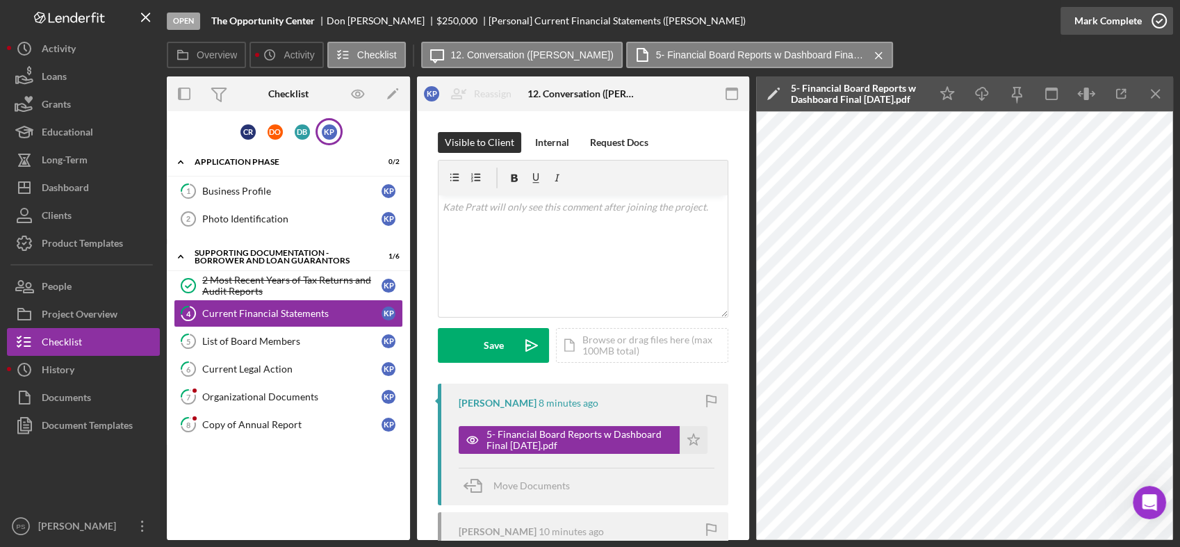
click at [1159, 20] on icon "button" at bounding box center [1158, 20] width 35 height 35
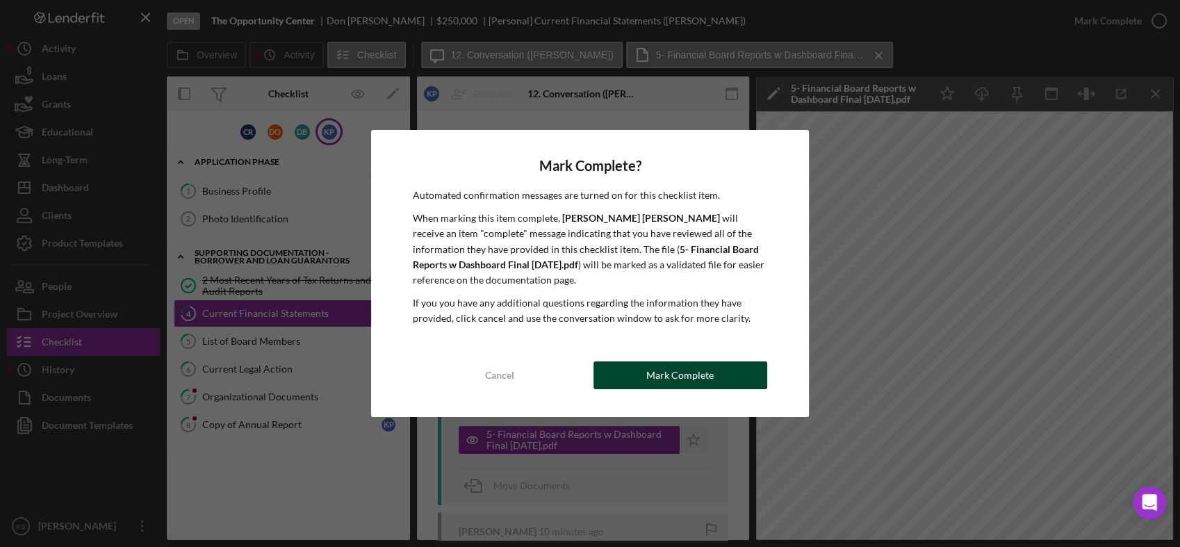
click at [654, 374] on div "Mark Complete" at bounding box center [679, 375] width 67 height 28
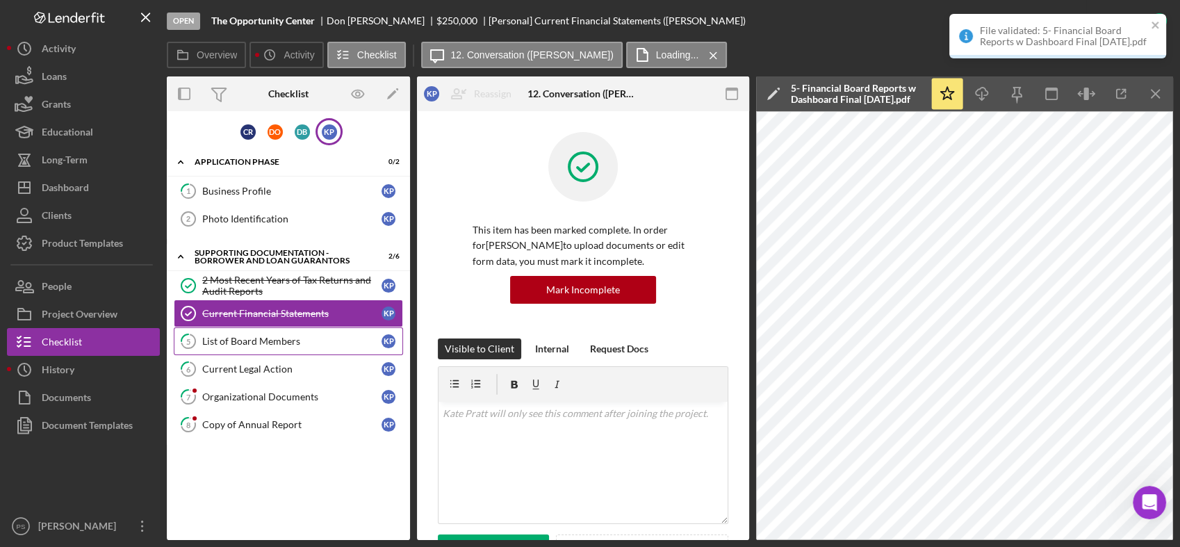
click at [288, 339] on div "List of Board Members" at bounding box center [291, 341] width 179 height 11
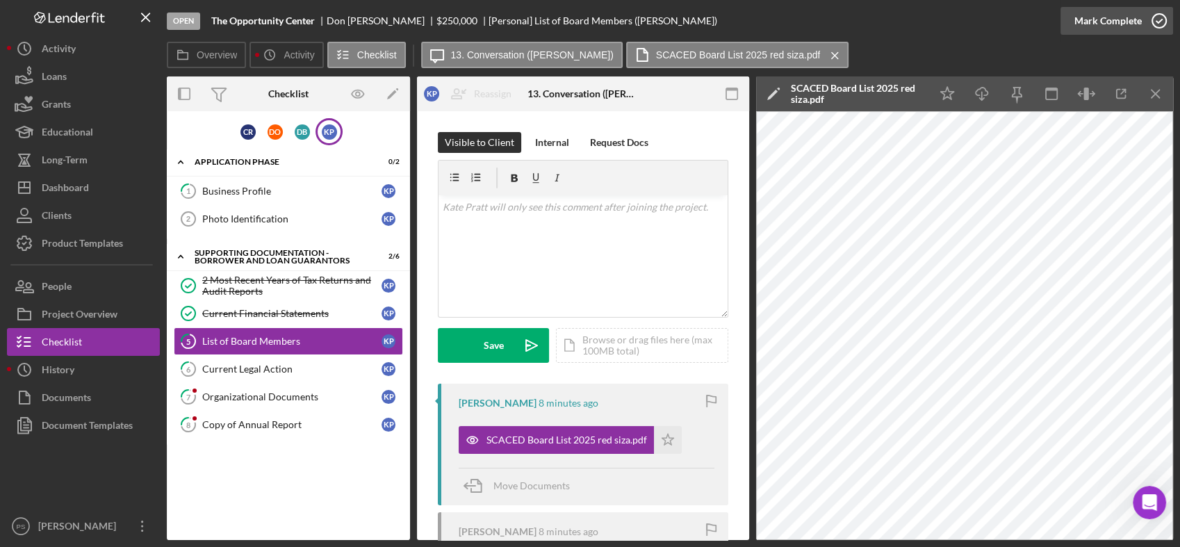
click at [1161, 17] on icon "button" at bounding box center [1158, 20] width 35 height 35
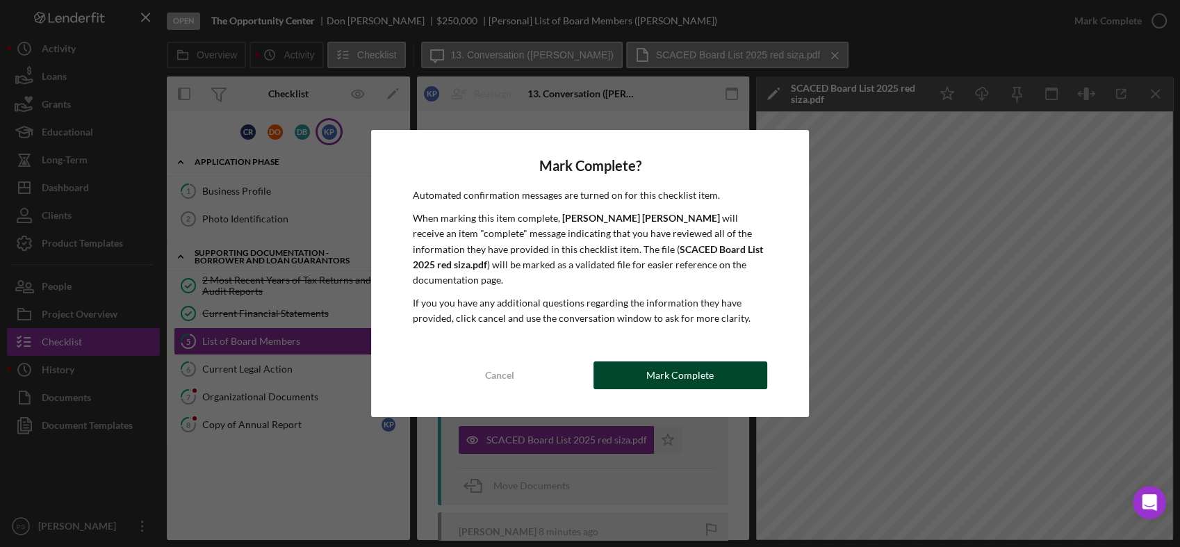
click at [647, 367] on button "Mark Complete" at bounding box center [680, 375] width 174 height 28
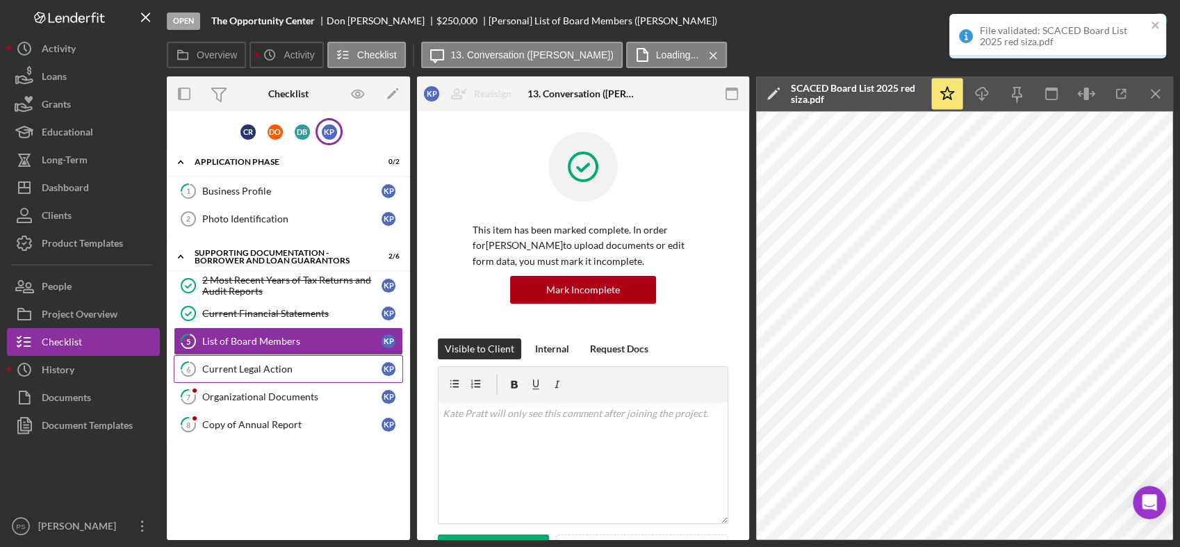
click at [266, 368] on div "Current Legal Action" at bounding box center [291, 368] width 179 height 11
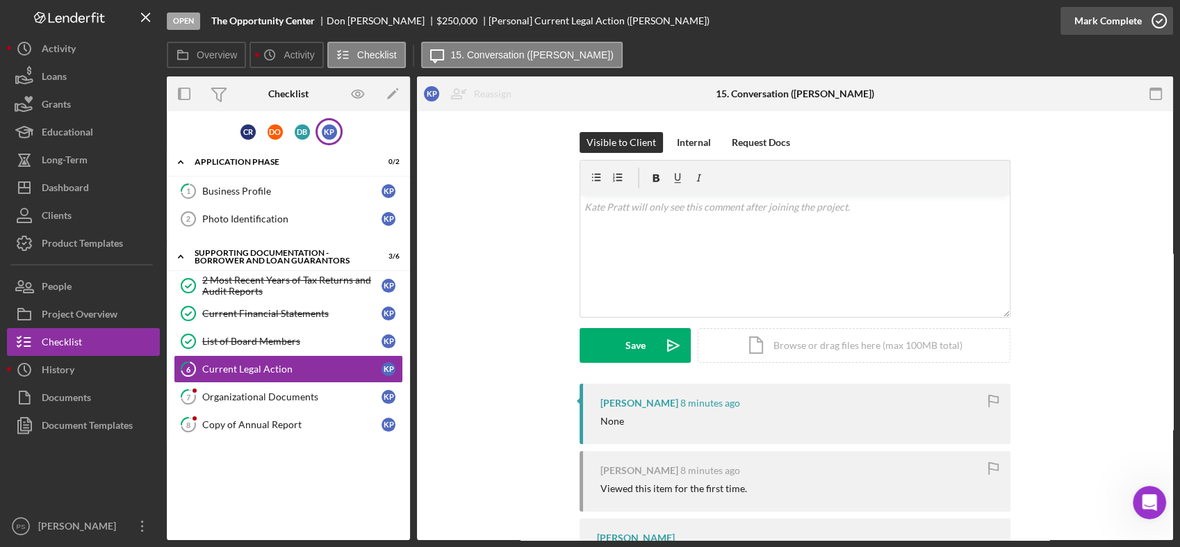
click at [1159, 17] on icon "button" at bounding box center [1158, 20] width 35 height 35
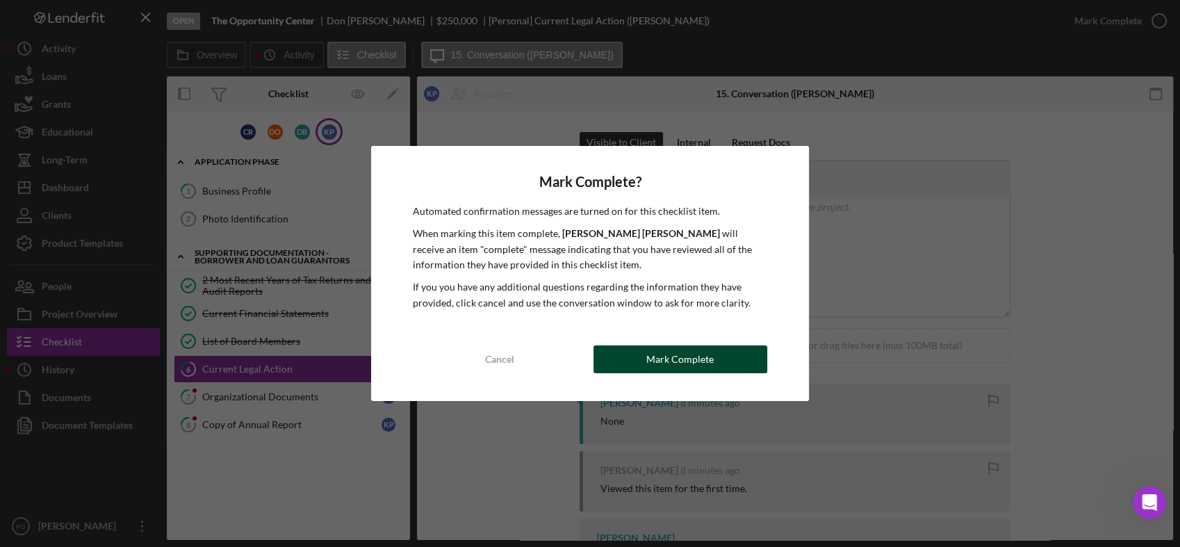
click at [676, 356] on div "Mark Complete" at bounding box center [679, 359] width 67 height 28
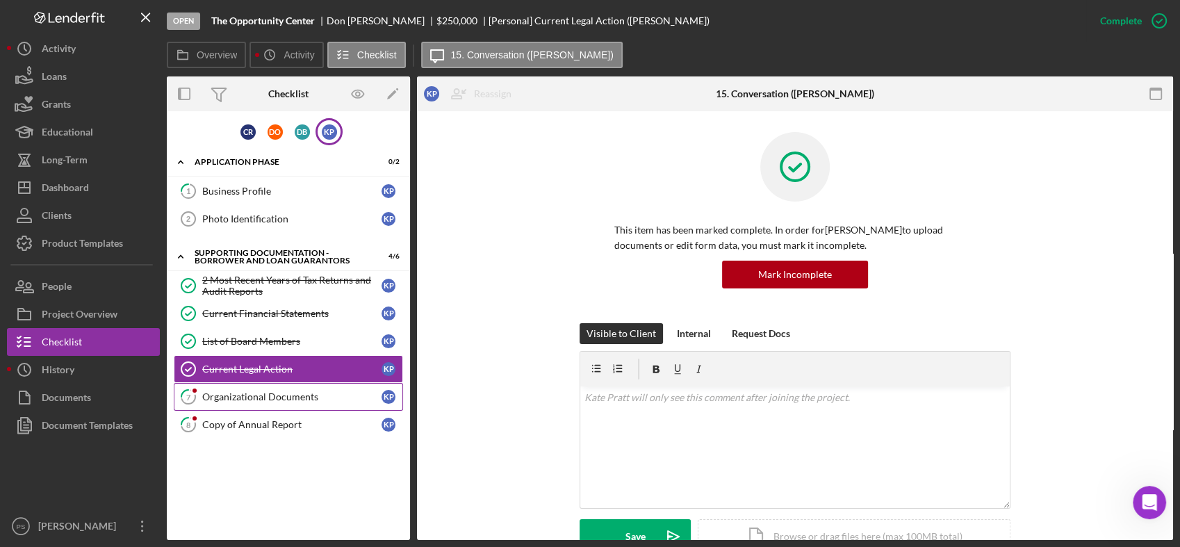
click at [270, 395] on div "Organizational Documents" at bounding box center [291, 396] width 179 height 11
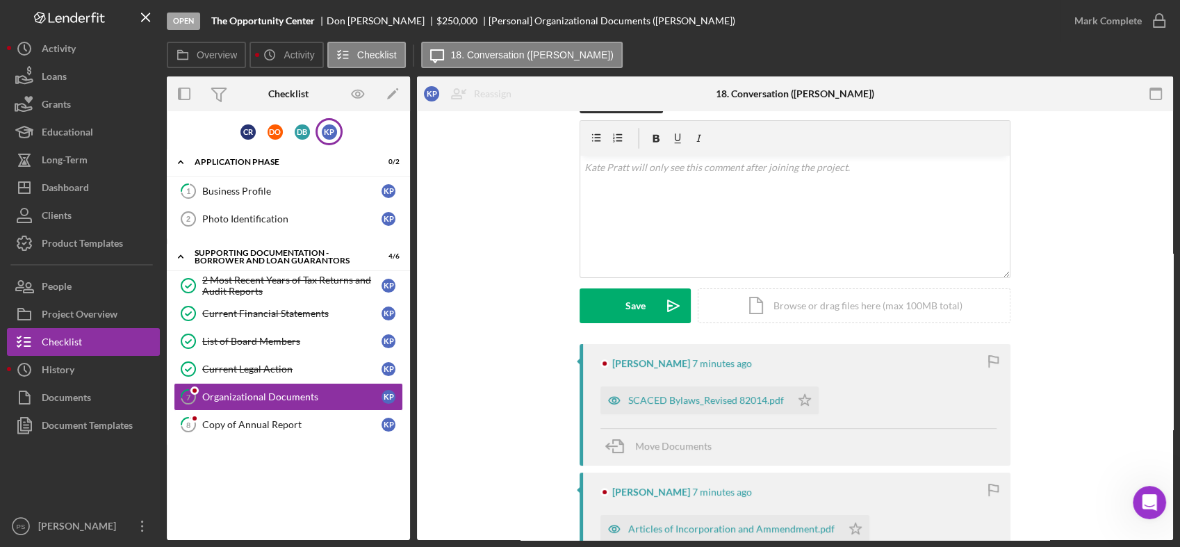
scroll to position [257, 0]
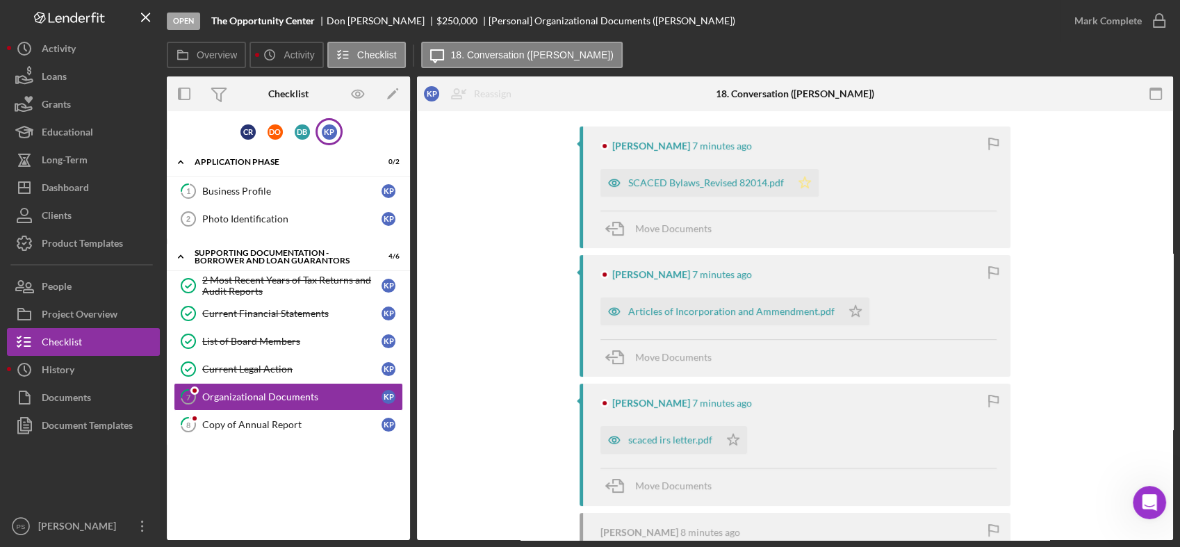
click at [799, 183] on icon "Icon/Star" at bounding box center [805, 183] width 28 height 28
click at [850, 306] on polygon "button" at bounding box center [856, 310] width 12 height 11
click at [727, 438] on icon "Icon/Star" at bounding box center [733, 440] width 28 height 28
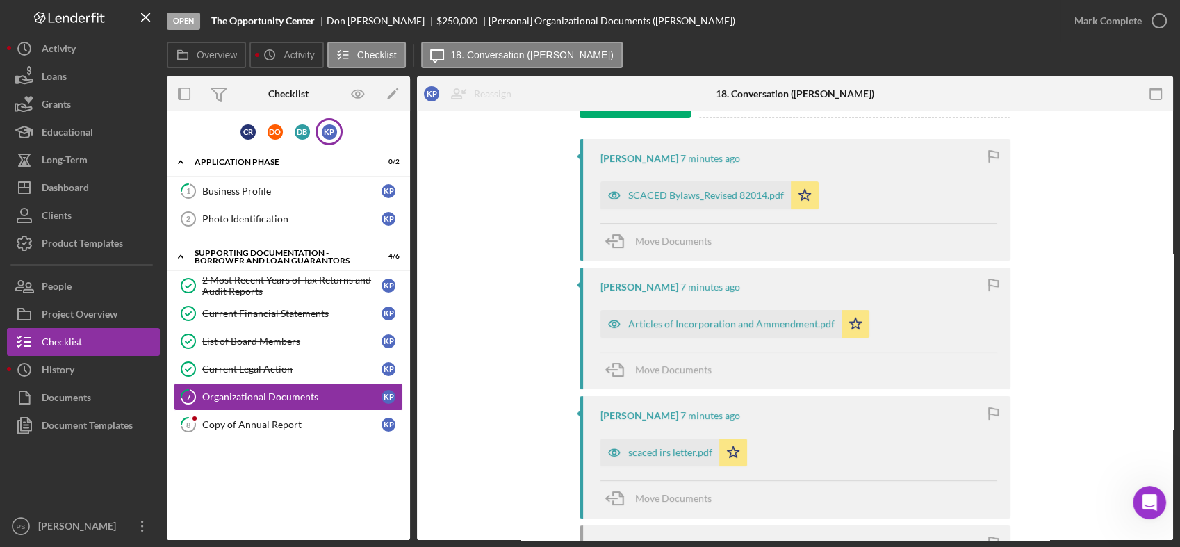
scroll to position [241, 0]
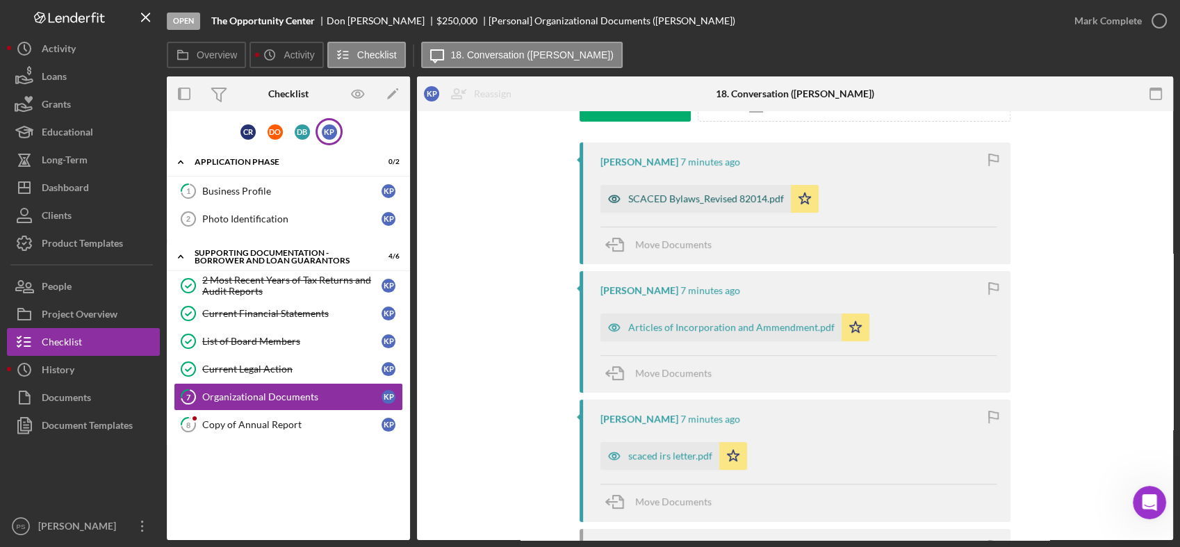
click at [723, 200] on div "SCACED Bylaws_Revised 82014.pdf" at bounding box center [706, 198] width 156 height 11
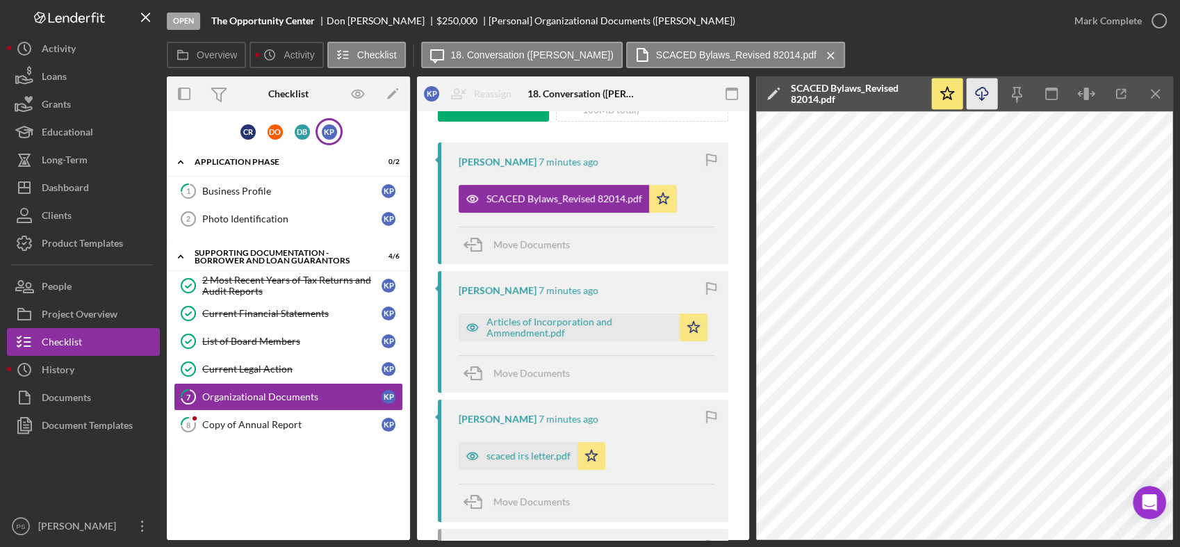
click at [983, 101] on icon "Icon/Download" at bounding box center [981, 93] width 31 height 31
click at [585, 328] on div "Articles of Incorporation and Ammendment.pdf" at bounding box center [579, 327] width 186 height 22
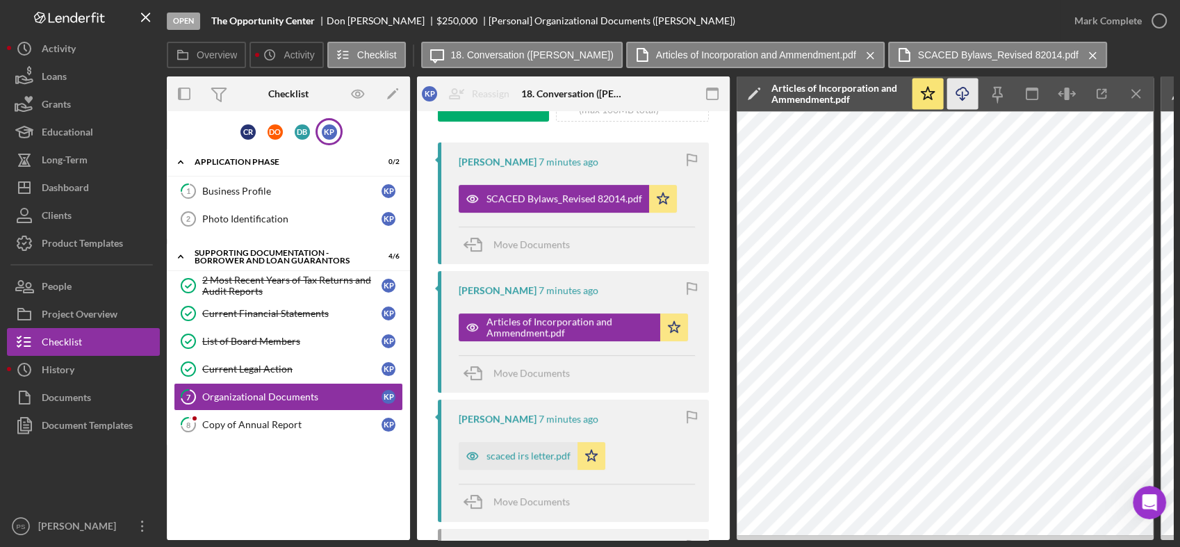
click at [962, 99] on polyline "button" at bounding box center [961, 99] width 5 height 2
click at [527, 453] on div "scaced irs letter.pdf" at bounding box center [528, 455] width 84 height 11
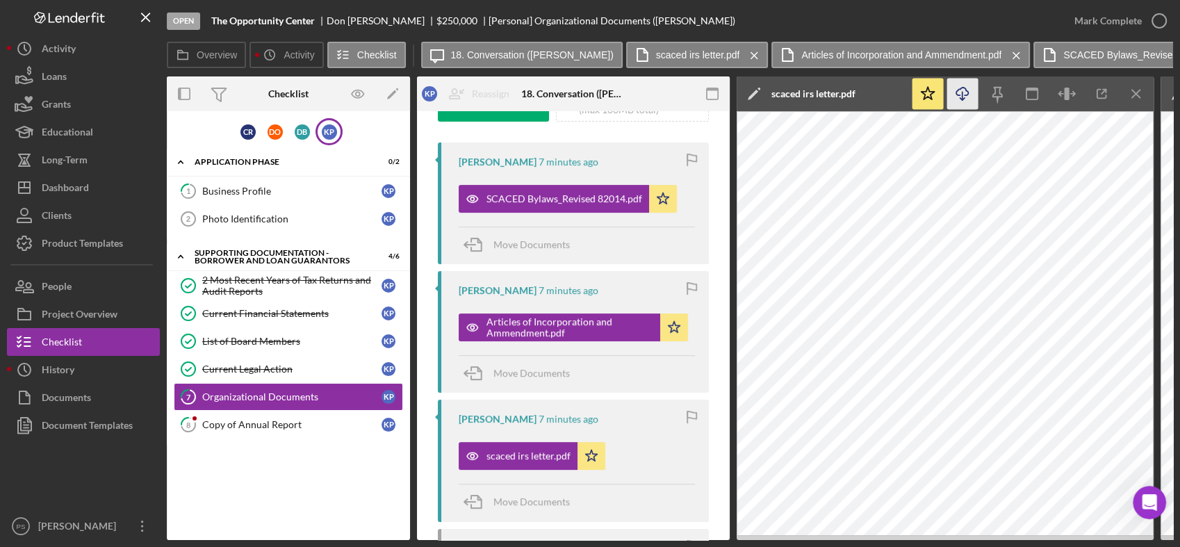
click at [964, 95] on icon "Icon/Download" at bounding box center [962, 93] width 31 height 31
click at [1156, 19] on icon "button" at bounding box center [1158, 20] width 35 height 35
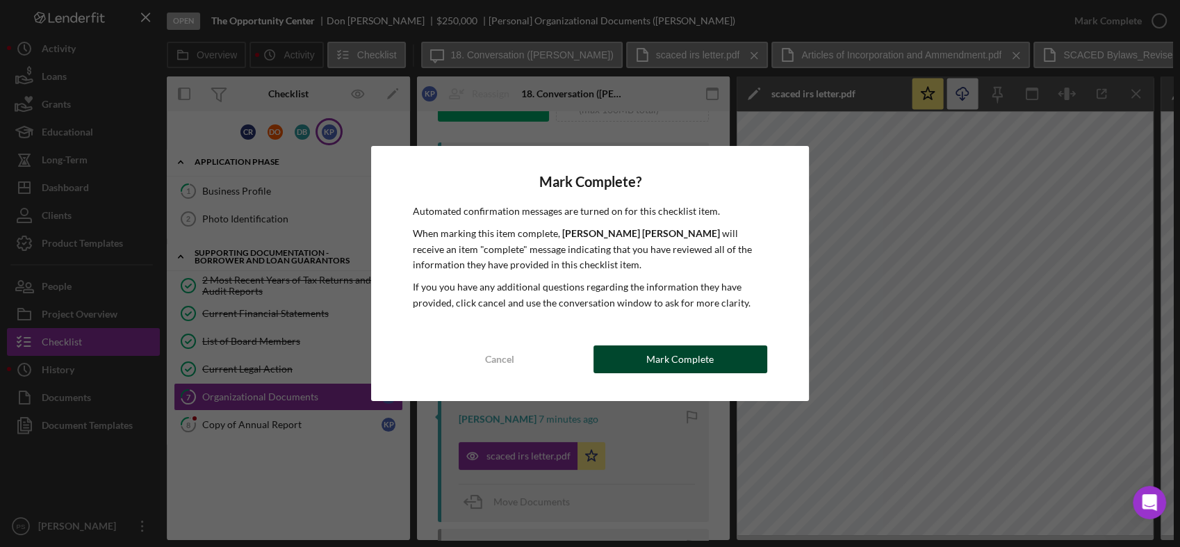
click at [672, 351] on div "Mark Complete" at bounding box center [679, 359] width 67 height 28
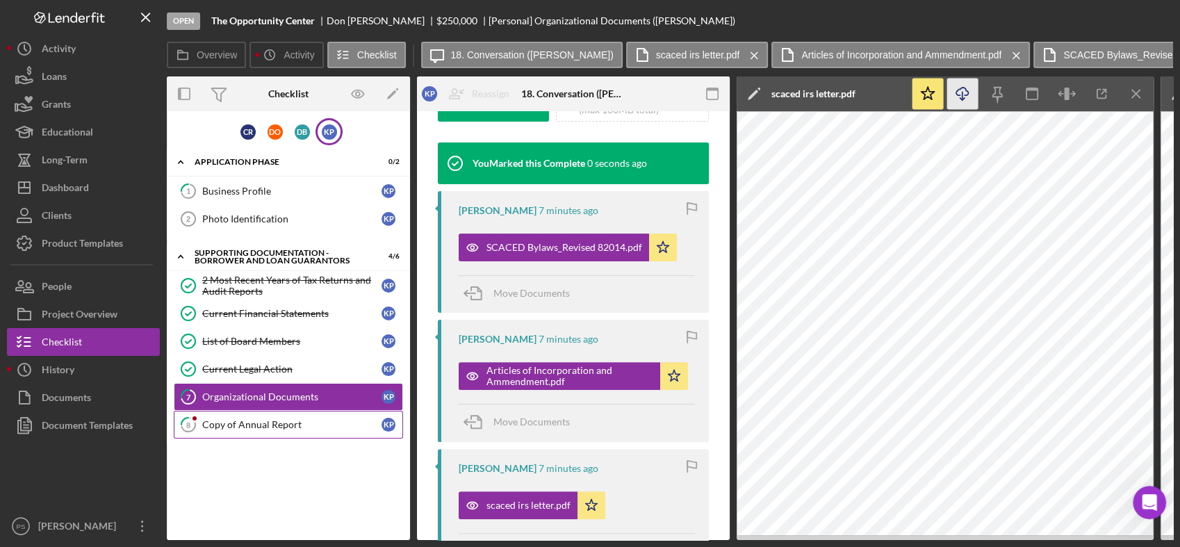
scroll to position [447, 0]
click at [289, 422] on div "Copy of Annual Report" at bounding box center [291, 424] width 179 height 11
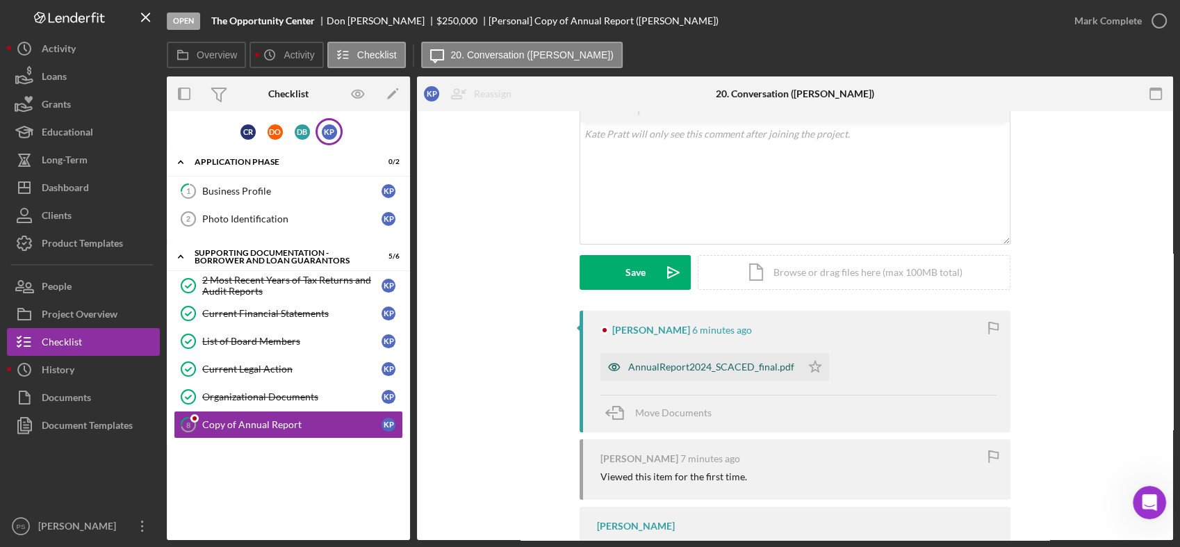
scroll to position [136, 0]
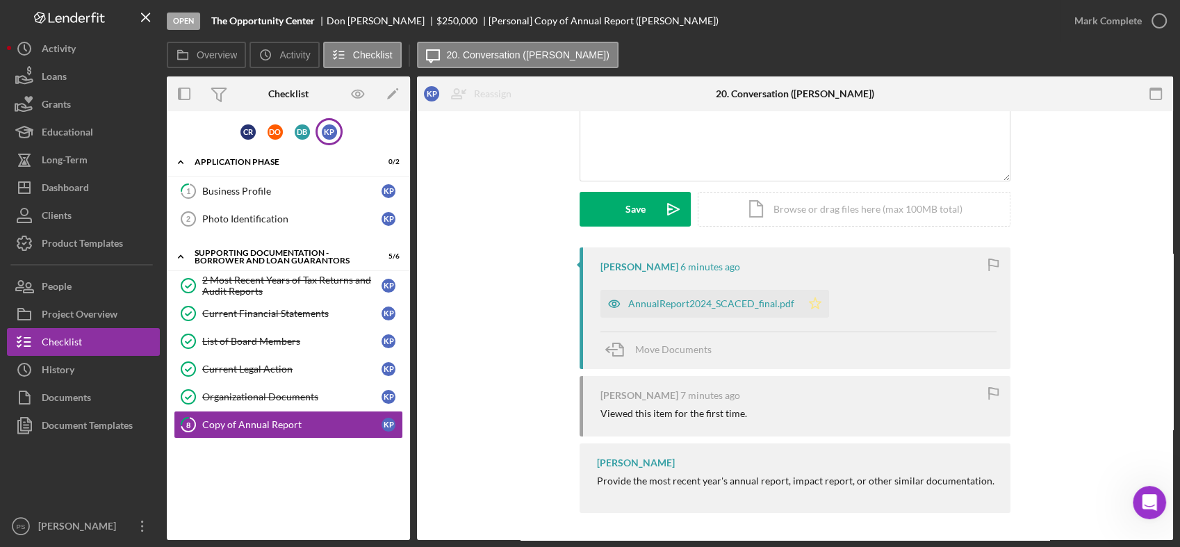
click at [808, 304] on icon "Icon/Star" at bounding box center [815, 304] width 28 height 28
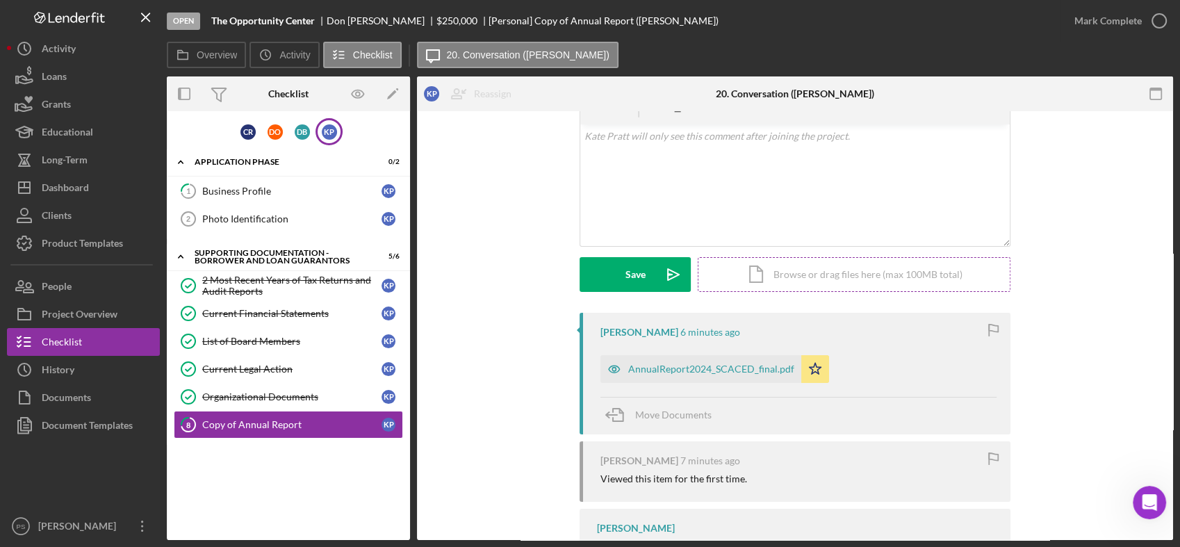
scroll to position [0, 0]
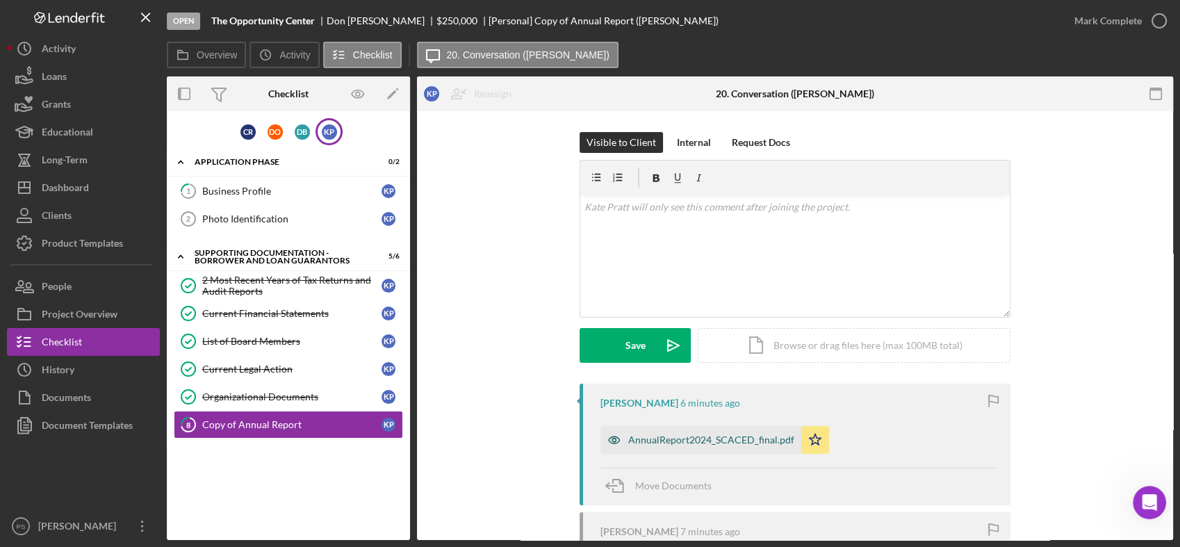
click at [723, 434] on div "AnnualReport2024_SCACED_final.pdf" at bounding box center [711, 439] width 166 height 11
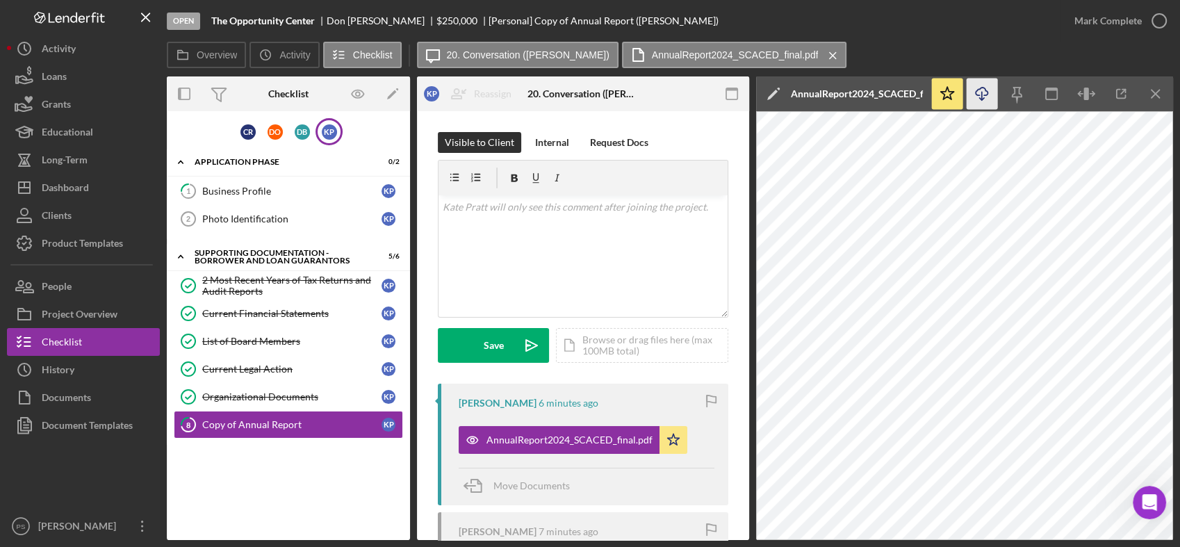
click at [985, 90] on icon "button" at bounding box center [981, 92] width 12 height 8
click at [1154, 17] on icon "button" at bounding box center [1158, 20] width 35 height 35
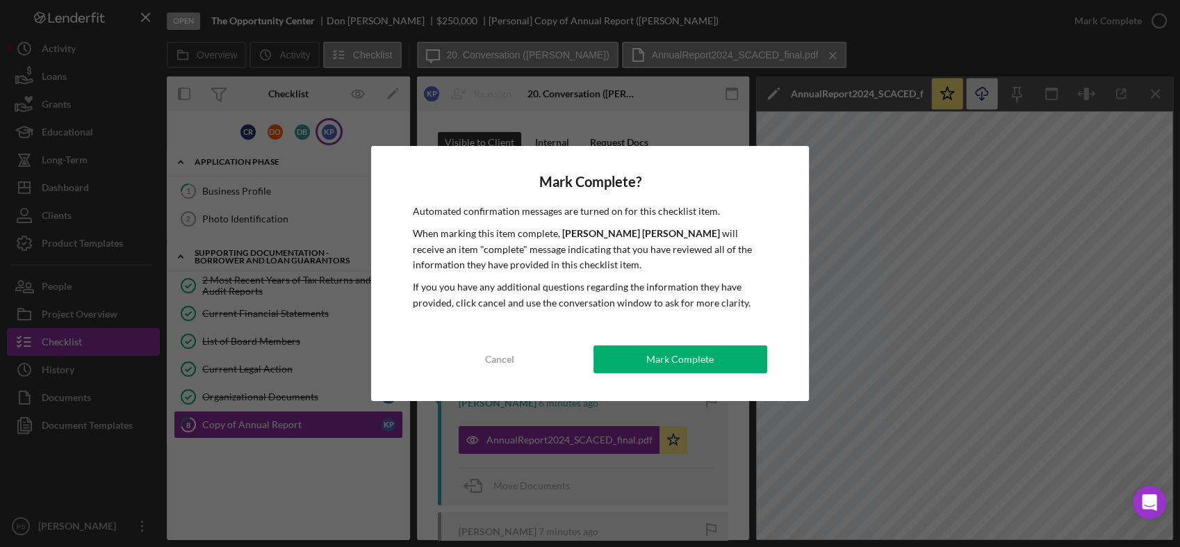
click at [675, 355] on div "Mark Complete" at bounding box center [679, 359] width 67 height 28
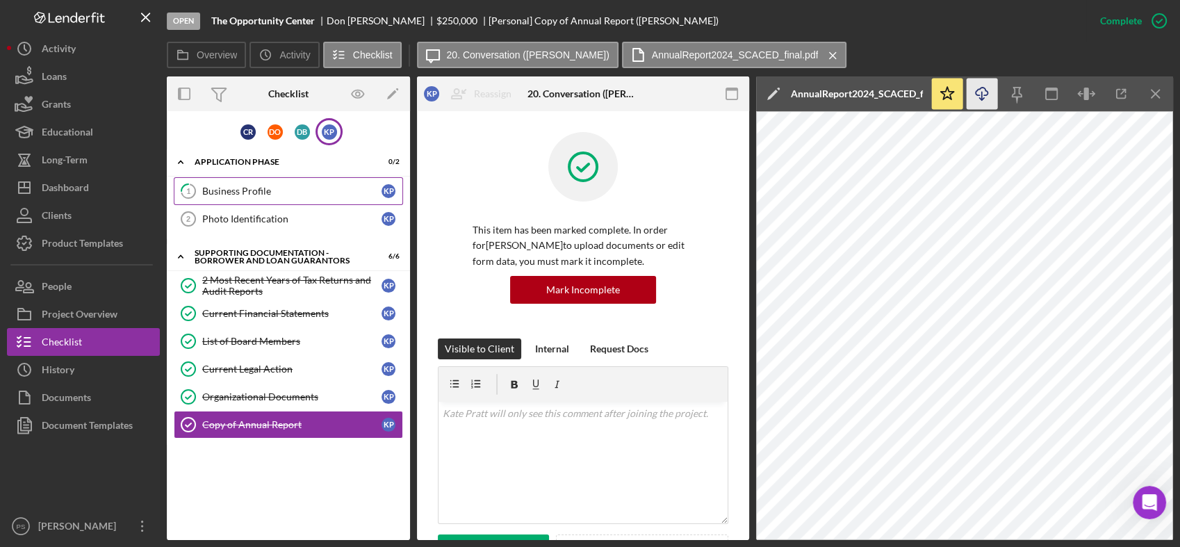
click at [295, 191] on div "Business Profile" at bounding box center [291, 190] width 179 height 11
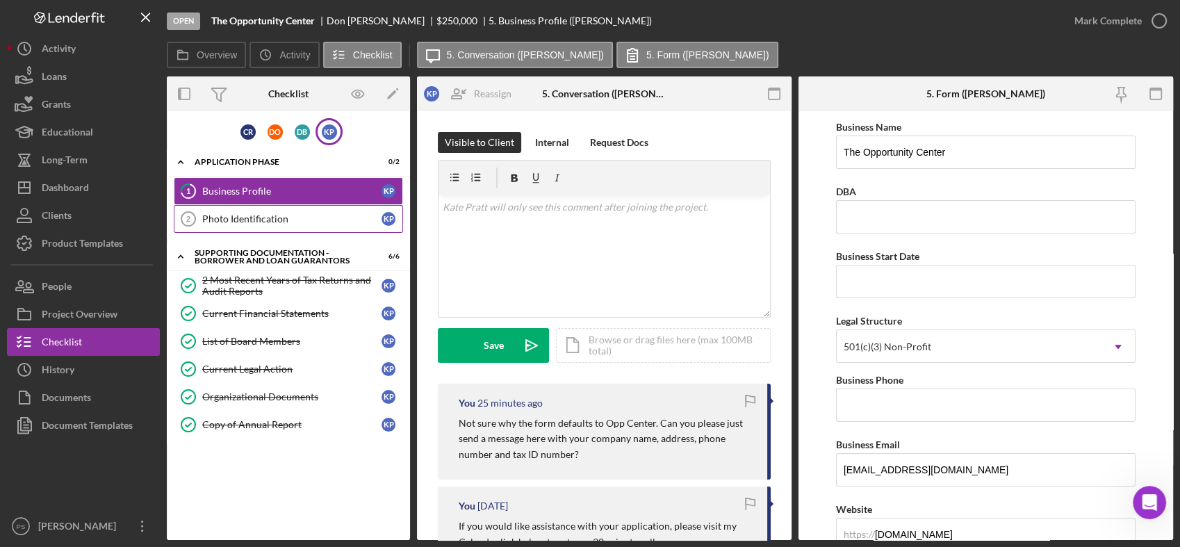
click at [301, 222] on div "Photo Identification" at bounding box center [291, 218] width 179 height 11
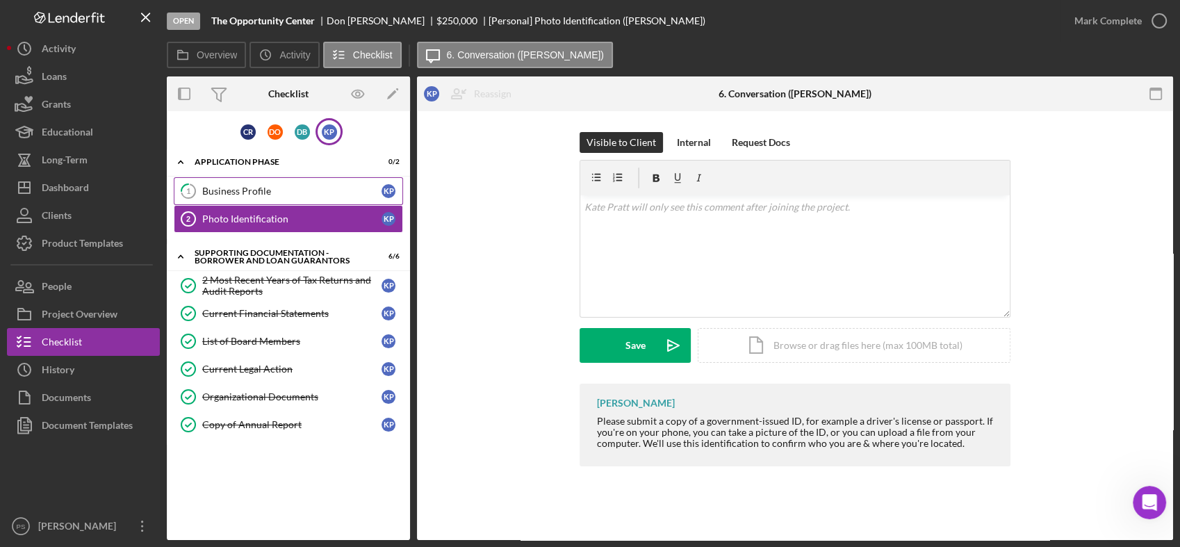
click at [302, 189] on div "Business Profile" at bounding box center [291, 190] width 179 height 11
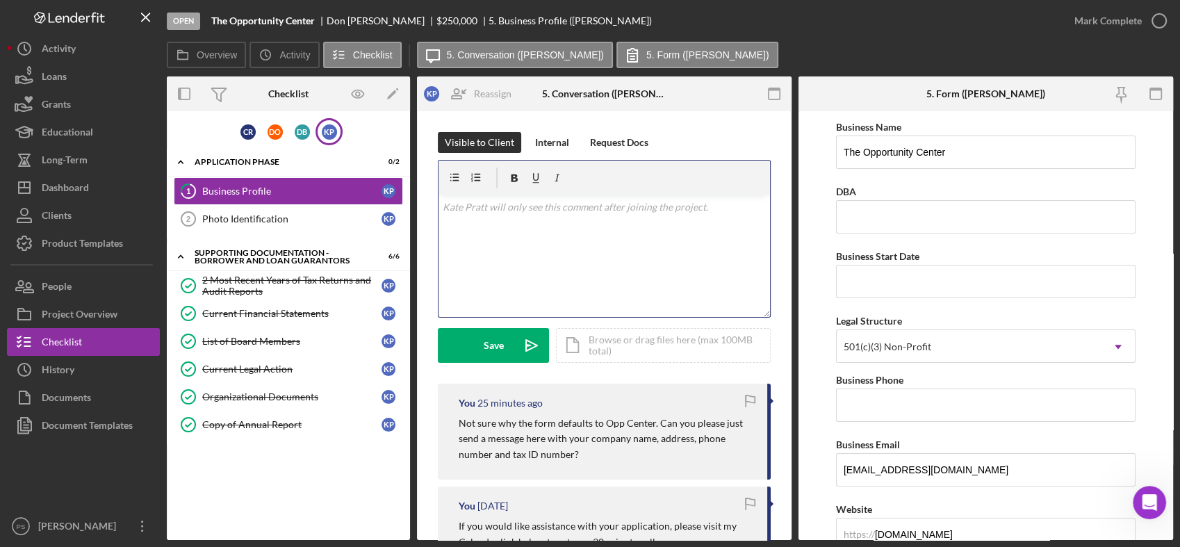
click at [611, 211] on p at bounding box center [604, 206] width 324 height 15
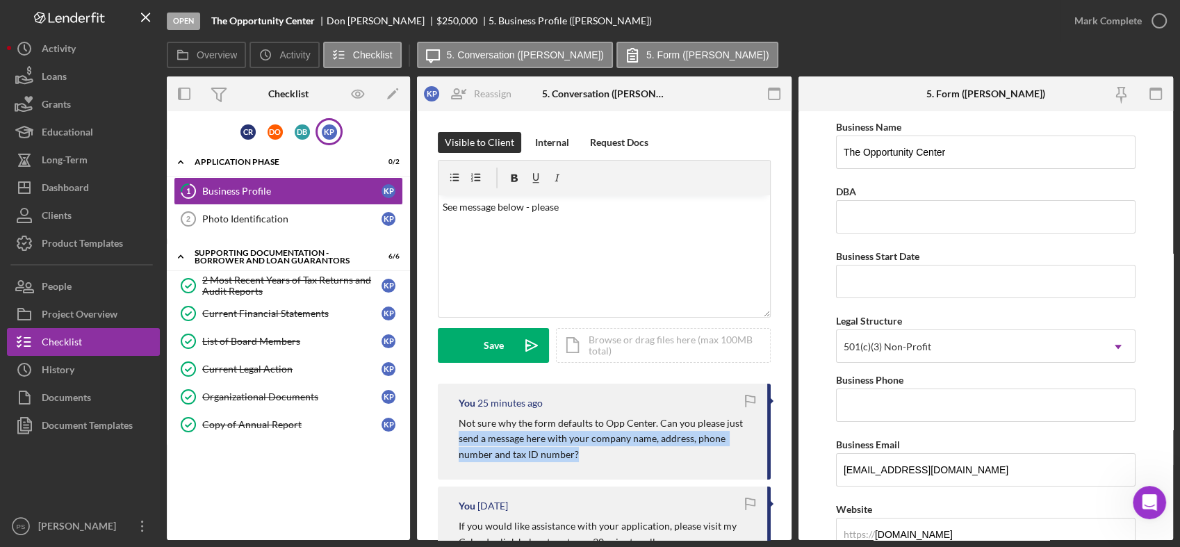
drag, startPoint x: 457, startPoint y: 438, endPoint x: 588, endPoint y: 456, distance: 131.7
click at [588, 456] on div "You 25 minutes ago Not sure why the form defaults to Opp Center. Can you please…" at bounding box center [604, 431] width 333 height 96
copy p "send a message here with your company name, address, phone number and tax ID nu…"
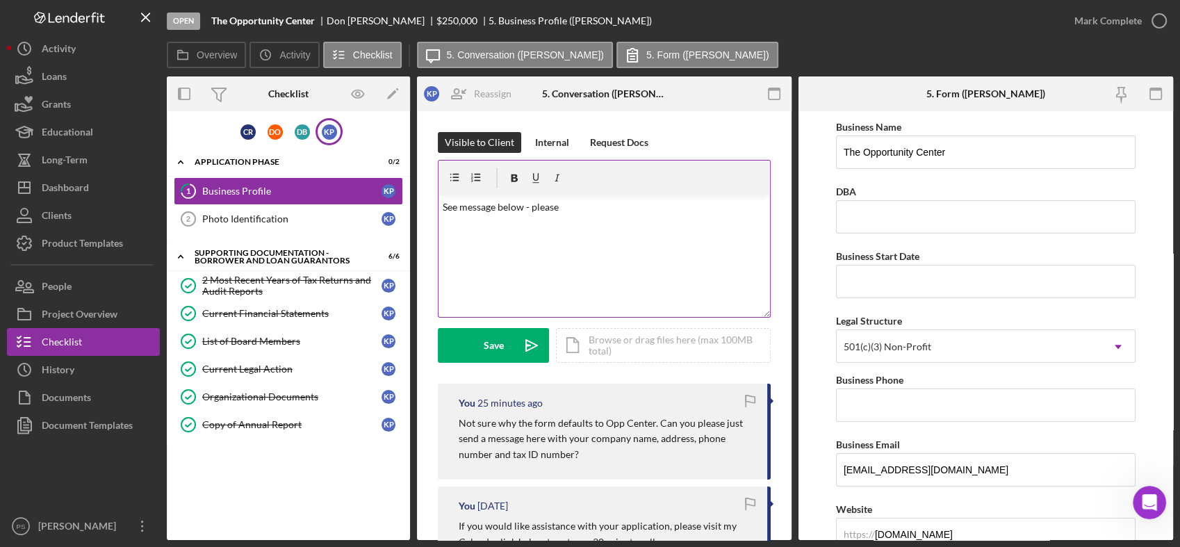
click at [606, 211] on p "See message below - please" at bounding box center [604, 206] width 324 height 15
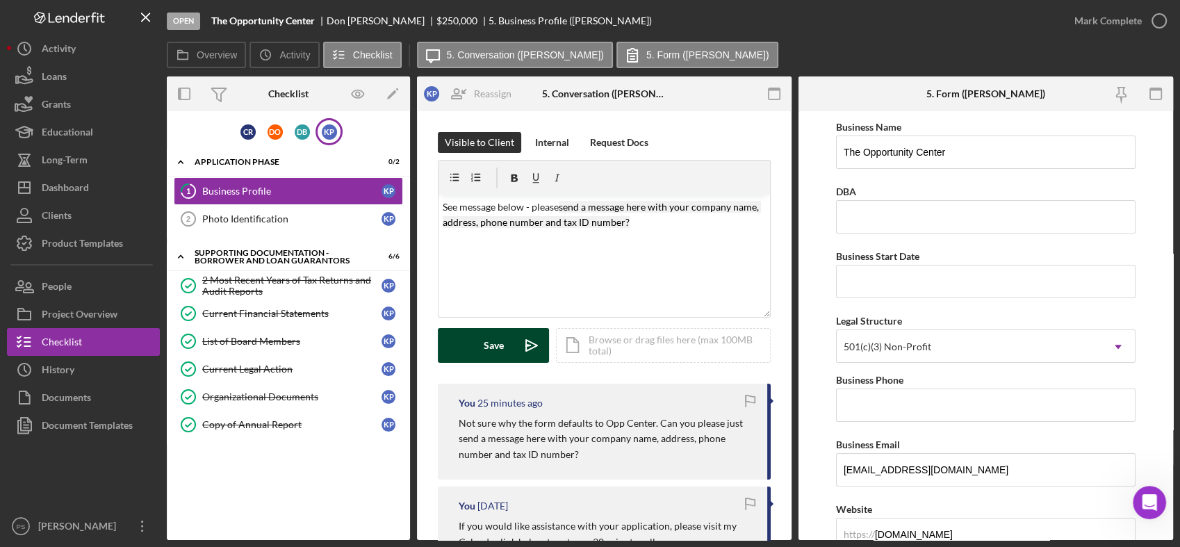
click at [511, 341] on button "Save Icon/icon-invite-send" at bounding box center [493, 345] width 111 height 35
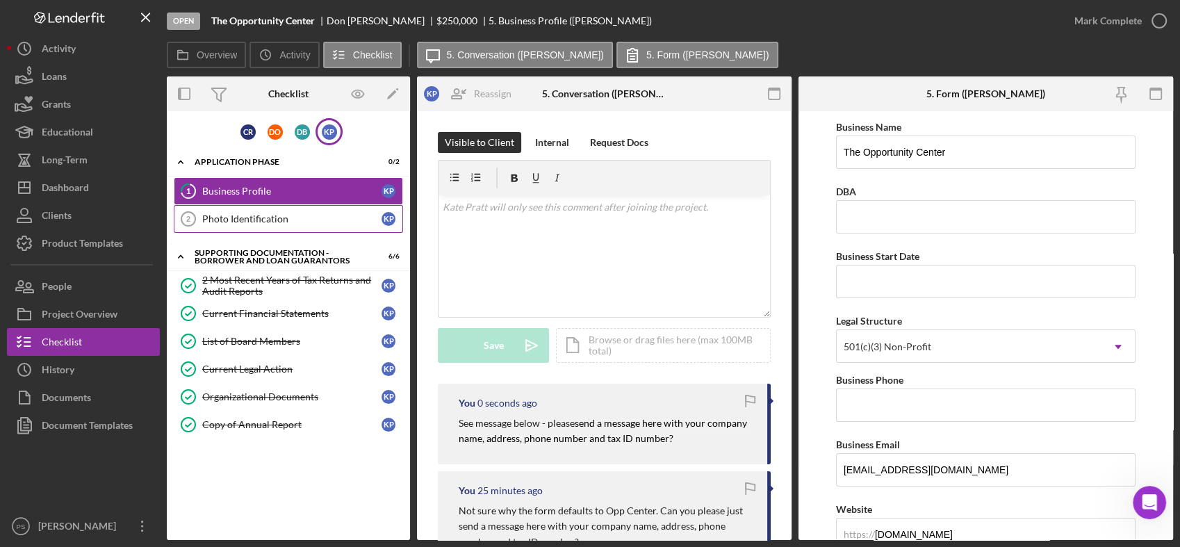
click at [339, 225] on link "Photo Identification 2 Photo Identification K P" at bounding box center [288, 219] width 229 height 28
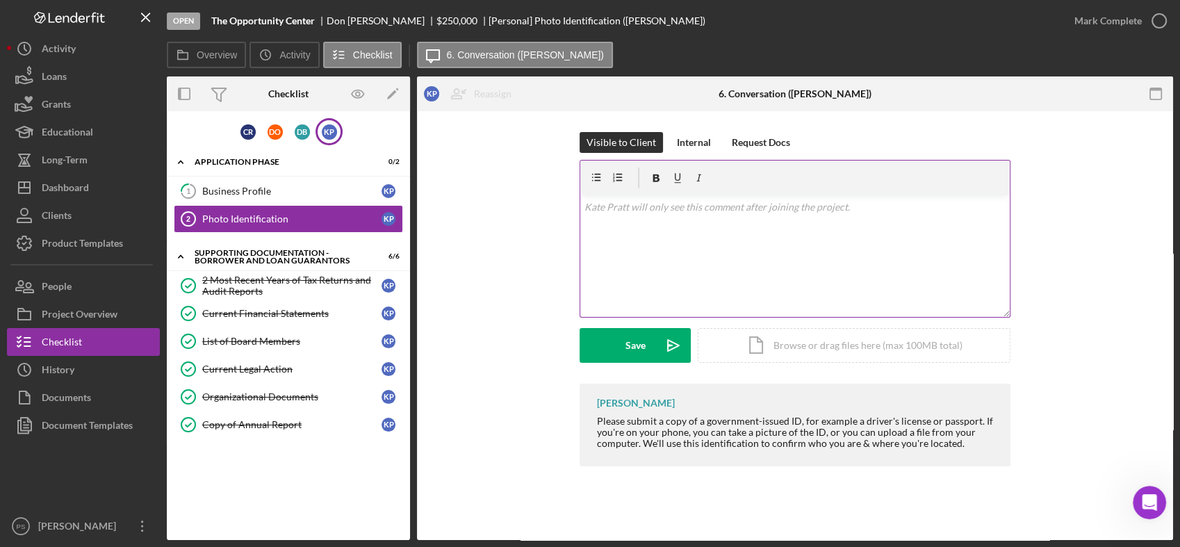
click at [665, 234] on div "v Color teal Color pink Remove color Add row above Add row below Add column bef…" at bounding box center [794, 256] width 429 height 122
click at [649, 340] on button "Save Icon/icon-invite-send" at bounding box center [634, 345] width 111 height 35
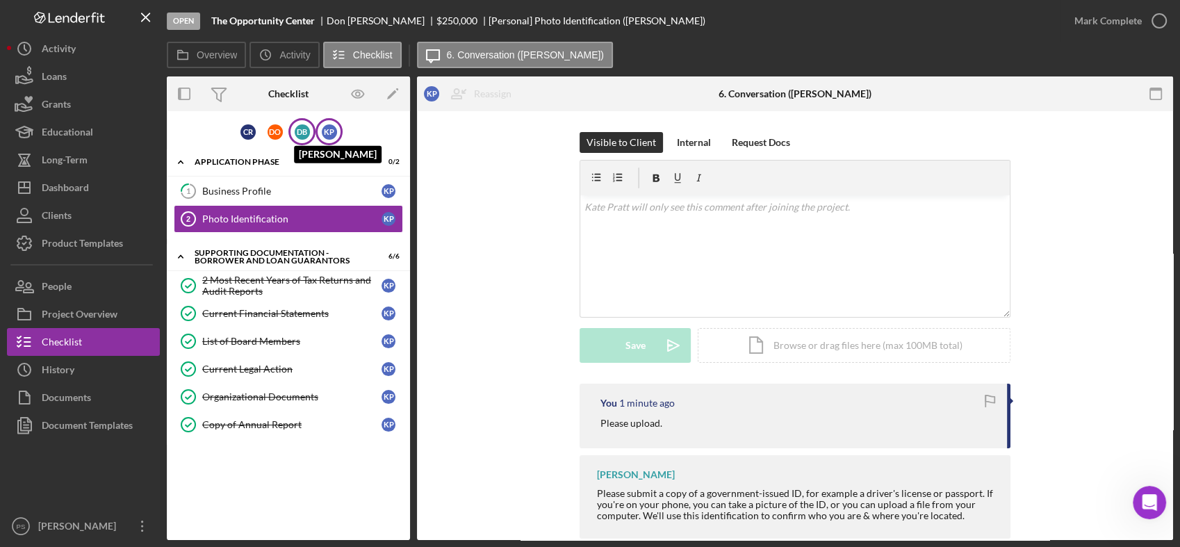
click at [305, 132] on div "D B" at bounding box center [302, 131] width 15 height 15
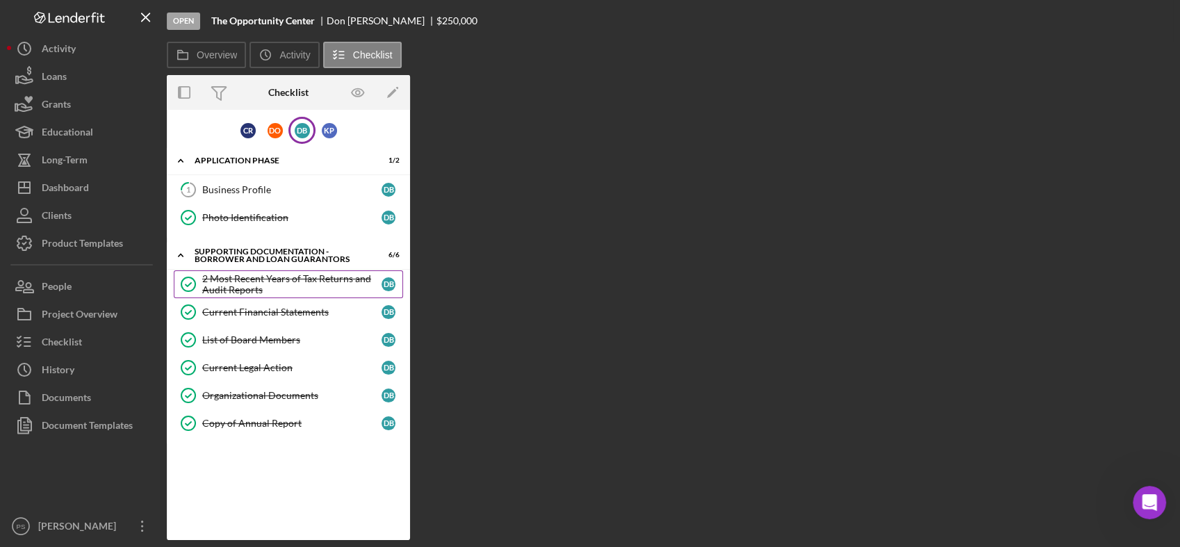
click at [291, 275] on div "2 Most Recent Years of Tax Returns and Audit Reports" at bounding box center [291, 284] width 179 height 22
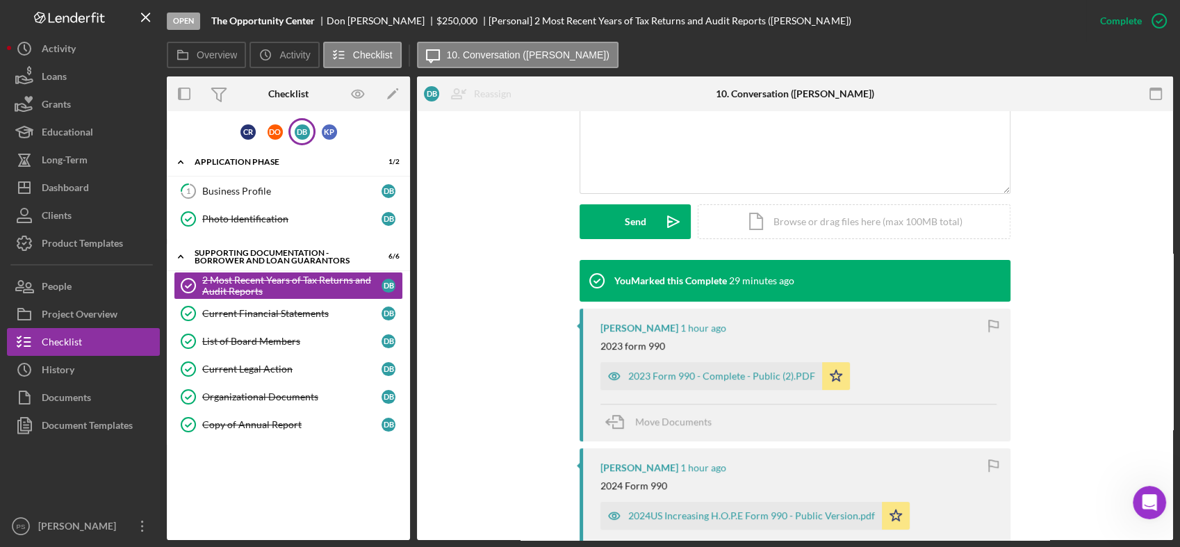
scroll to position [463, 0]
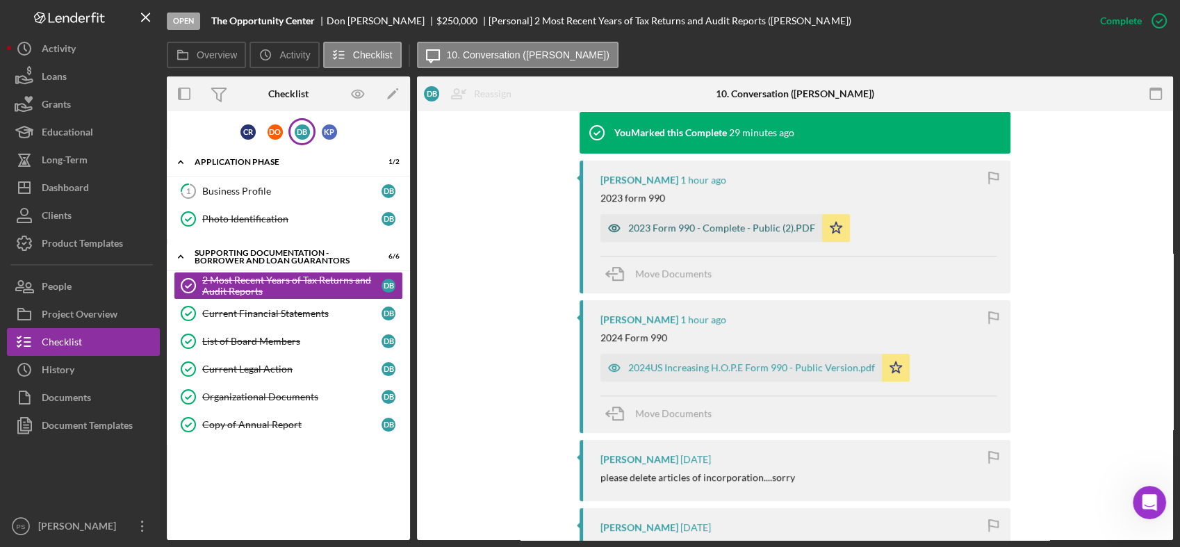
click at [675, 228] on div "2023 Form 990 - Complete - Public (2).PDF" at bounding box center [721, 227] width 187 height 11
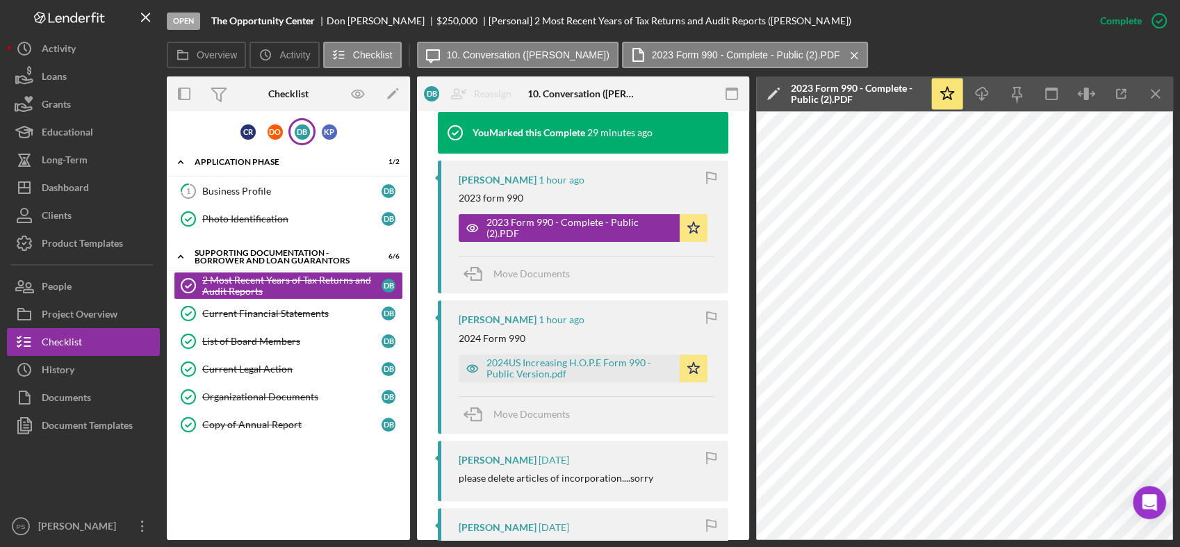
click at [1001, 48] on div "Overview Icon/History Activity Checklist Icon/Message 10. Conversation ([PERSON…" at bounding box center [670, 56] width 1006 height 28
click at [986, 89] on icon "Icon/Download" at bounding box center [981, 93] width 31 height 31
click at [604, 360] on div "2024US Increasing H.O.P.E Form 990 - Public Version.pdf" at bounding box center [579, 368] width 186 height 22
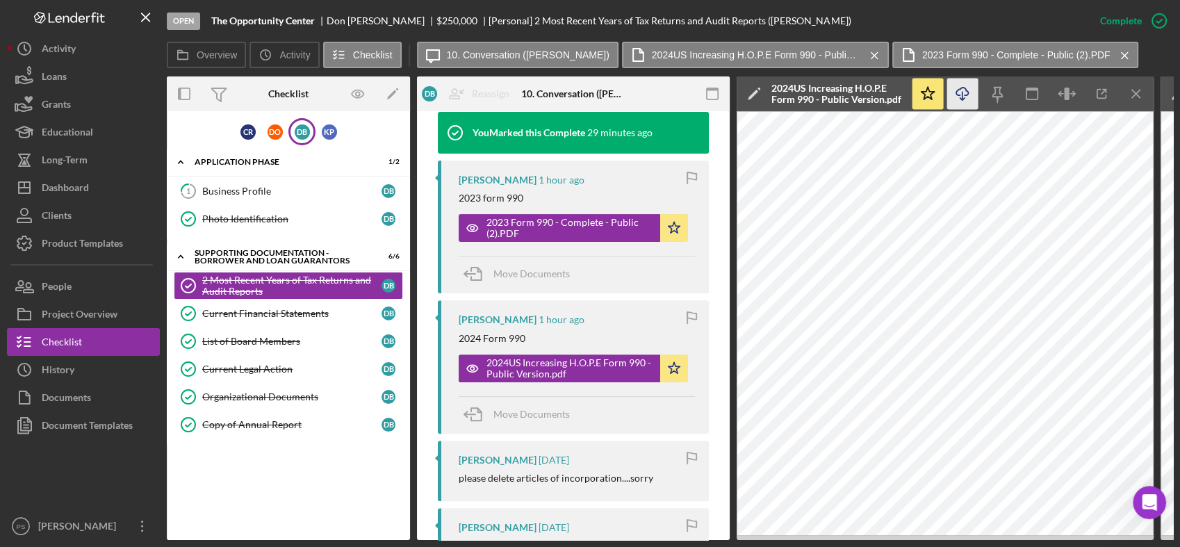
click at [961, 98] on icon "Icon/Download" at bounding box center [962, 93] width 31 height 31
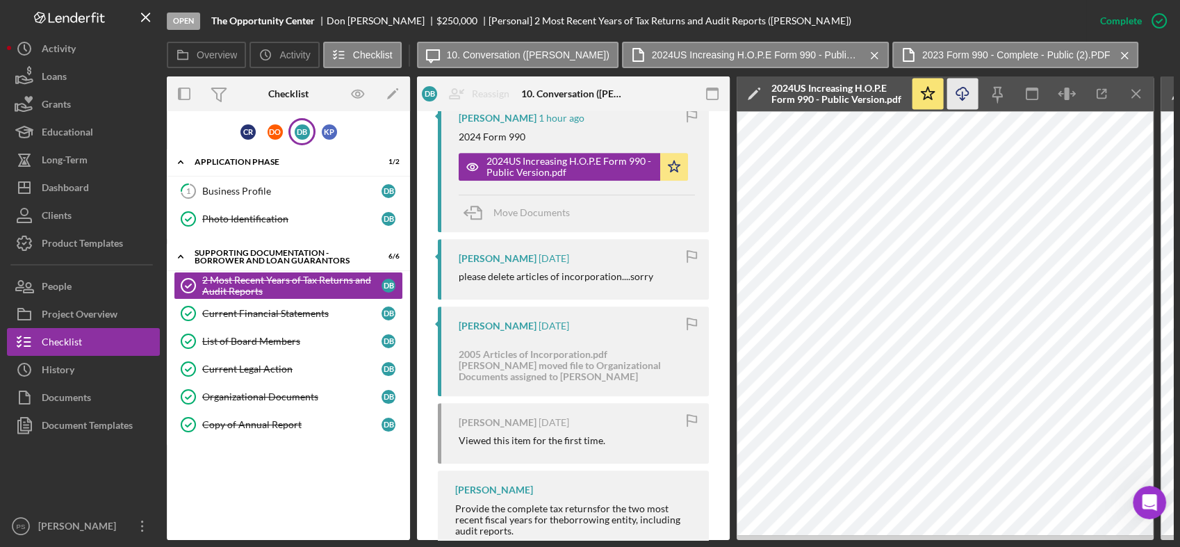
scroll to position [684, 0]
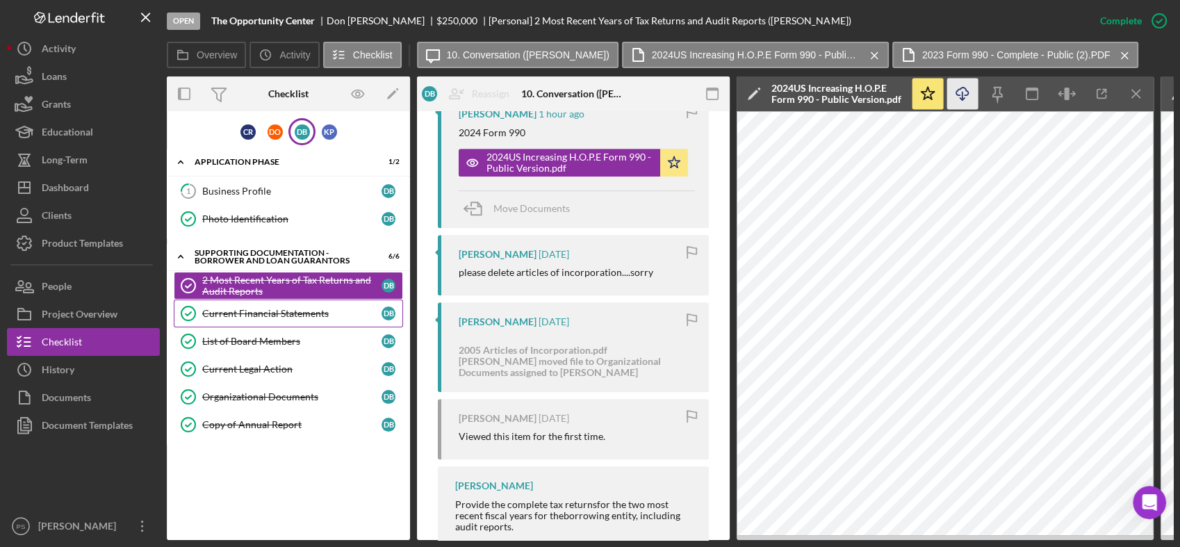
click at [336, 315] on div "Current Financial Statements" at bounding box center [291, 313] width 179 height 11
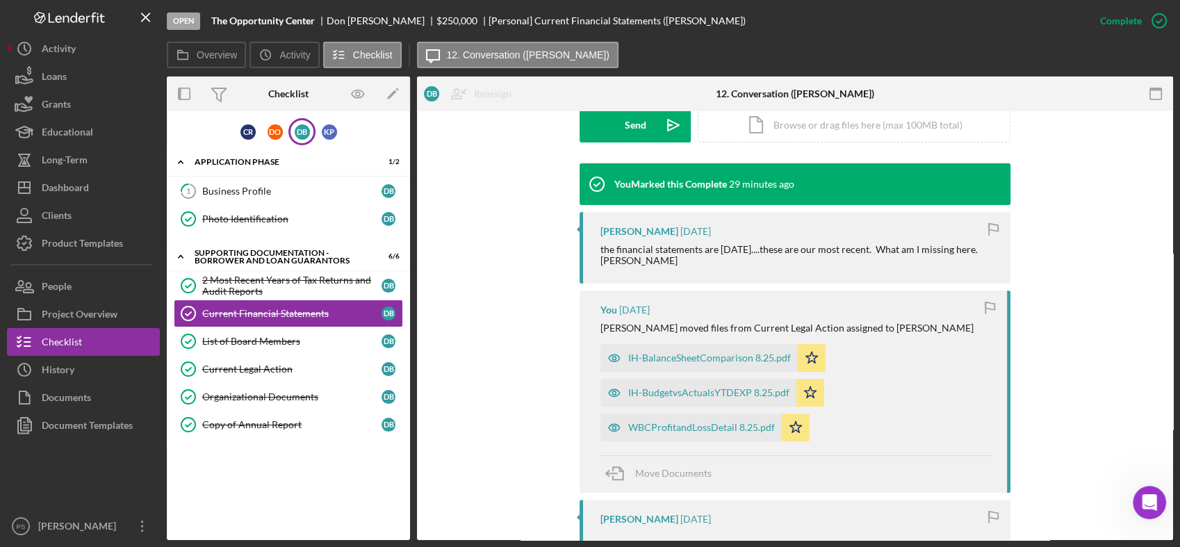
scroll to position [411, 0]
click at [700, 352] on div "IH-BalanceSheetComparison 8.25.pdf" at bounding box center [709, 357] width 163 height 11
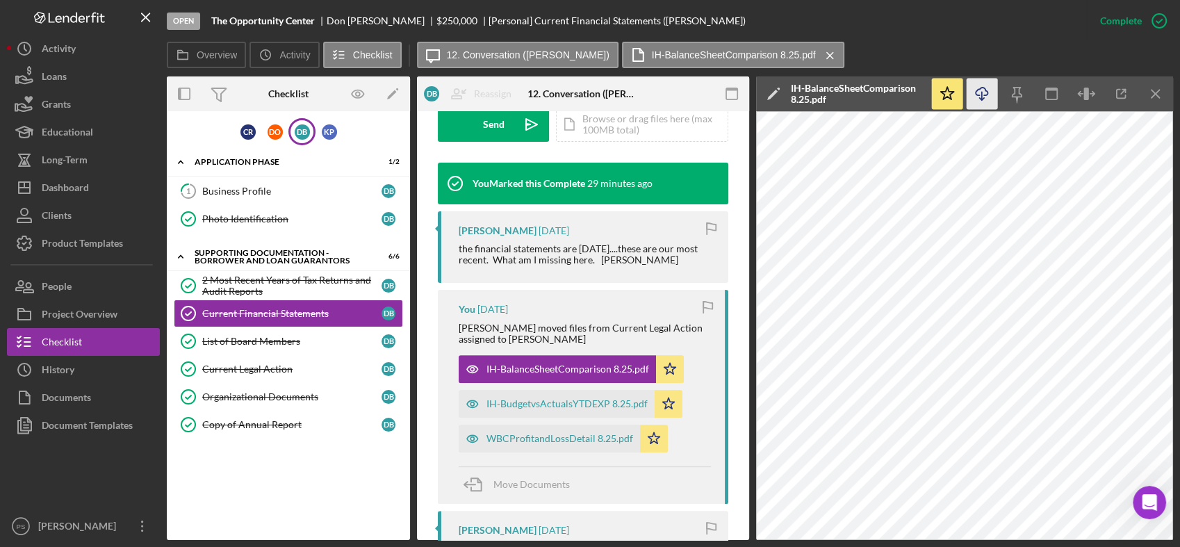
click at [978, 91] on icon "Icon/Download" at bounding box center [981, 93] width 31 height 31
click at [572, 400] on div "IH-BudgetvsActualsYTDEXP 8.25.pdf" at bounding box center [566, 403] width 161 height 11
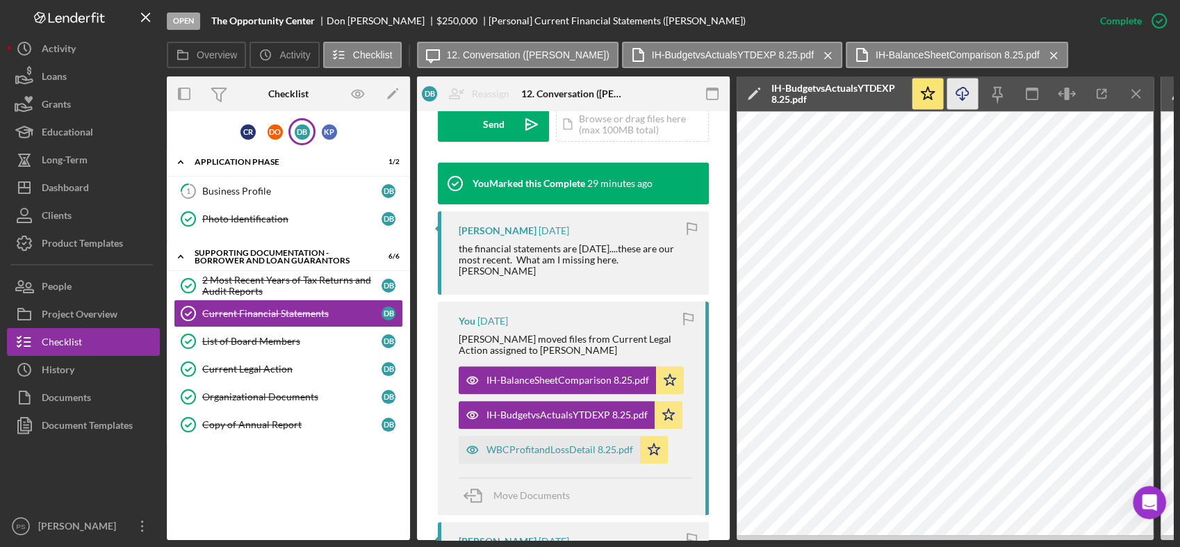
click at [970, 97] on icon "Icon/Download" at bounding box center [962, 93] width 31 height 31
click at [590, 436] on div "WBCProfitandLossDetail 8.25.pdf" at bounding box center [548, 450] width 181 height 28
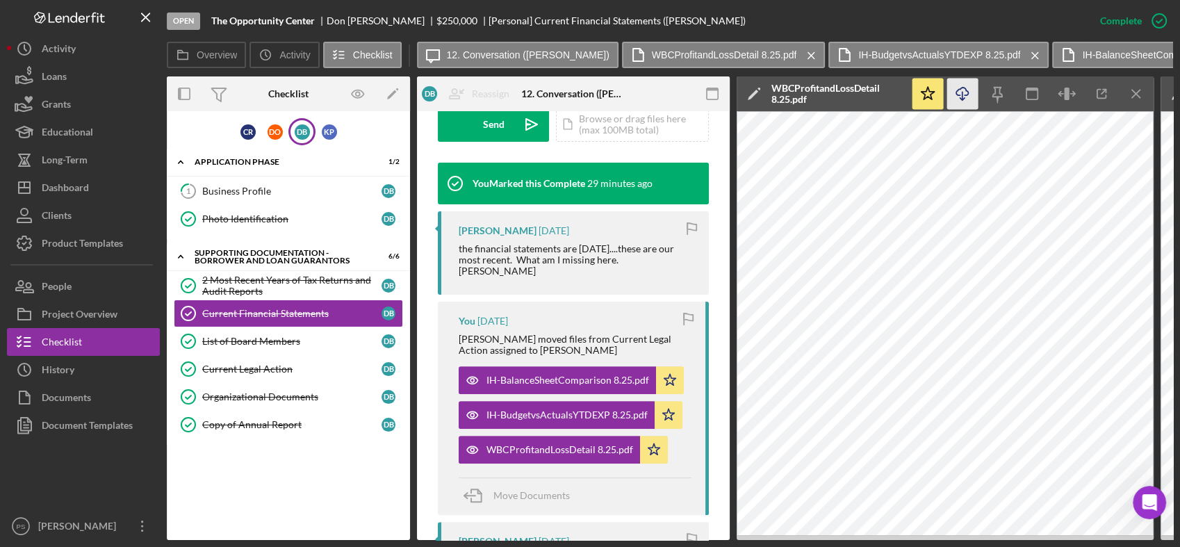
click at [962, 94] on line "button" at bounding box center [962, 96] width 0 height 8
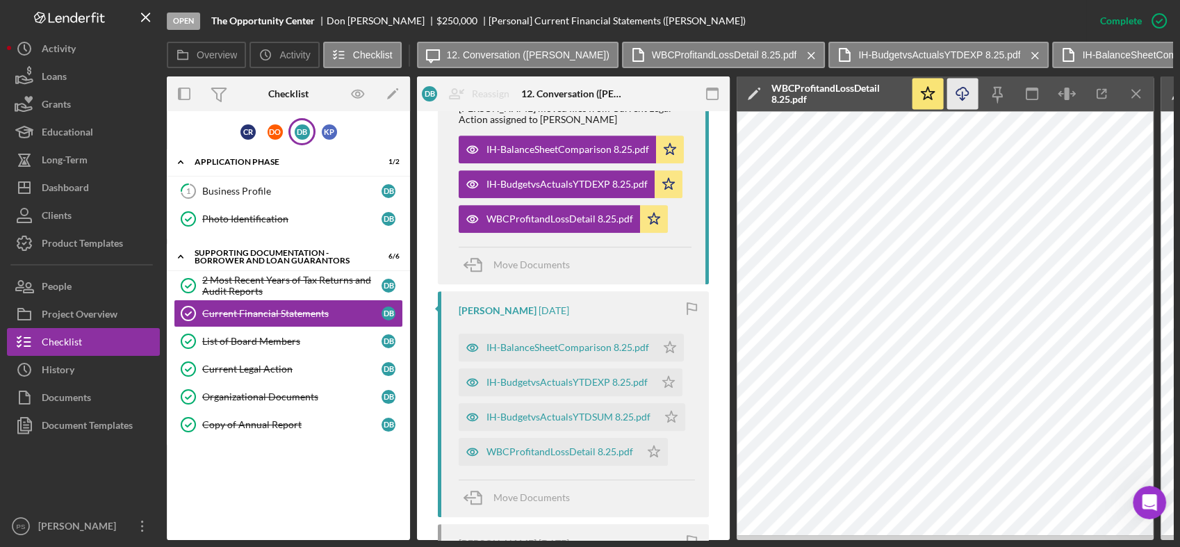
scroll to position [633, 0]
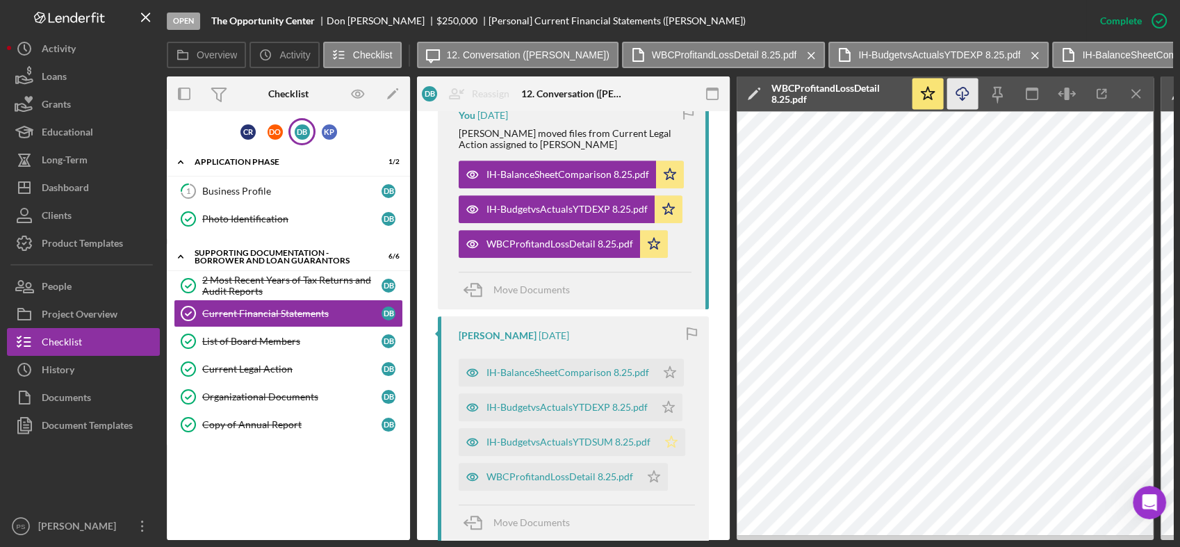
click at [671, 436] on polygon "button" at bounding box center [671, 441] width 12 height 11
click at [610, 436] on div "IH-BudgetvsActualsYTDSUM 8.25.pdf" at bounding box center [568, 441] width 164 height 11
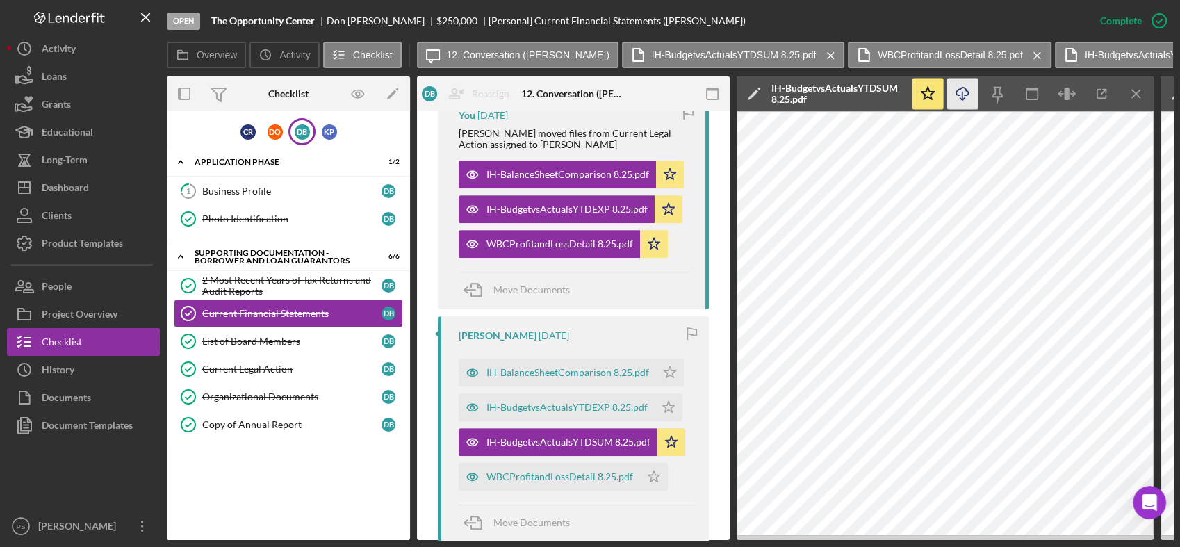
click at [961, 96] on icon "Icon/Download" at bounding box center [962, 93] width 31 height 31
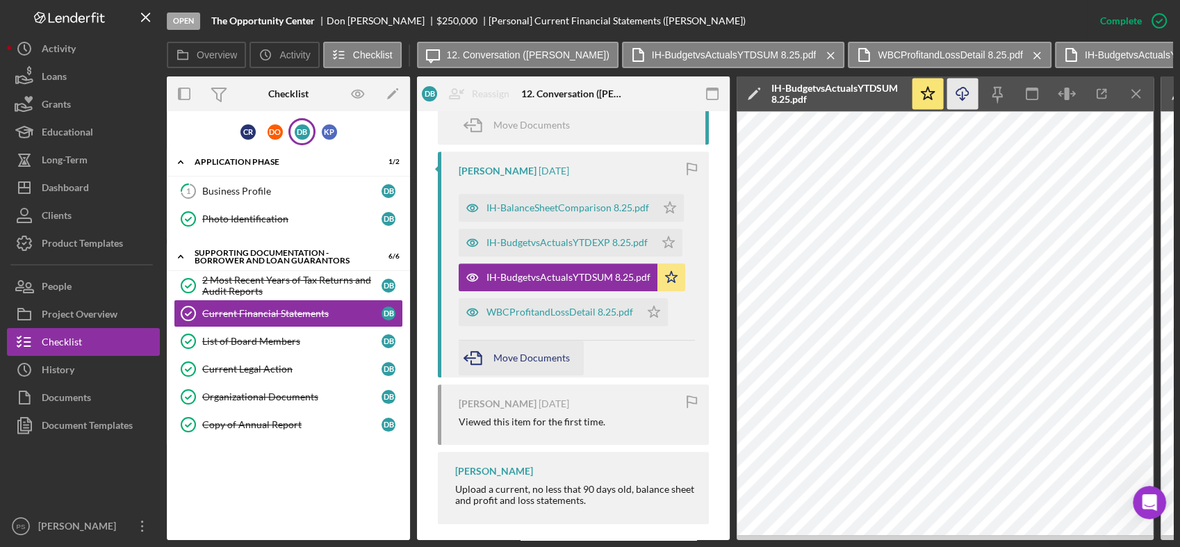
scroll to position [800, 0]
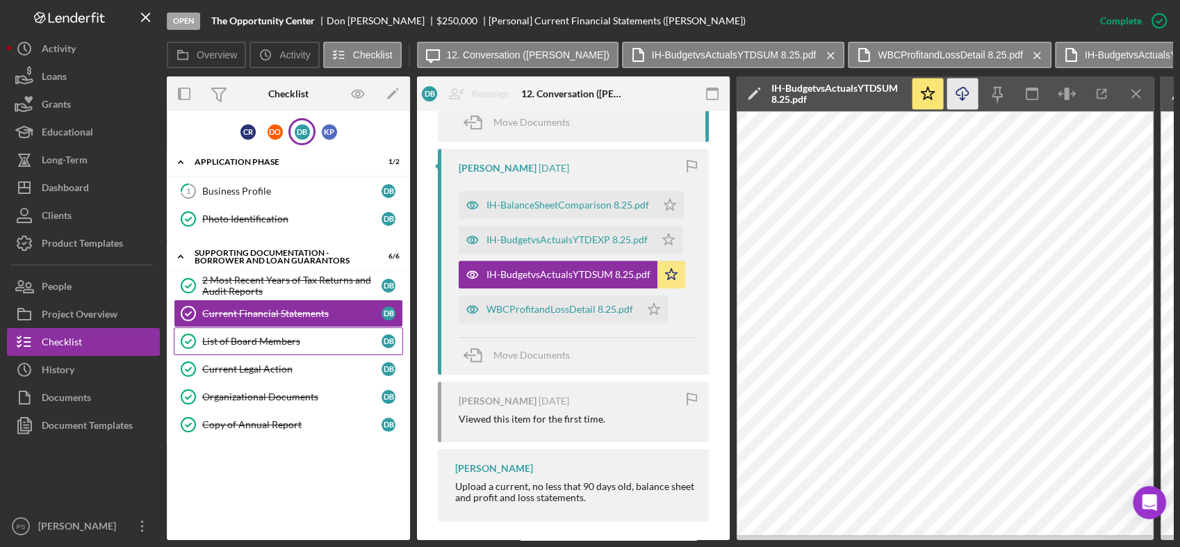
click at [296, 338] on div "List of Board Members" at bounding box center [291, 341] width 179 height 11
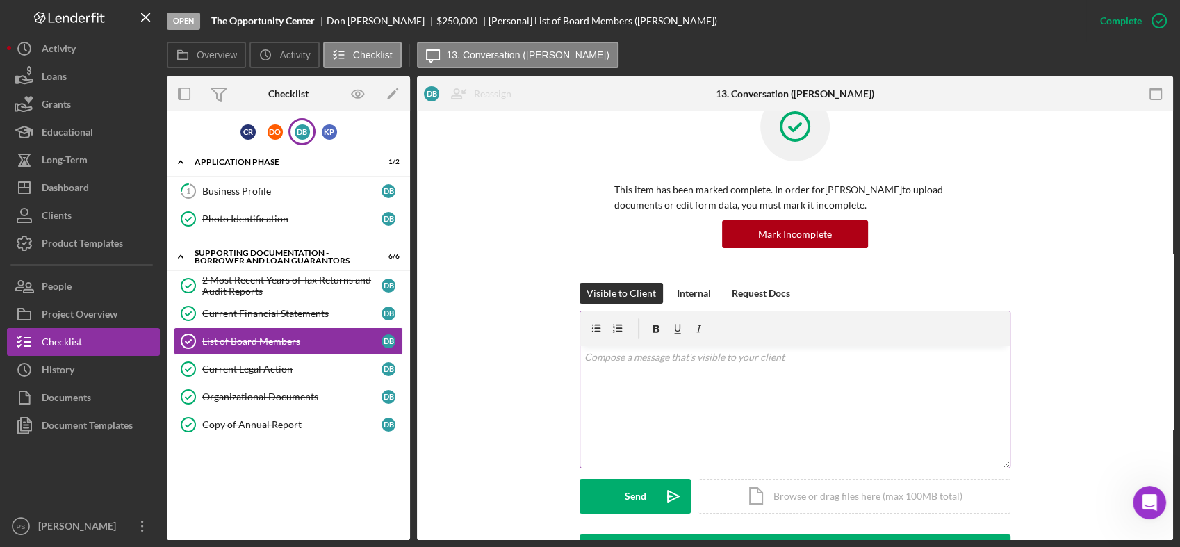
scroll to position [257, 0]
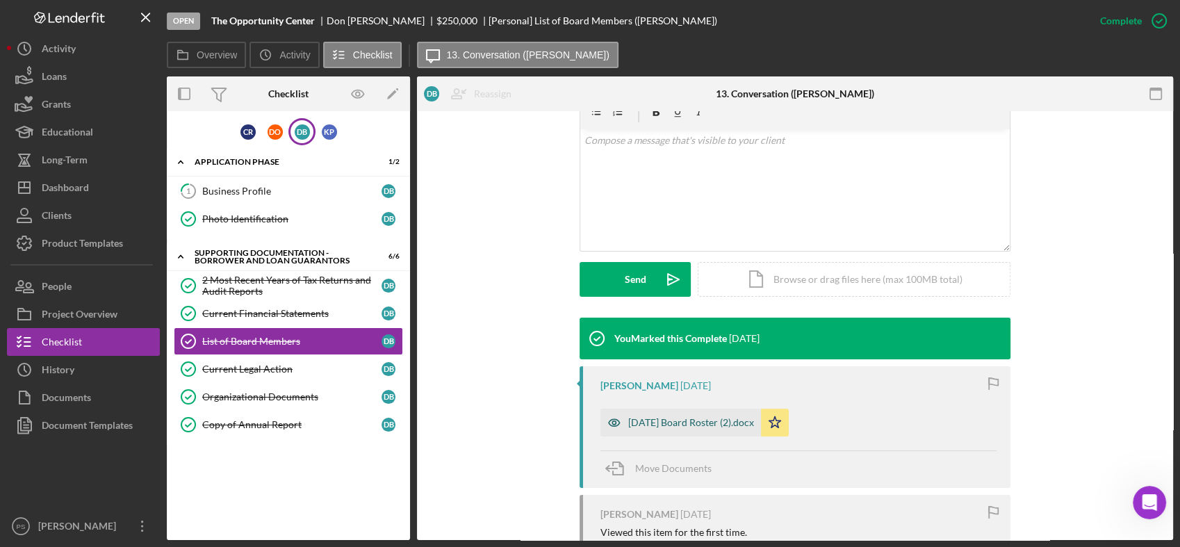
click at [666, 420] on div "[DATE] Board Roster (2).docx" at bounding box center [691, 422] width 126 height 11
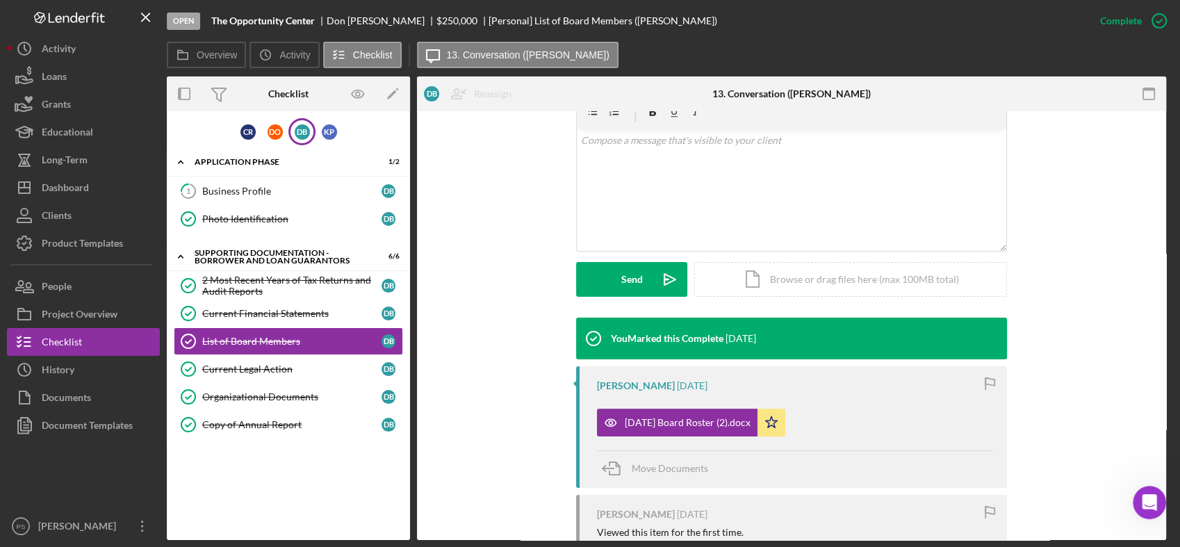
scroll to position [272, 0]
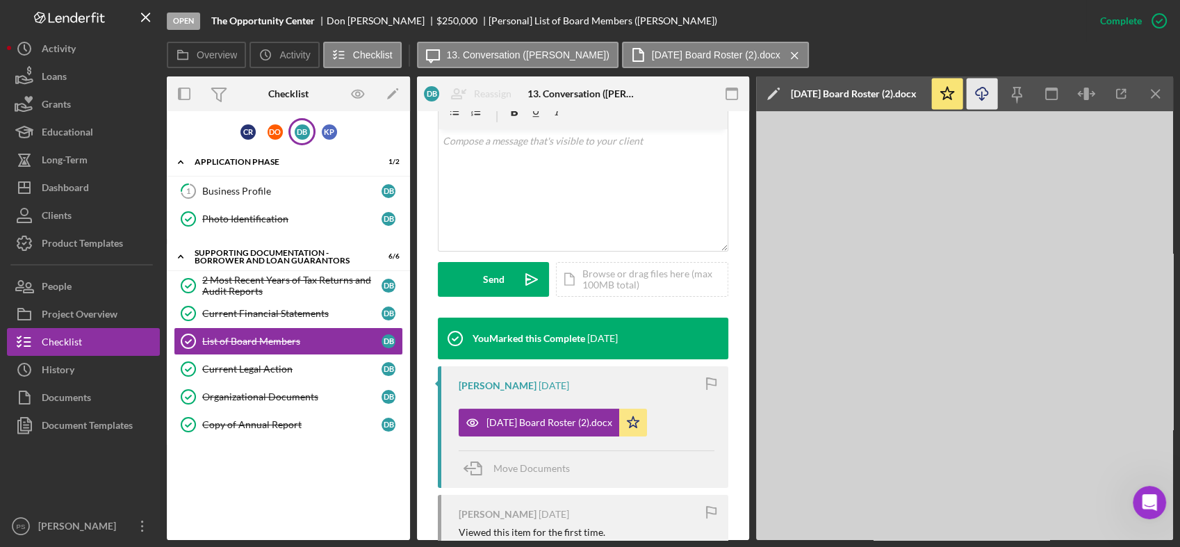
click at [982, 94] on icon "Icon/Download" at bounding box center [981, 93] width 31 height 31
click at [296, 366] on div "Current Legal Action" at bounding box center [291, 368] width 179 height 11
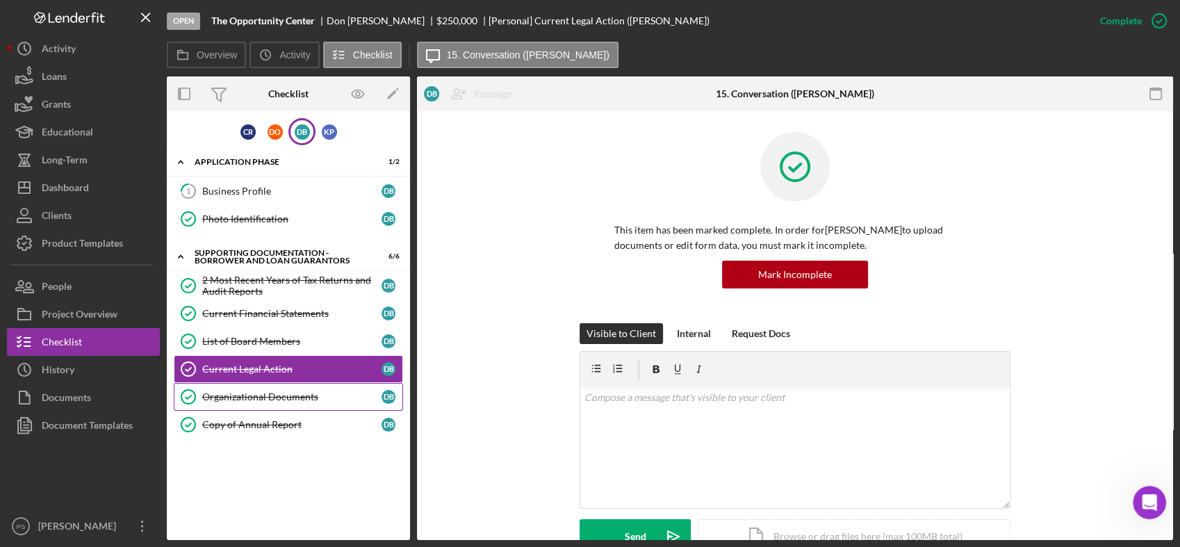
click at [301, 395] on div "Organizational Documents" at bounding box center [291, 396] width 179 height 11
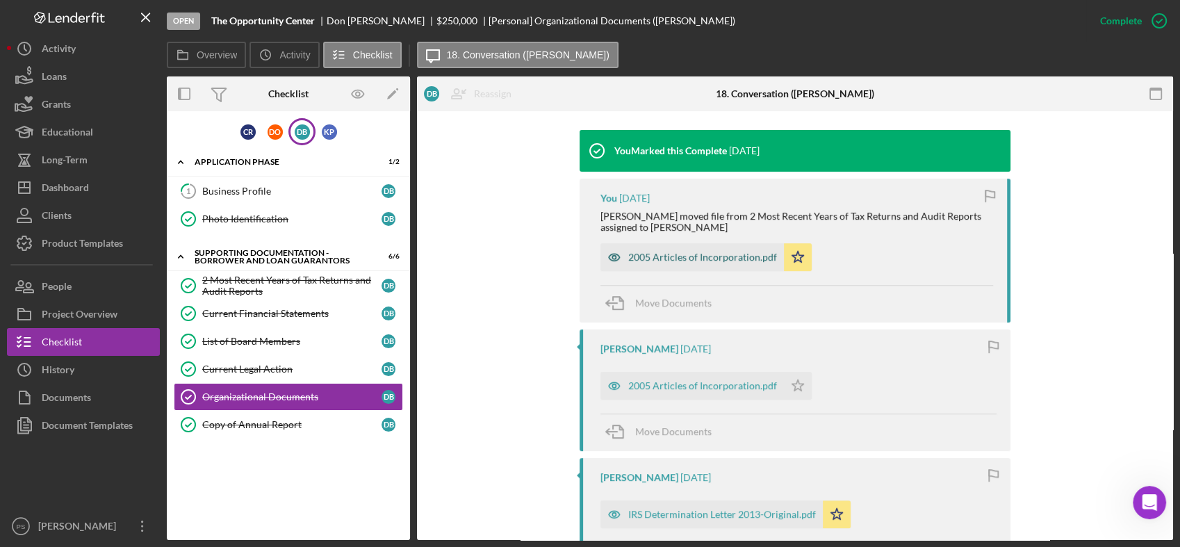
scroll to position [463, 0]
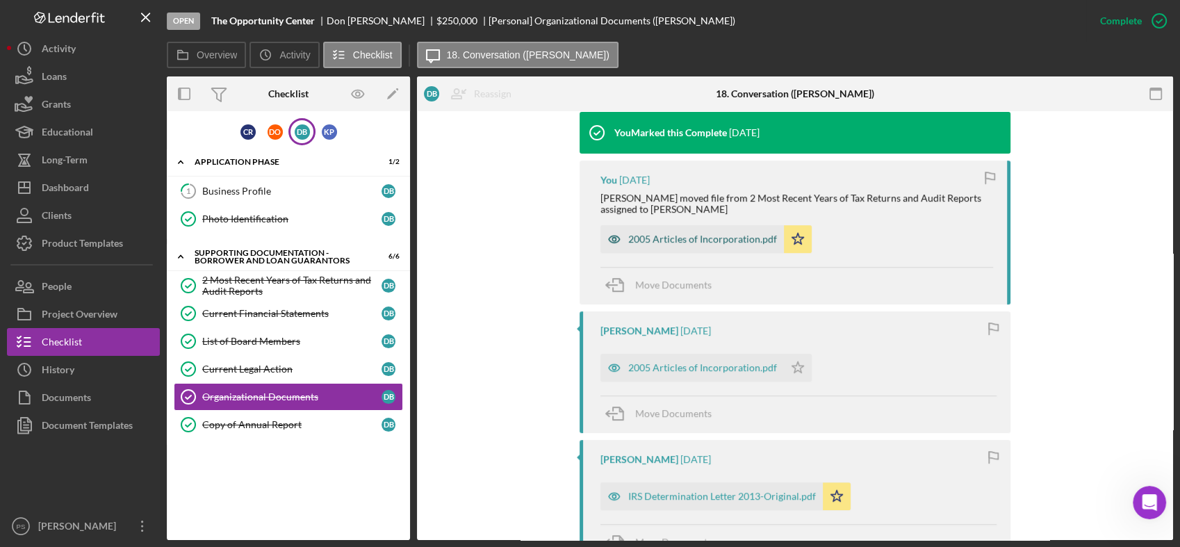
click at [693, 238] on div "2005 Articles of Incorporation.pdf" at bounding box center [702, 238] width 149 height 11
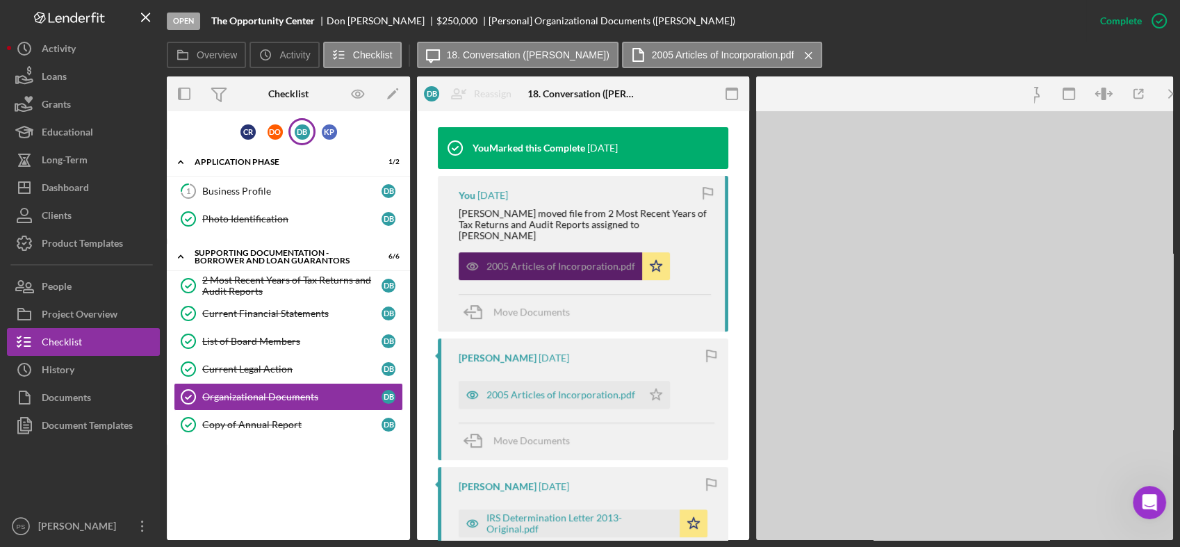
scroll to position [478, 0]
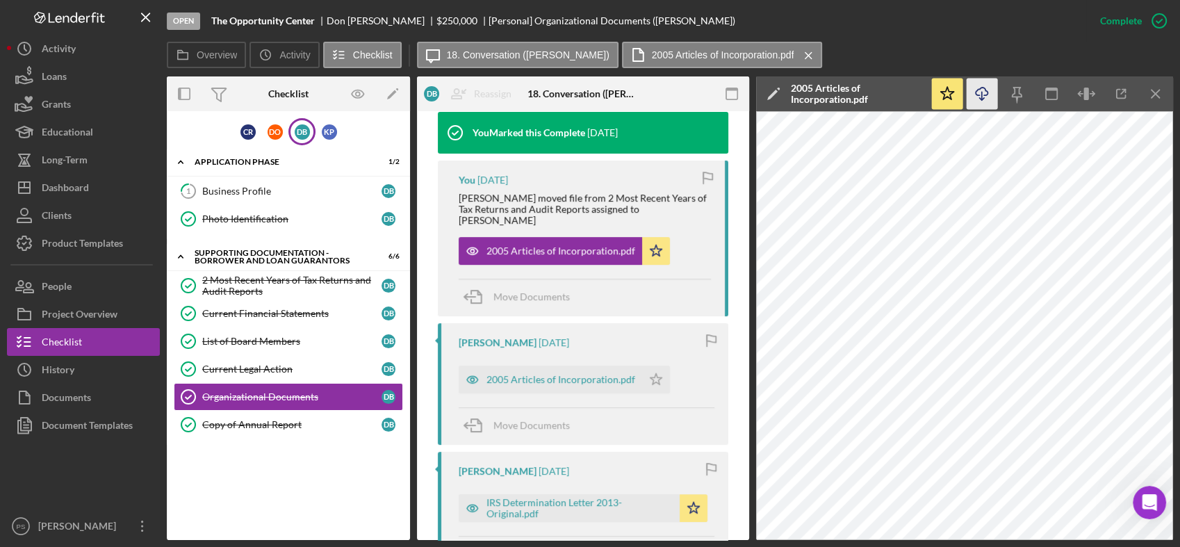
click at [987, 93] on icon "button" at bounding box center [981, 92] width 12 height 8
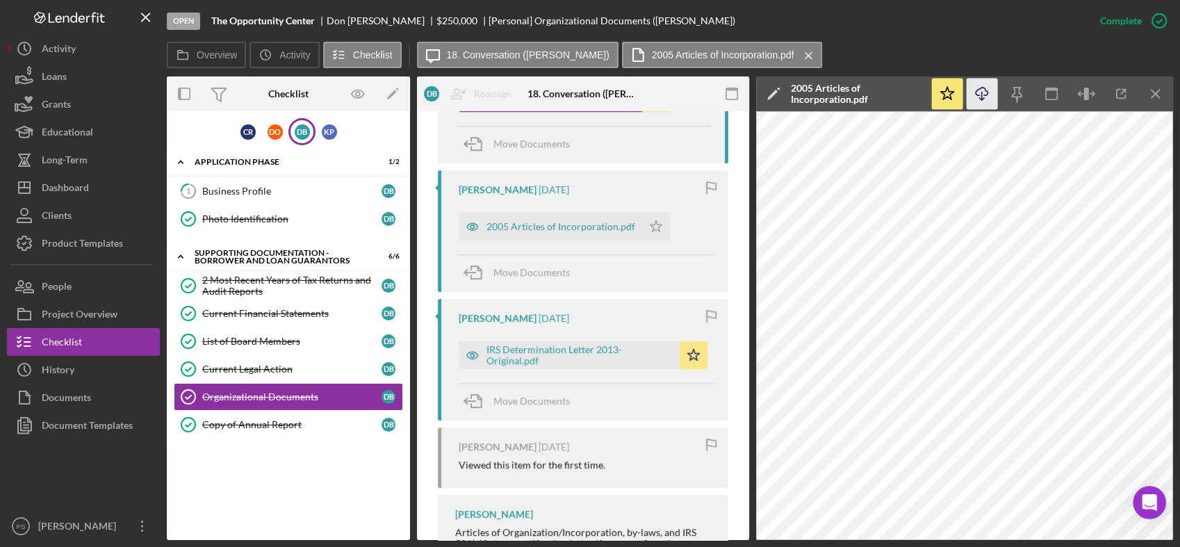
scroll to position [672, 0]
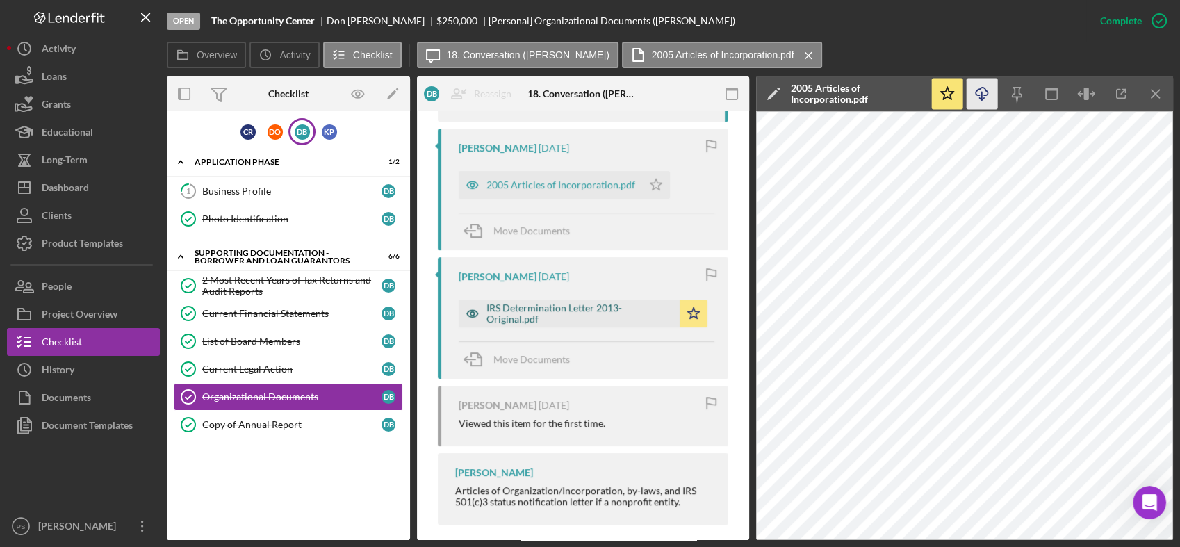
click at [591, 302] on div "IRS Determination Letter 2013-Original.pdf" at bounding box center [579, 313] width 186 height 22
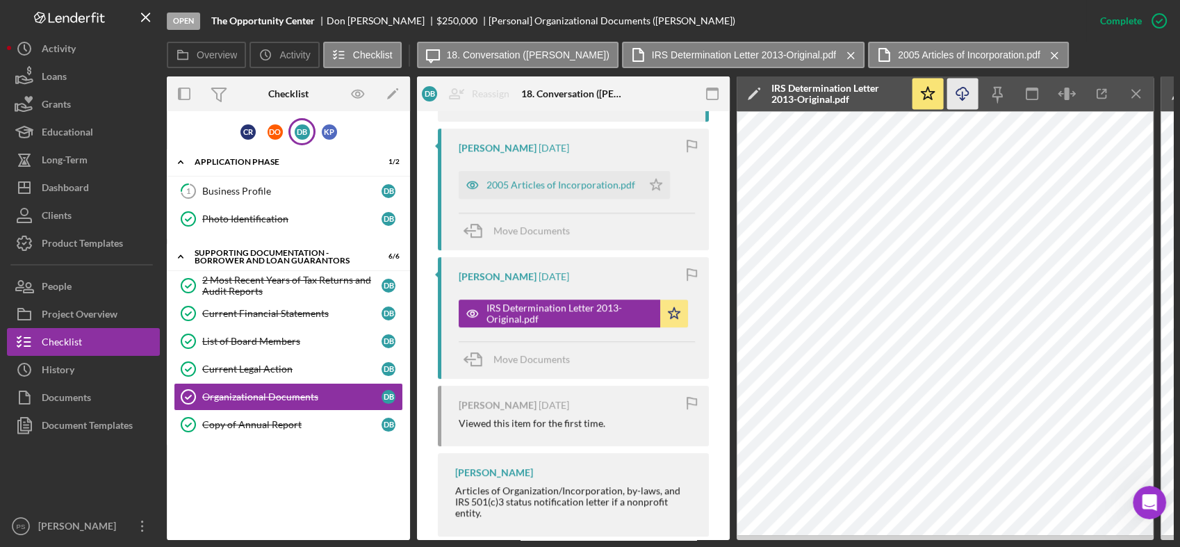
click at [962, 94] on icon "Icon/Download" at bounding box center [962, 93] width 31 height 31
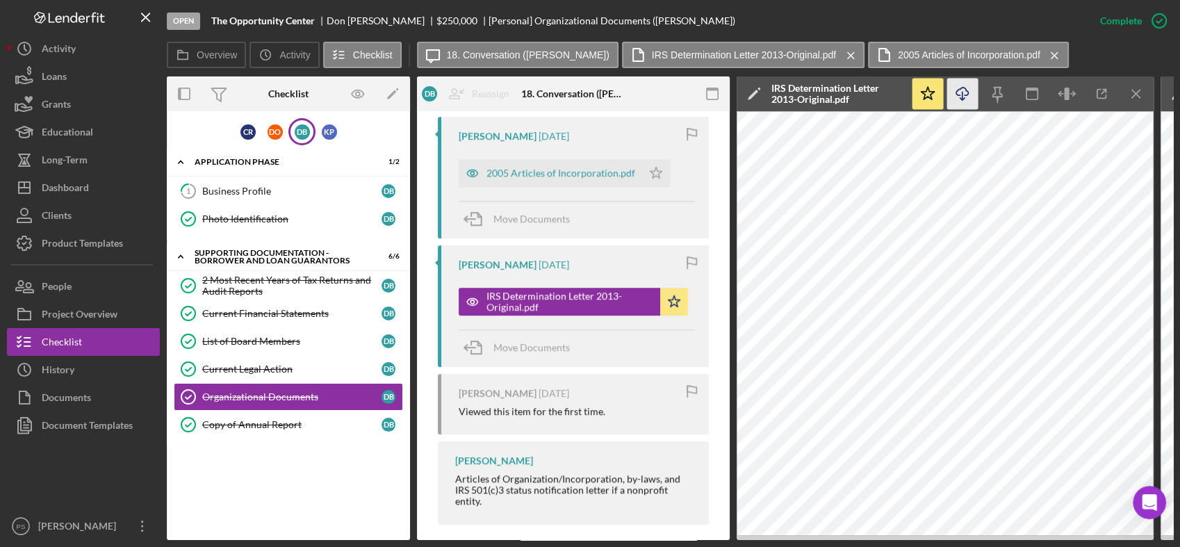
scroll to position [688, 0]
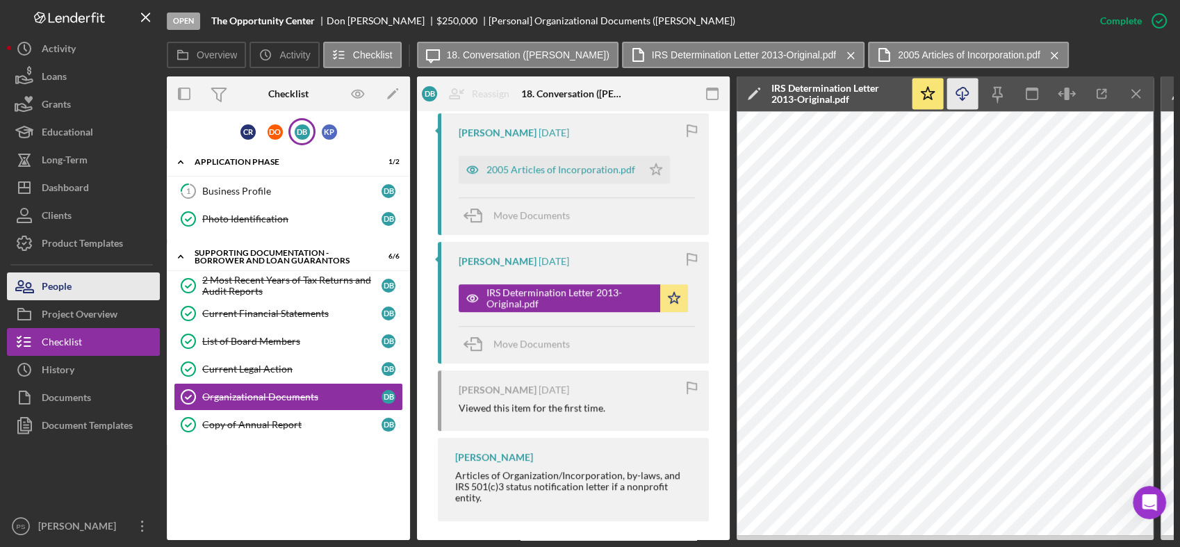
click at [106, 285] on button "People" at bounding box center [83, 286] width 153 height 28
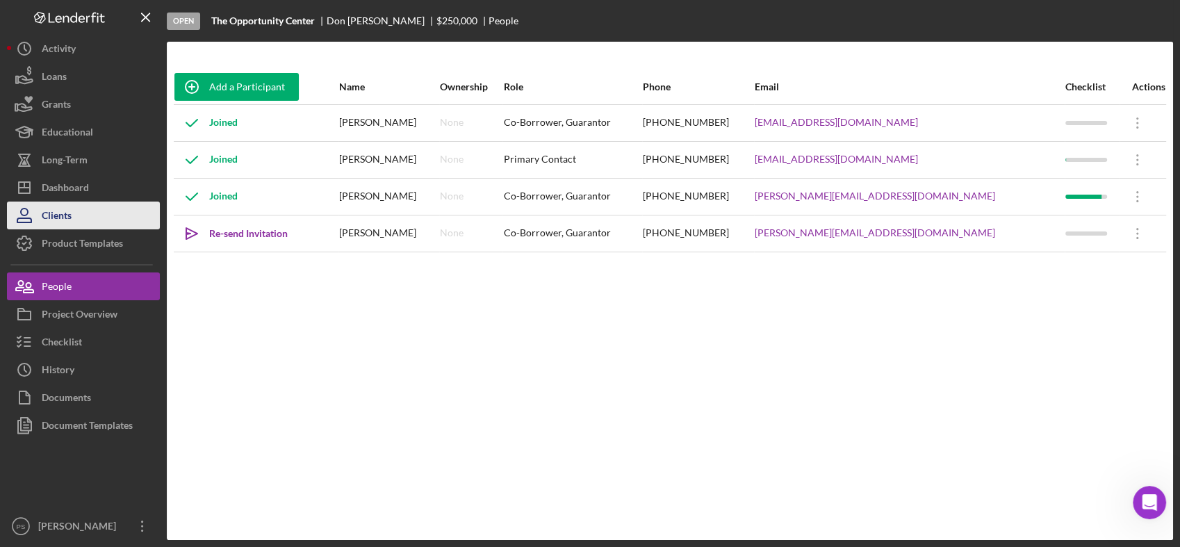
click at [94, 217] on button "Clients" at bounding box center [83, 215] width 153 height 28
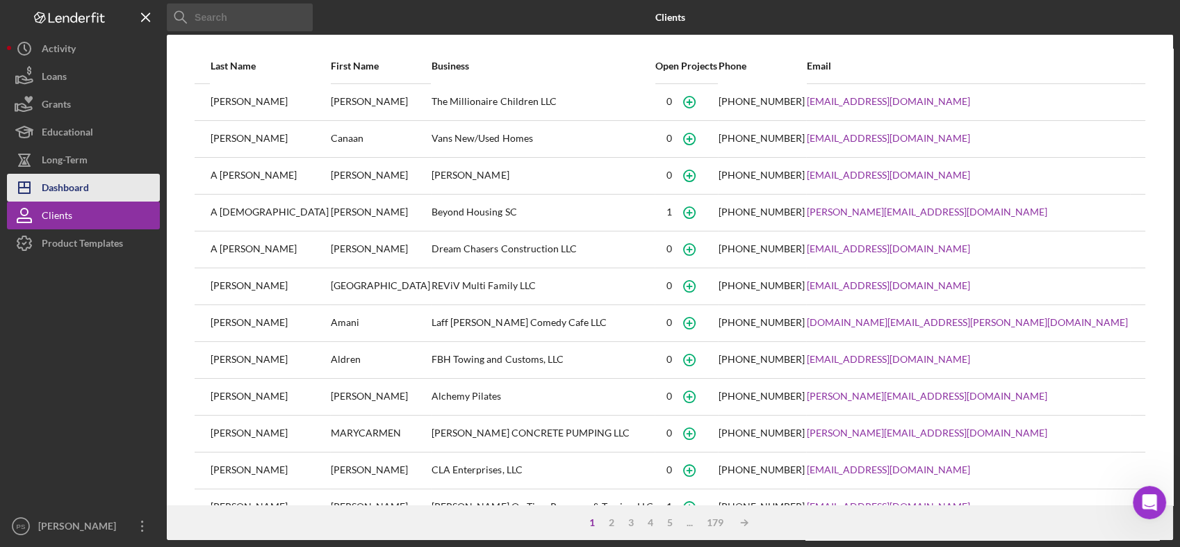
click at [94, 189] on button "Icon/Dashboard Dashboard" at bounding box center [83, 188] width 153 height 28
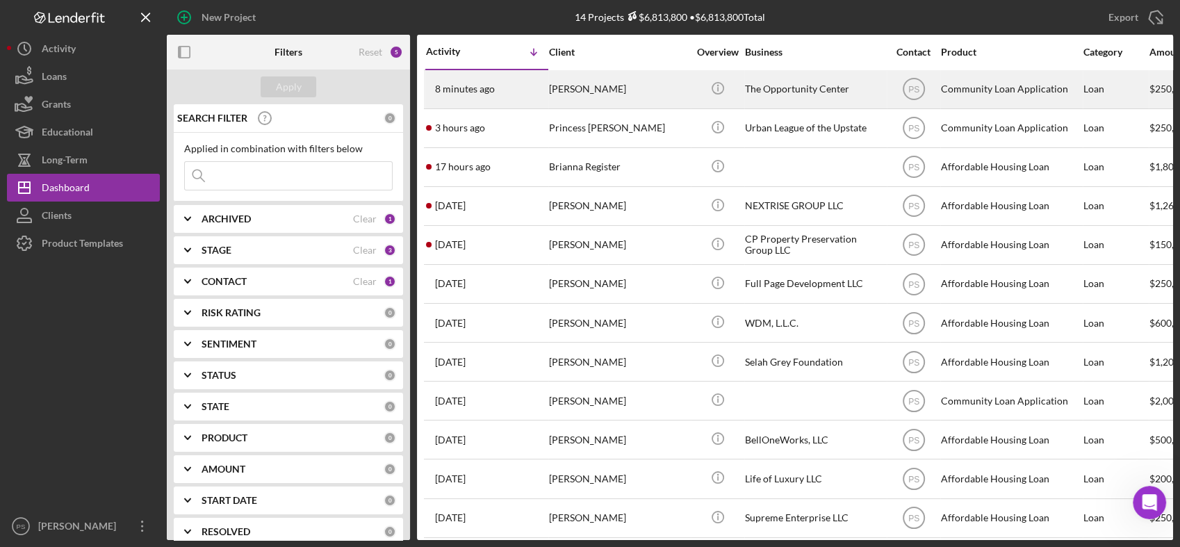
click at [593, 96] on div "[PERSON_NAME]" at bounding box center [618, 89] width 139 height 37
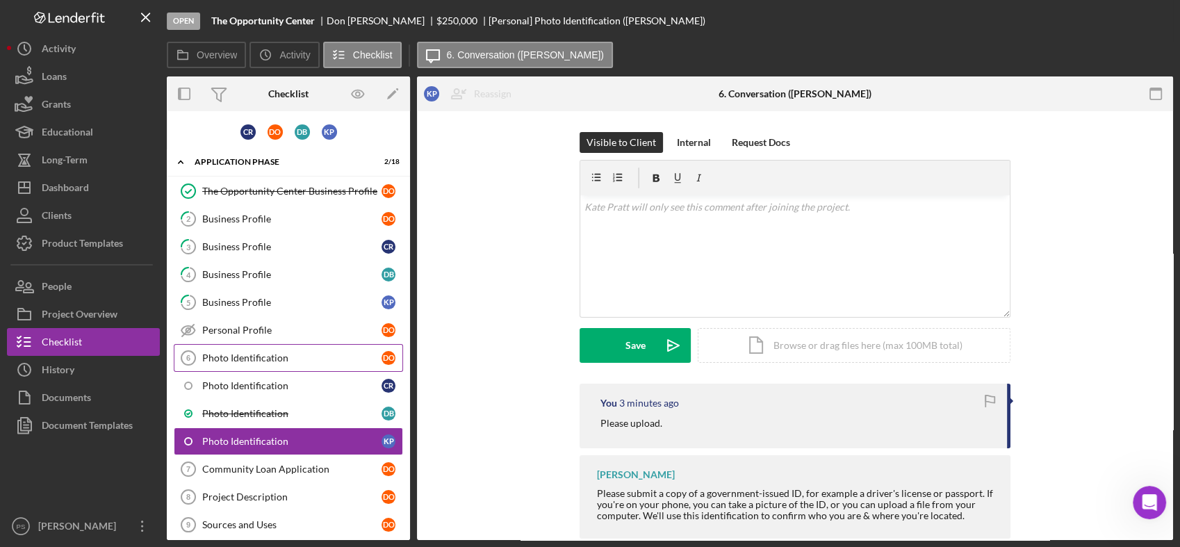
scroll to position [113, 0]
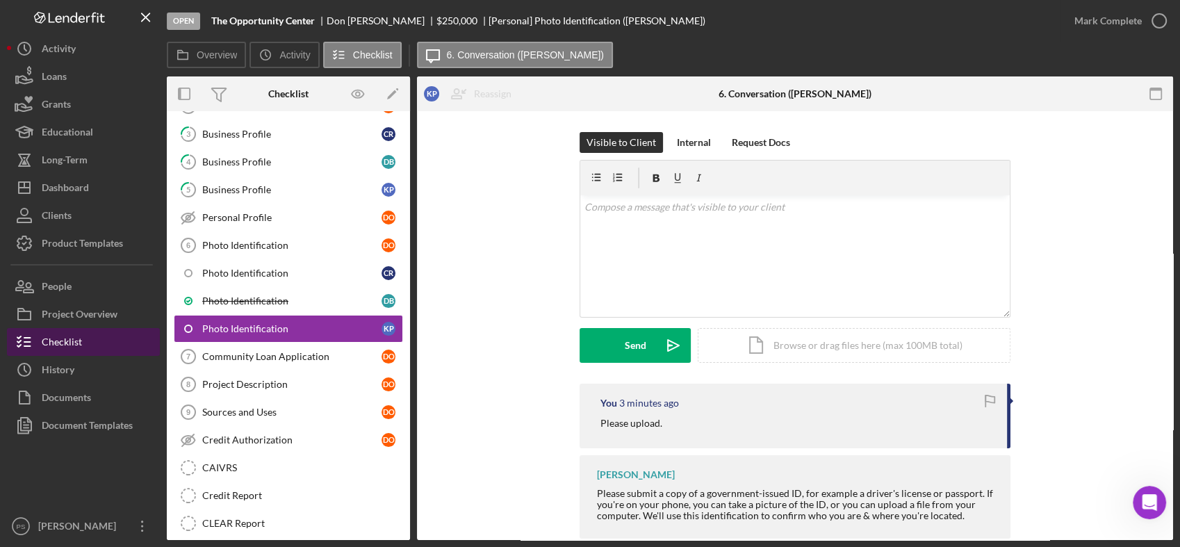
click at [83, 336] on button "Checklist" at bounding box center [83, 342] width 153 height 28
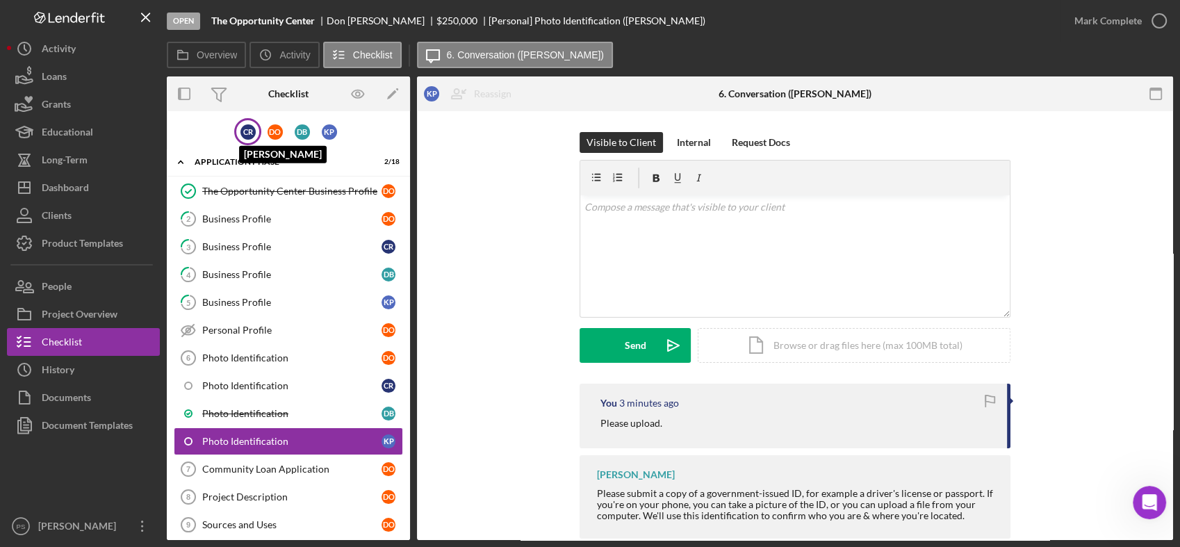
click at [251, 133] on div "C R" at bounding box center [247, 131] width 15 height 15
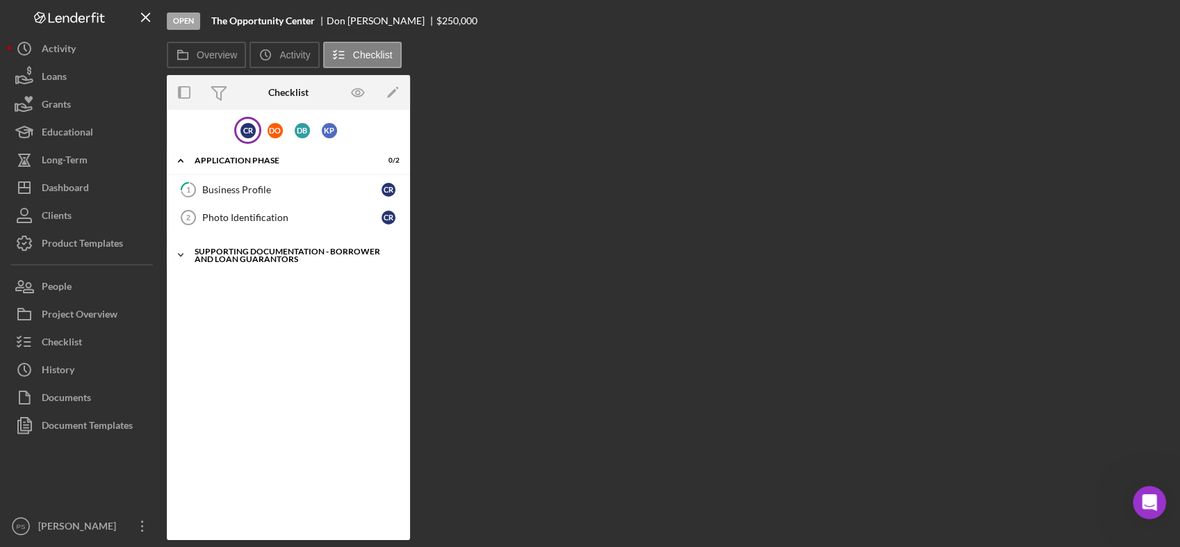
click at [181, 251] on icon "Icon/Expander" at bounding box center [181, 255] width 28 height 28
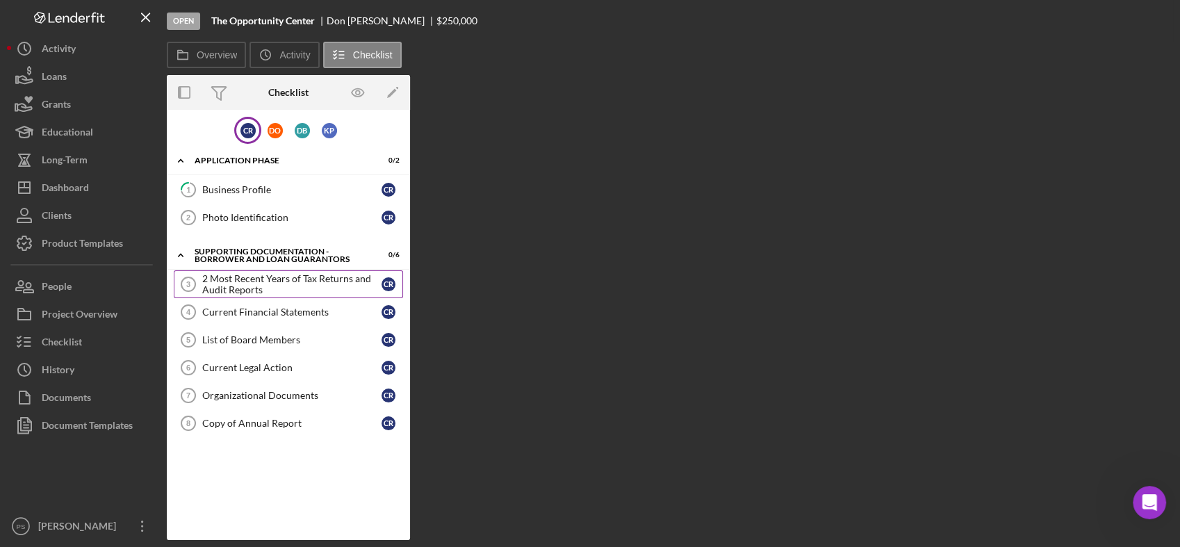
click at [267, 283] on div "2 Most Recent Years of Tax Returns and Audit Reports" at bounding box center [291, 284] width 179 height 22
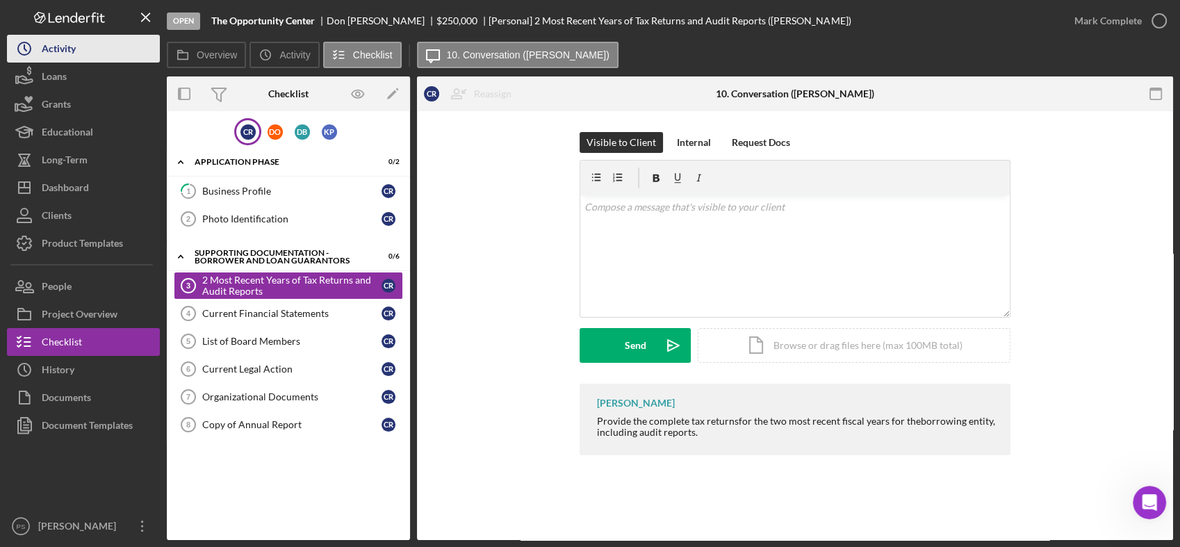
click at [94, 56] on button "Icon/History Activity" at bounding box center [83, 49] width 153 height 28
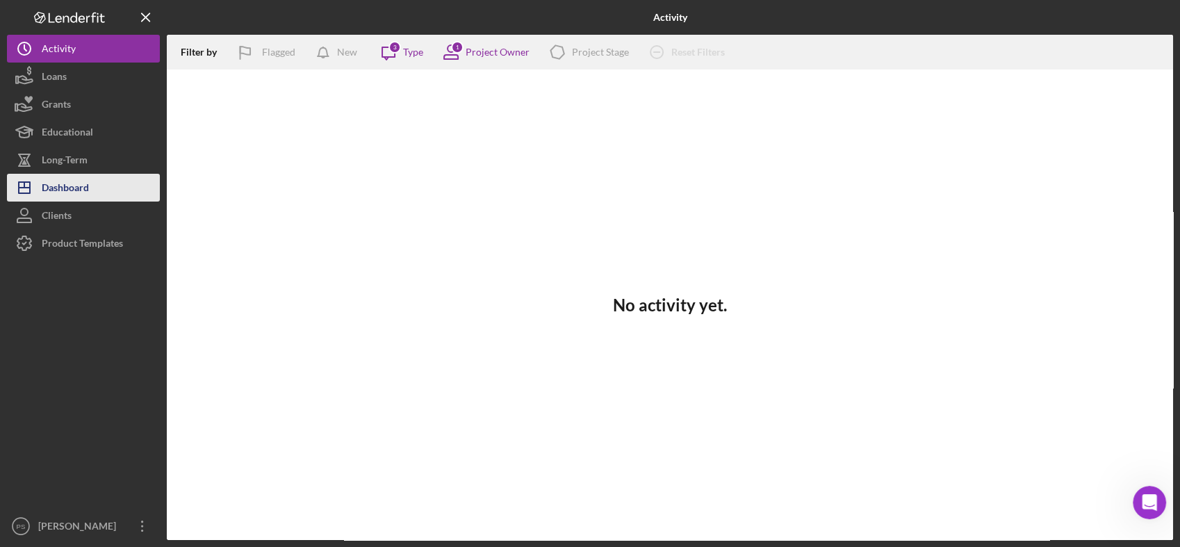
click at [78, 188] on div "Dashboard" at bounding box center [65, 189] width 47 height 31
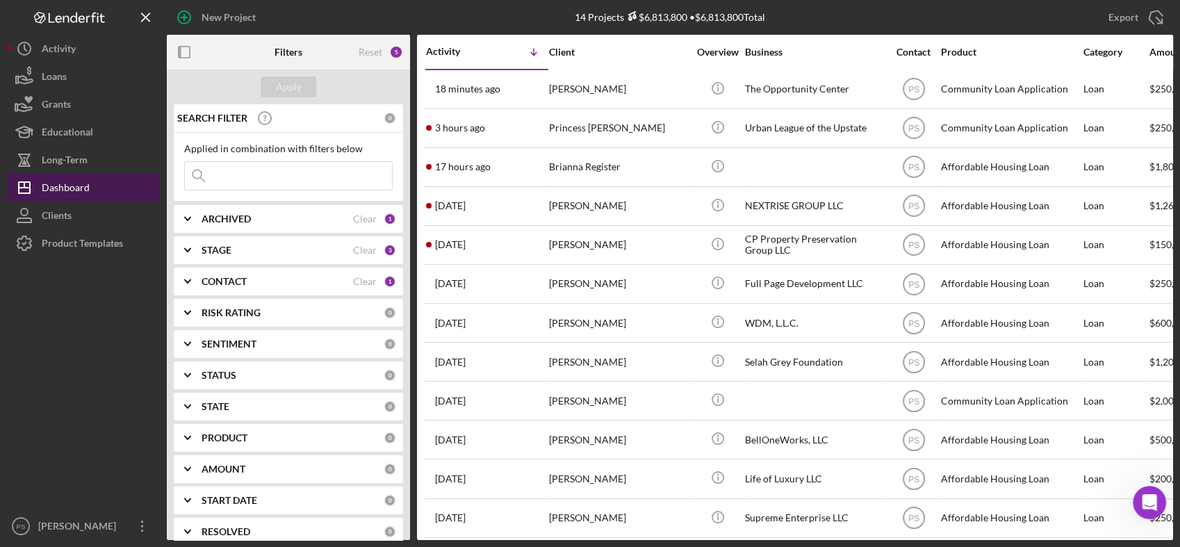
click at [77, 183] on div "Dashboard" at bounding box center [66, 189] width 48 height 31
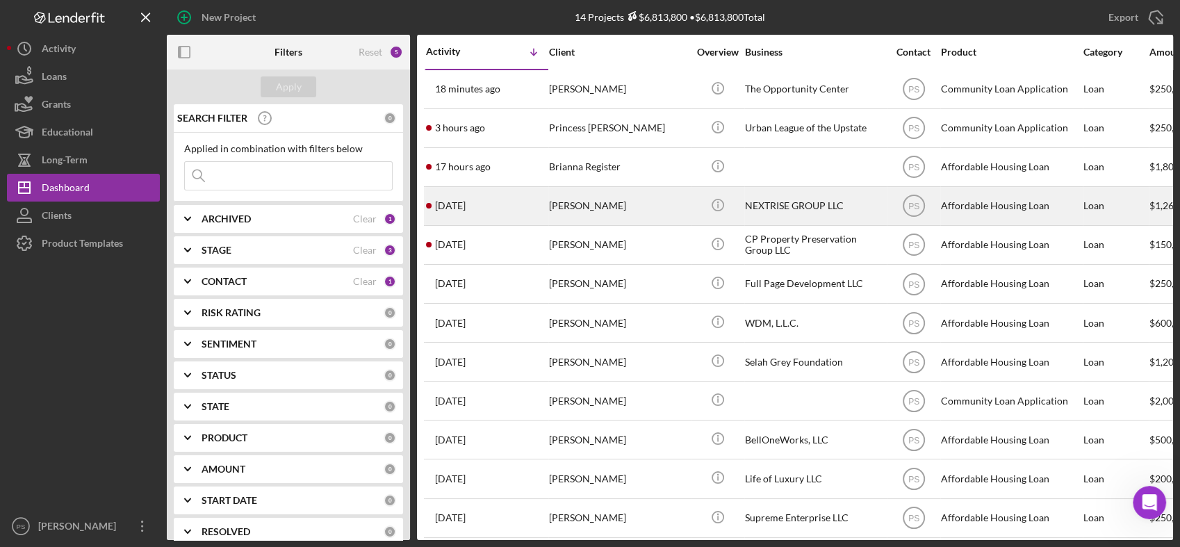
click at [566, 201] on div "[PERSON_NAME]" at bounding box center [618, 206] width 139 height 37
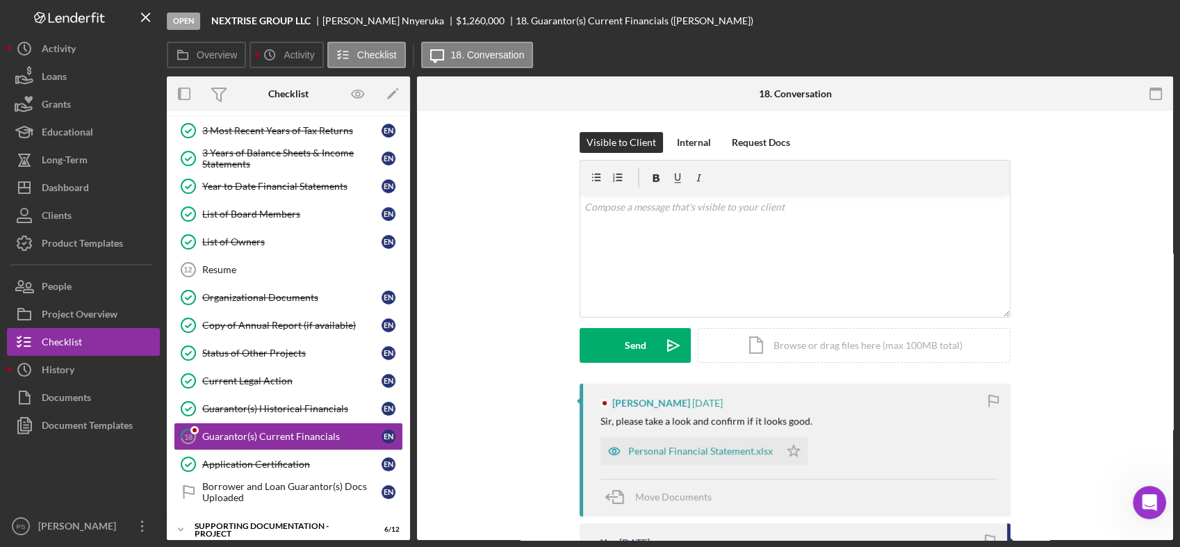
scroll to position [131, 0]
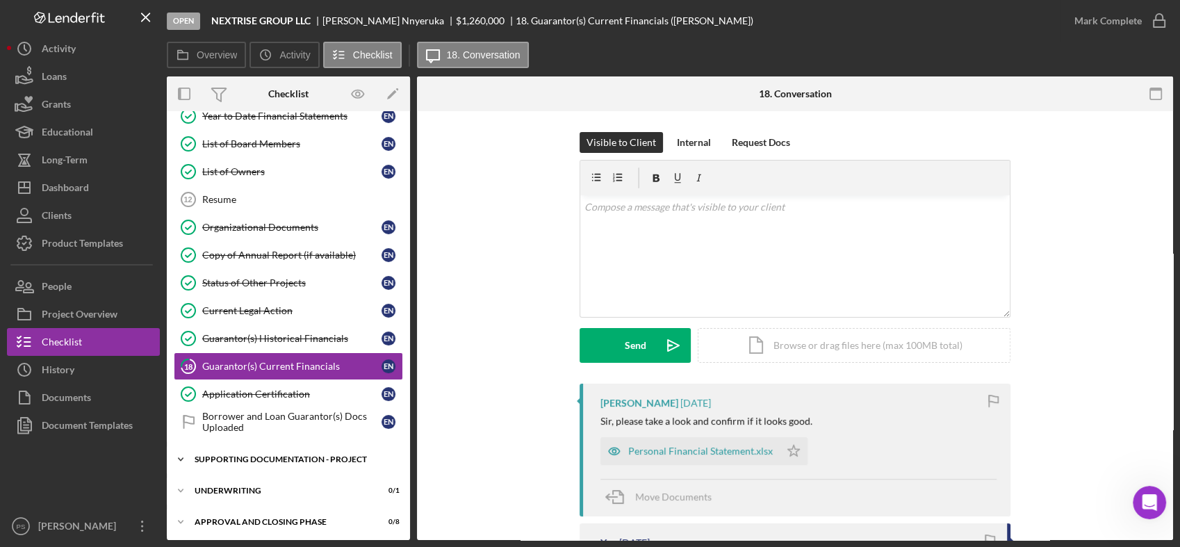
click at [235, 451] on div "Icon/Expander Supporting Documentation - Project 6 / 12" at bounding box center [288, 459] width 243 height 28
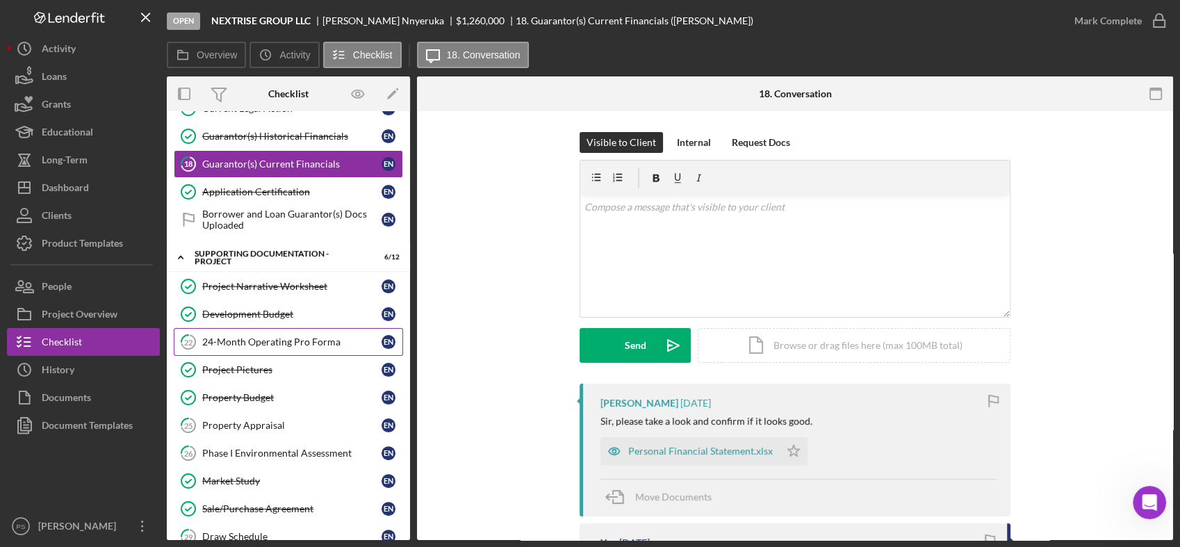
scroll to position [337, 0]
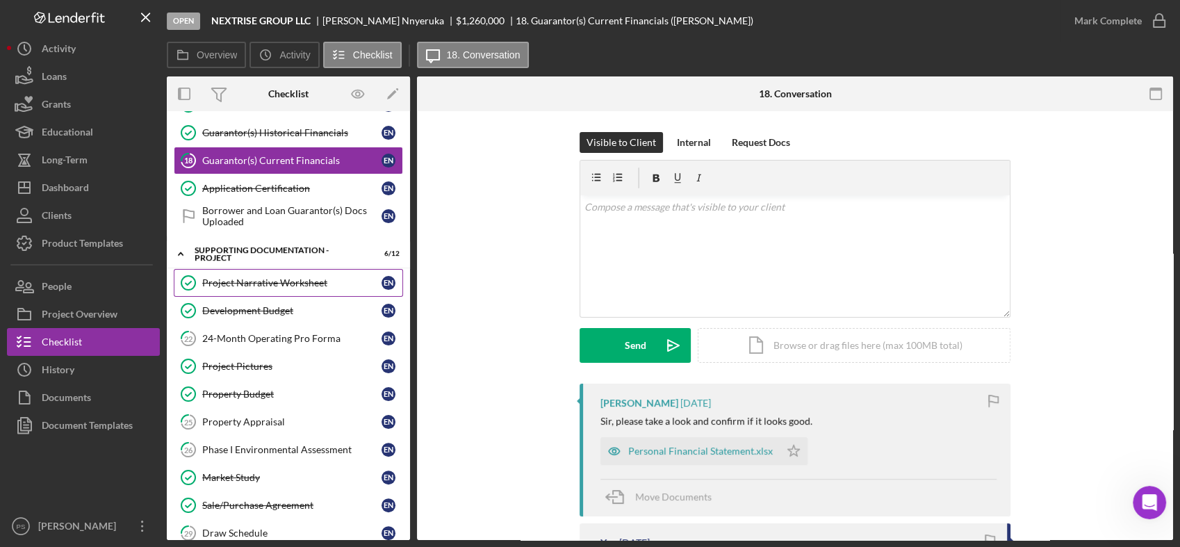
click at [286, 279] on div "Project Narrative Worksheet" at bounding box center [291, 282] width 179 height 11
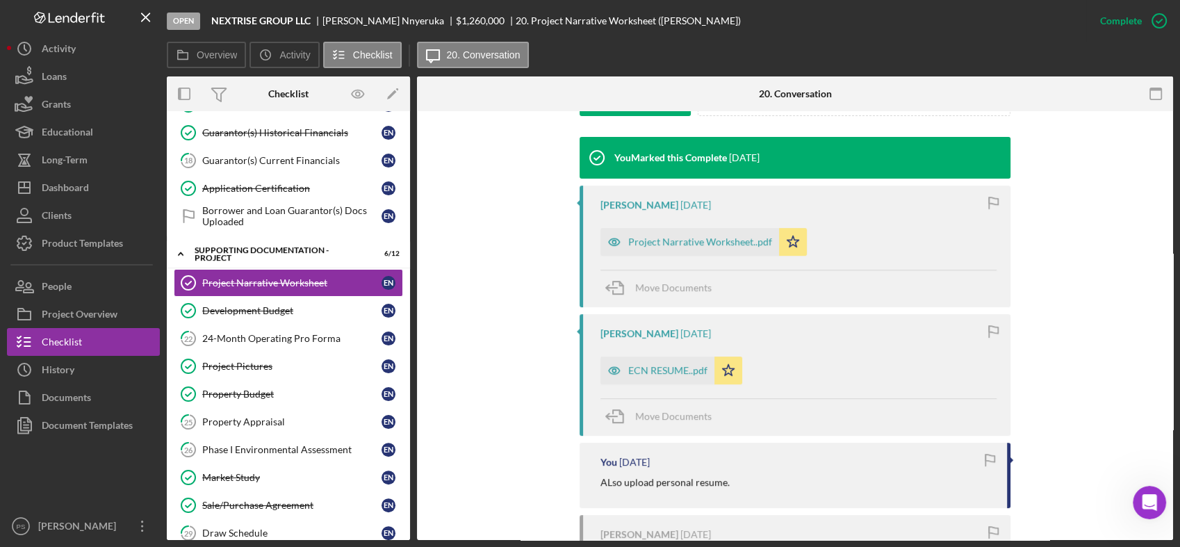
scroll to position [463, 0]
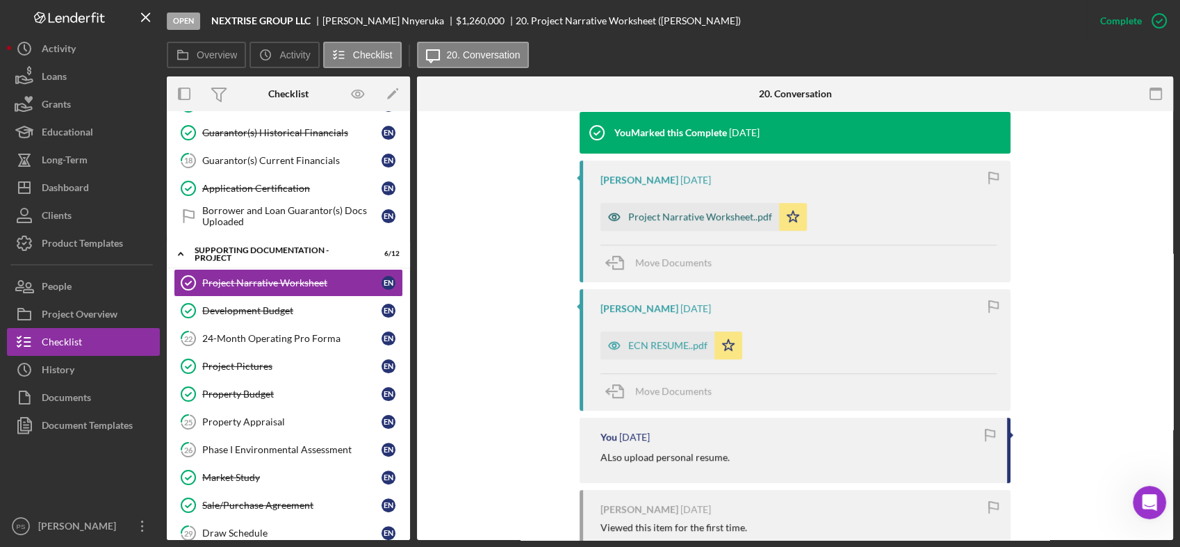
click at [684, 216] on div "Project Narrative Worksheet..pdf" at bounding box center [700, 216] width 144 height 11
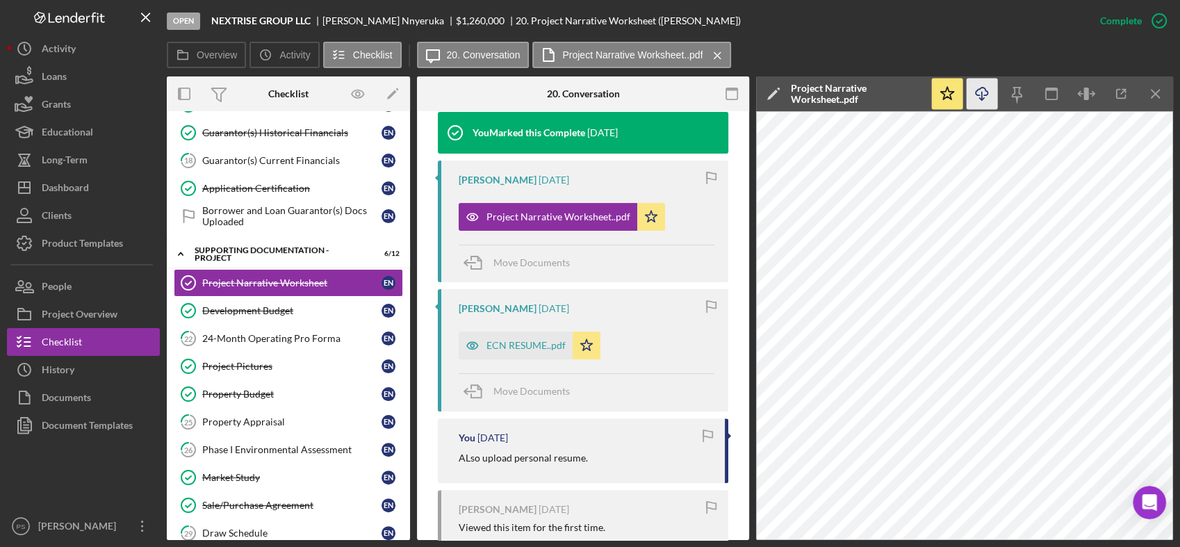
click at [984, 92] on icon "Icon/Download" at bounding box center [981, 93] width 31 height 31
click at [648, 367] on div "[PERSON_NAME] [DATE] ECN RESUME..pdf Icon/Star Move Documents" at bounding box center [583, 350] width 290 height 122
click at [521, 344] on div "ECN RESUME..pdf" at bounding box center [525, 345] width 79 height 11
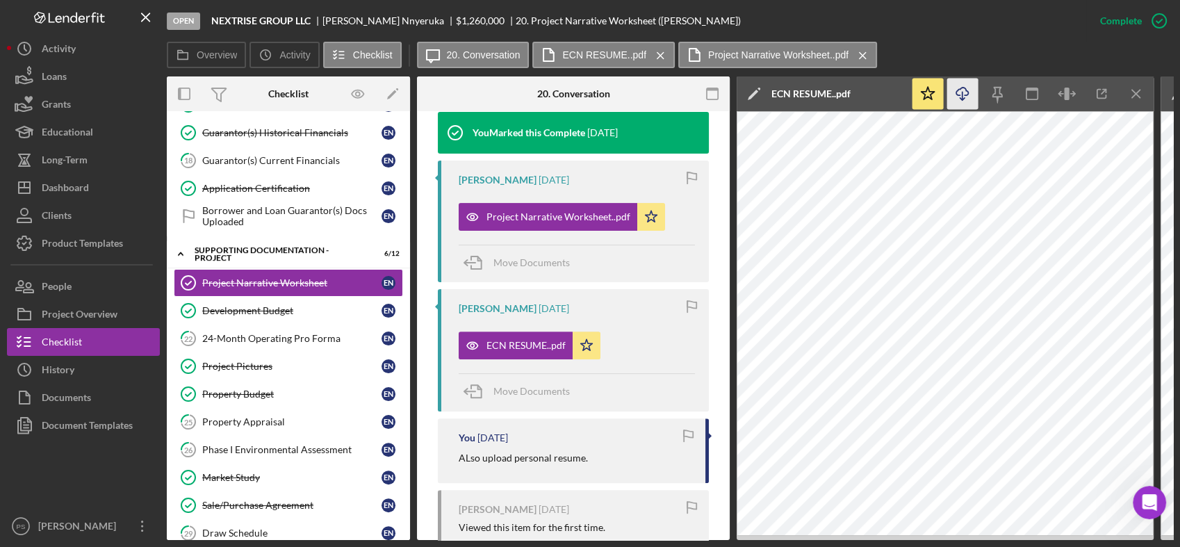
click at [961, 90] on icon "Icon/Download" at bounding box center [962, 93] width 31 height 31
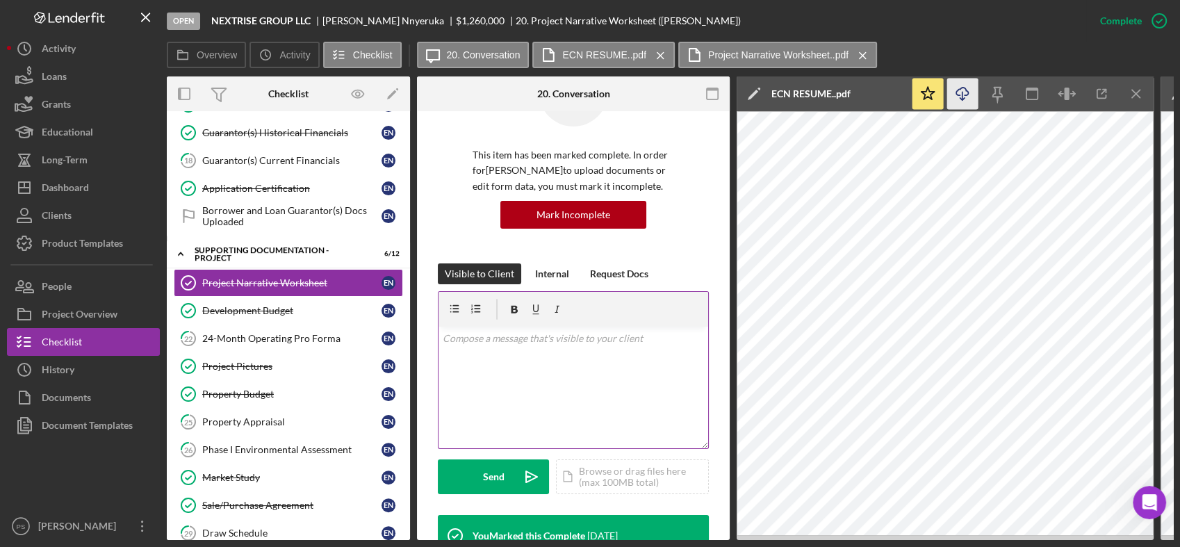
scroll to position [0, 0]
